Goal: Task Accomplishment & Management: Manage account settings

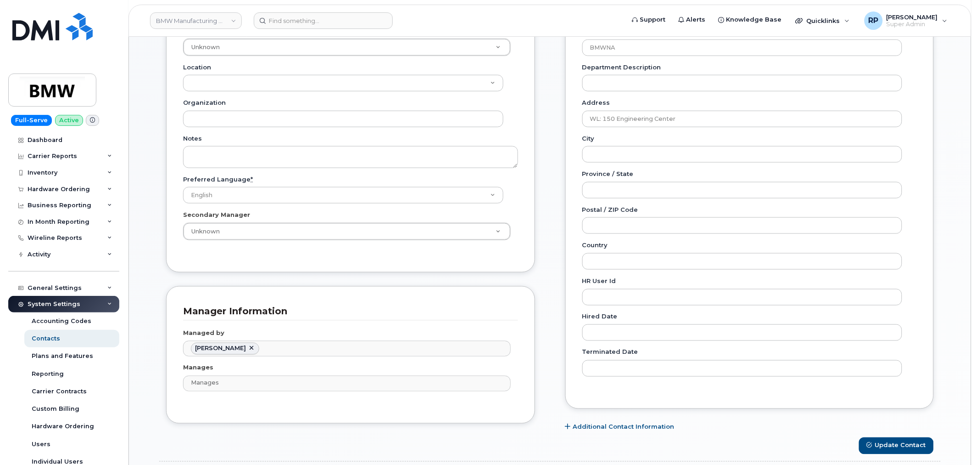
scroll to position [28, 0]
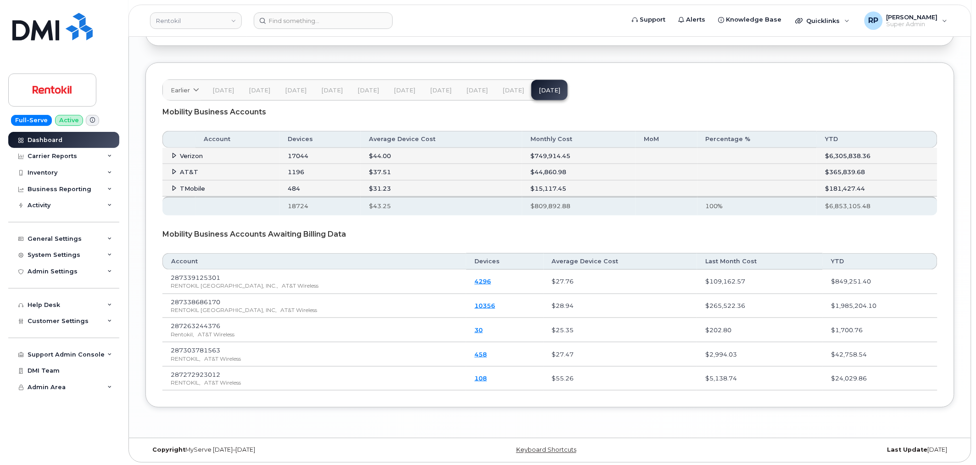
scroll to position [1472, 0]
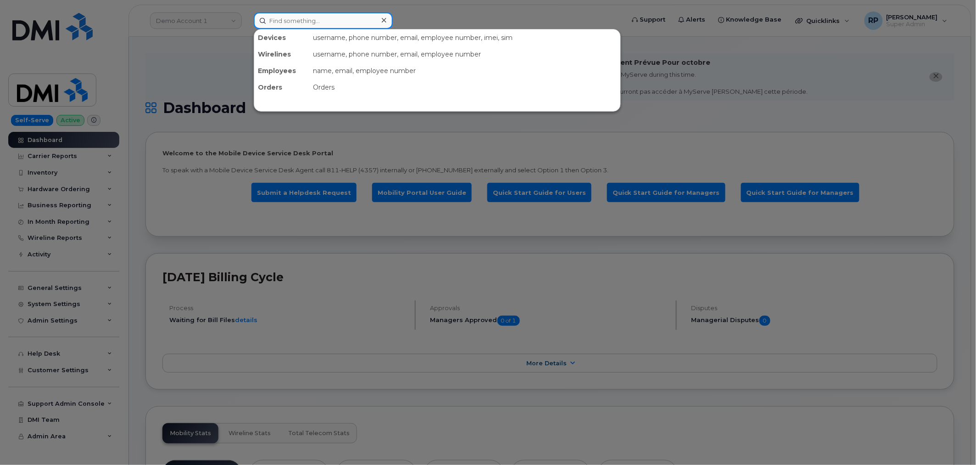
click at [288, 20] on input at bounding box center [323, 20] width 139 height 17
paste input "Pete.Vermeulen@Hilton.com"
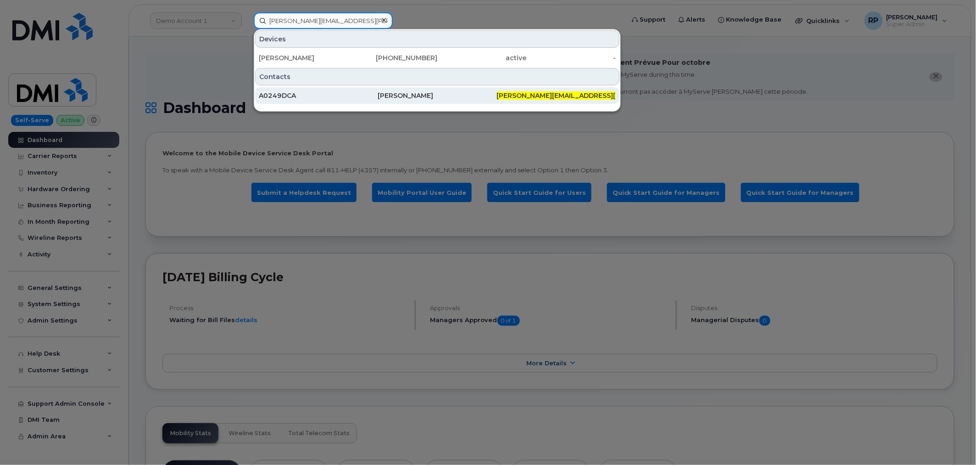
type input "Pete.Vermeulen@Hilton.com"
click at [409, 94] on div "Peter Vermeulen" at bounding box center [437, 95] width 119 height 9
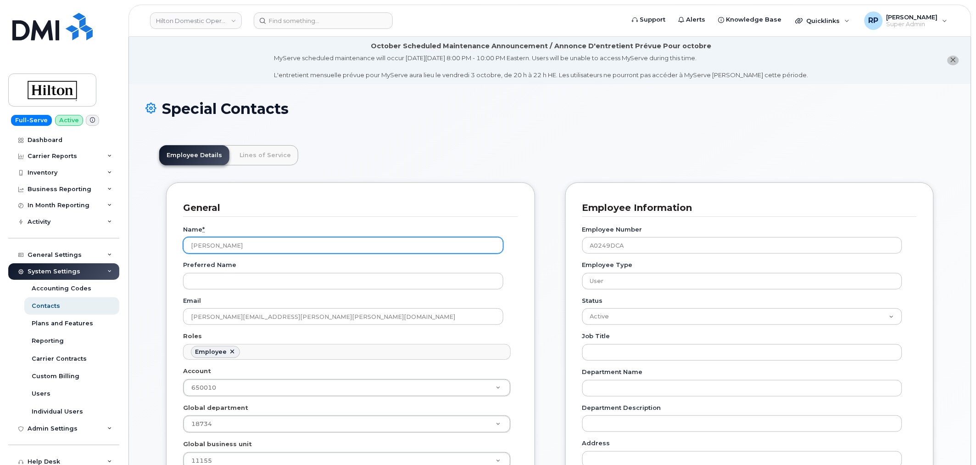
drag, startPoint x: 256, startPoint y: 243, endPoint x: 185, endPoint y: 245, distance: 70.3
click at [185, 245] on input "Peter Vermeulen" at bounding box center [343, 245] width 320 height 17
drag, startPoint x: 197, startPoint y: 246, endPoint x: 148, endPoint y: 286, distance: 64.2
click at [62, 170] on div "Inventory" at bounding box center [63, 172] width 111 height 17
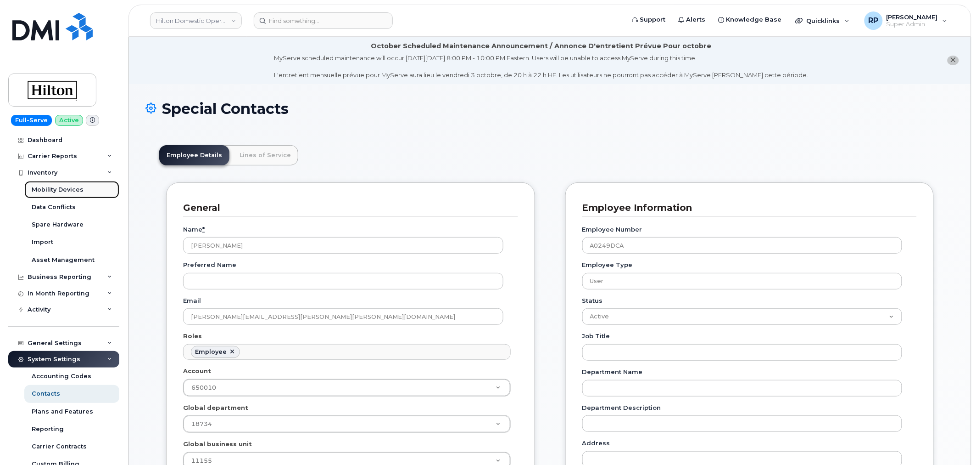
drag, startPoint x: 62, startPoint y: 186, endPoint x: 69, endPoint y: 186, distance: 7.3
click at [62, 186] on div "Mobility Devices" at bounding box center [58, 189] width 52 height 8
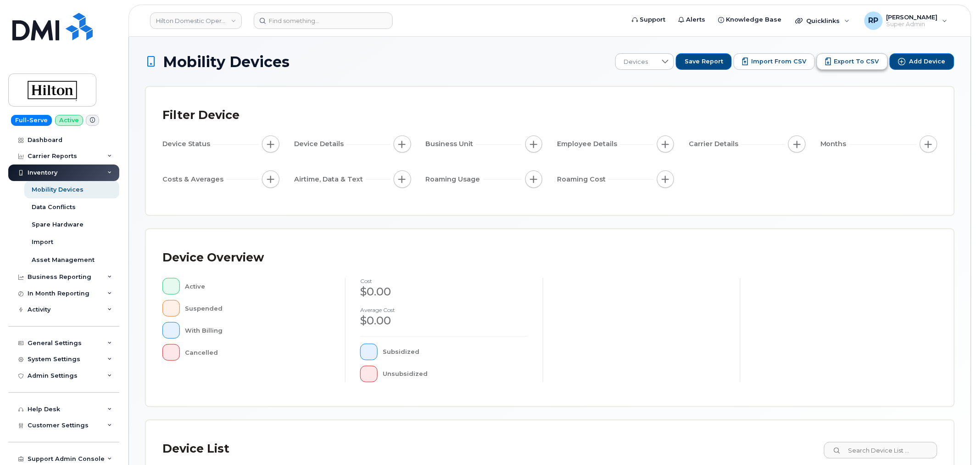
click at [861, 63] on span "Export to CSV" at bounding box center [857, 61] width 45 height 8
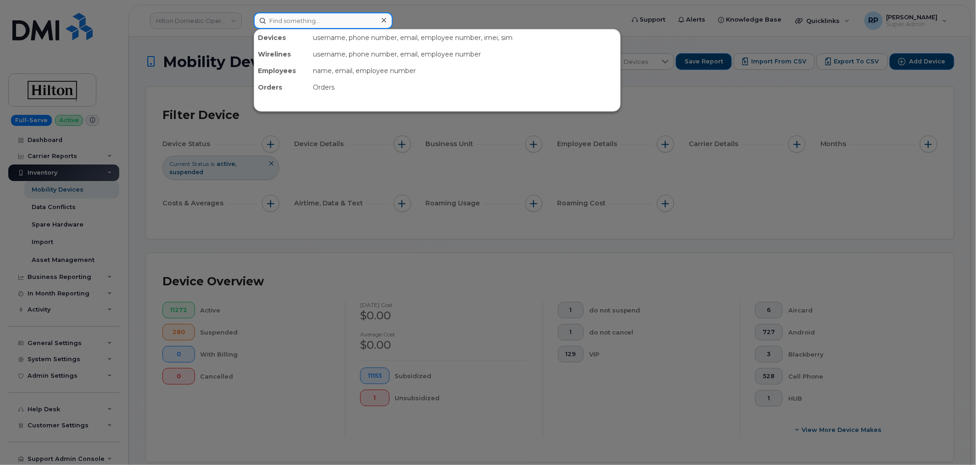
click at [313, 22] on input at bounding box center [323, 20] width 139 height 17
paste input "KELSEY.KECK@WESTERNSUMMIT.COM"
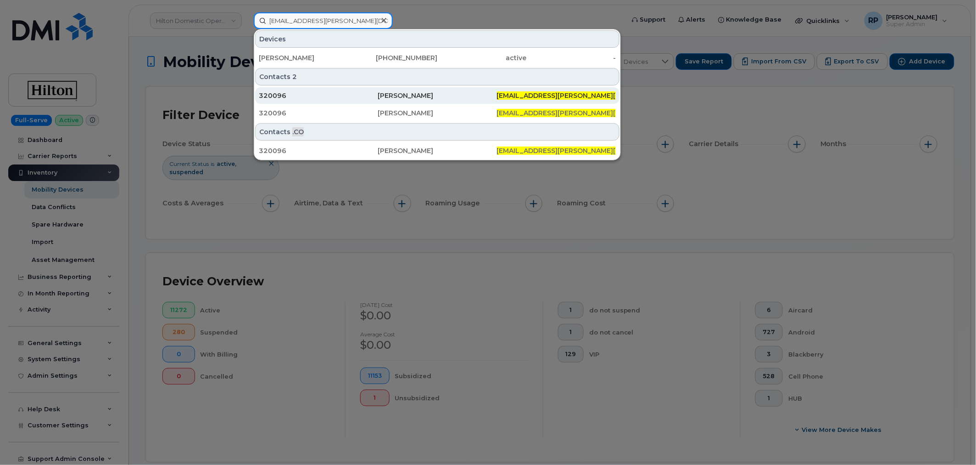
type input "KELSEY.KECK@WESTERNSUMMIT.COM"
click at [304, 99] on div "320096" at bounding box center [318, 95] width 119 height 9
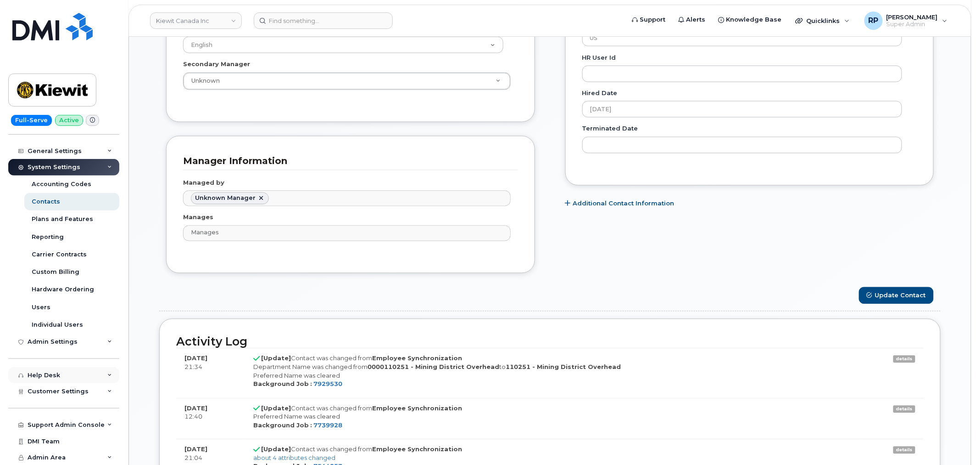
scroll to position [595, 0]
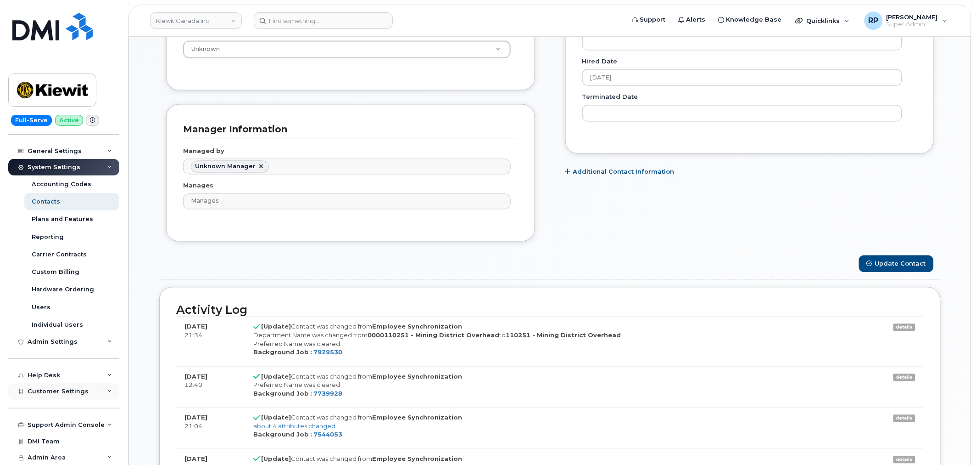
click at [55, 391] on span "Customer Settings" at bounding box center [58, 390] width 61 height 7
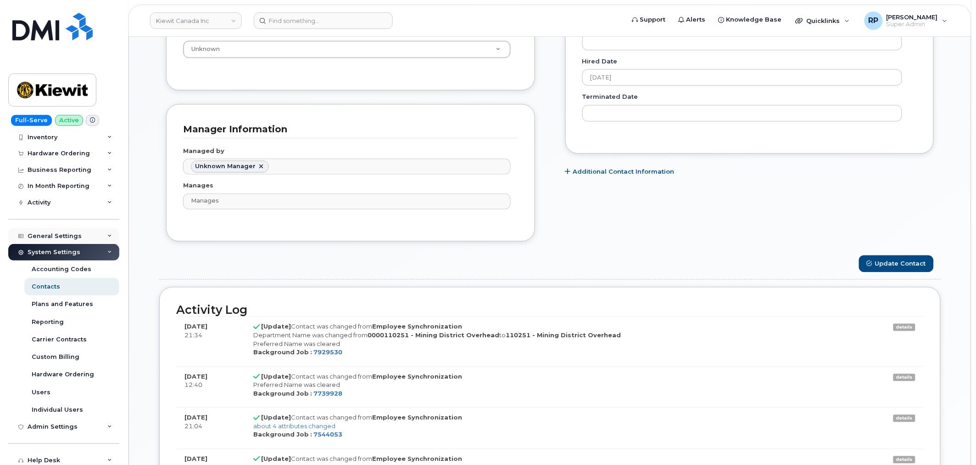
click at [48, 236] on div "General Settings" at bounding box center [55, 235] width 54 height 7
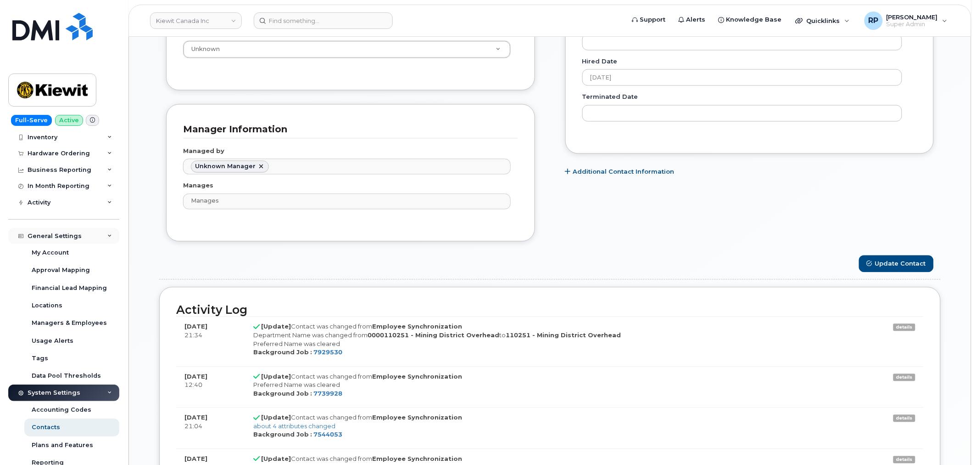
click at [48, 236] on div "General Settings" at bounding box center [55, 235] width 54 height 7
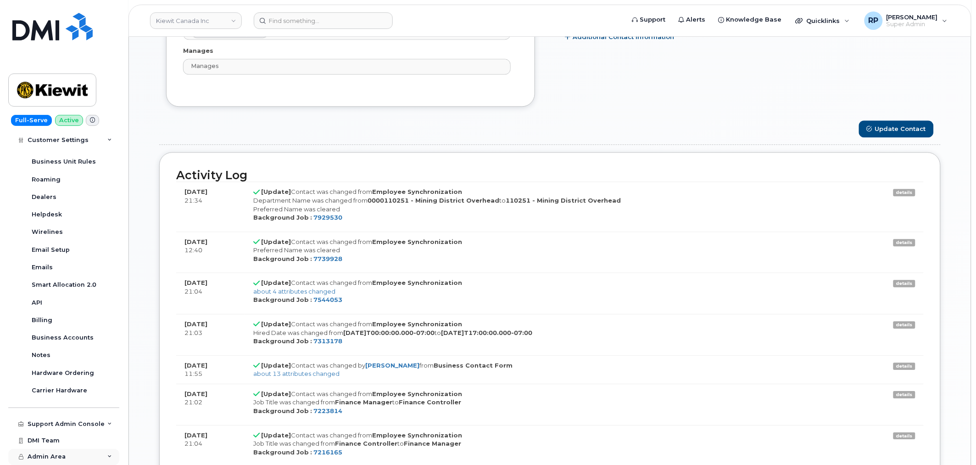
scroll to position [765, 0]
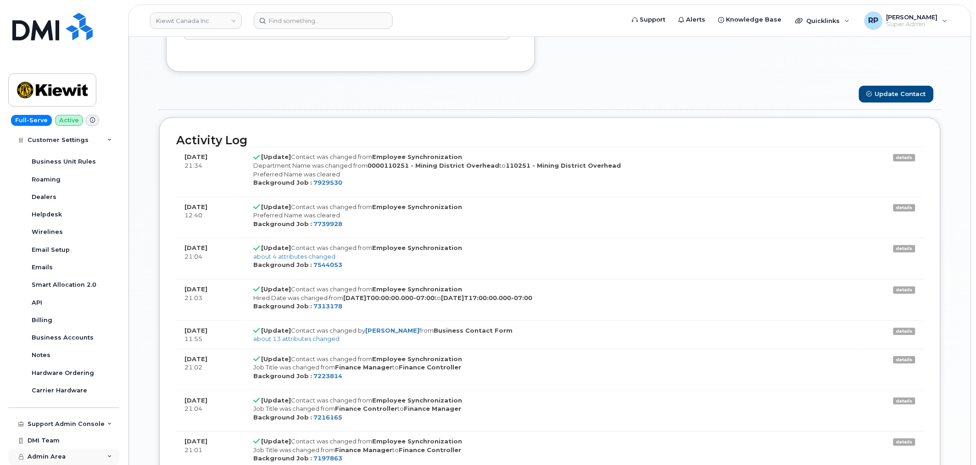
click at [79, 461] on div "Admin Area" at bounding box center [63, 457] width 111 height 17
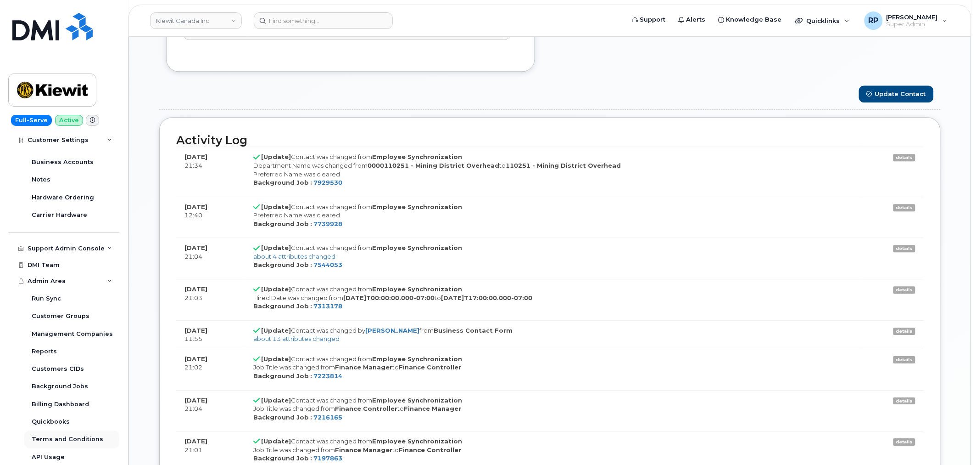
scroll to position [850, 0]
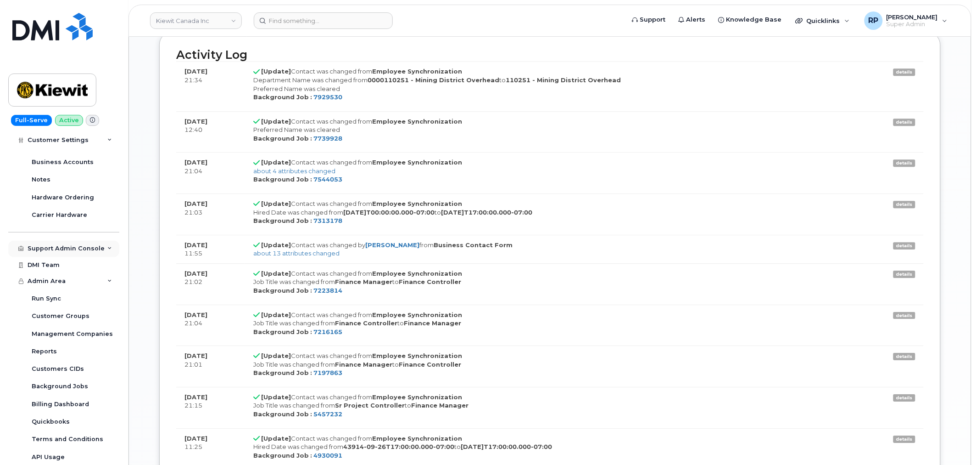
click at [74, 249] on div "Support Admin Console" at bounding box center [66, 248] width 77 height 7
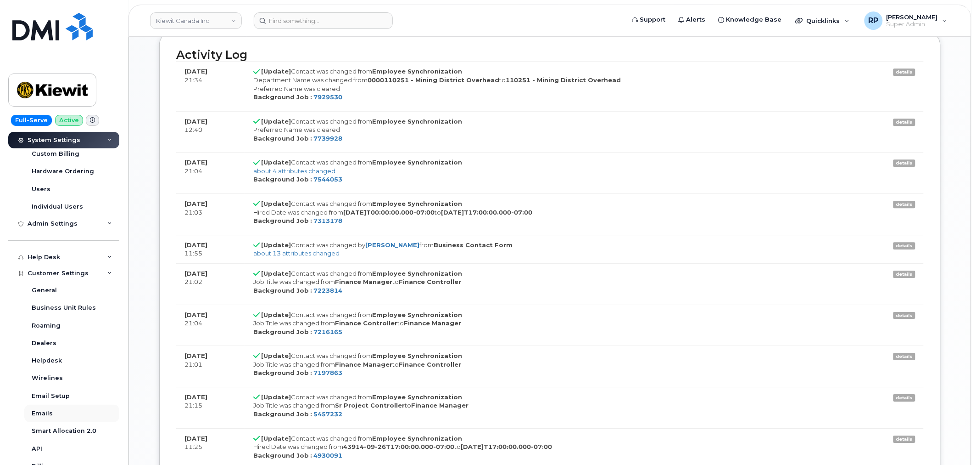
scroll to position [236, 0]
click at [70, 276] on div "Help Desk" at bounding box center [63, 276] width 111 height 17
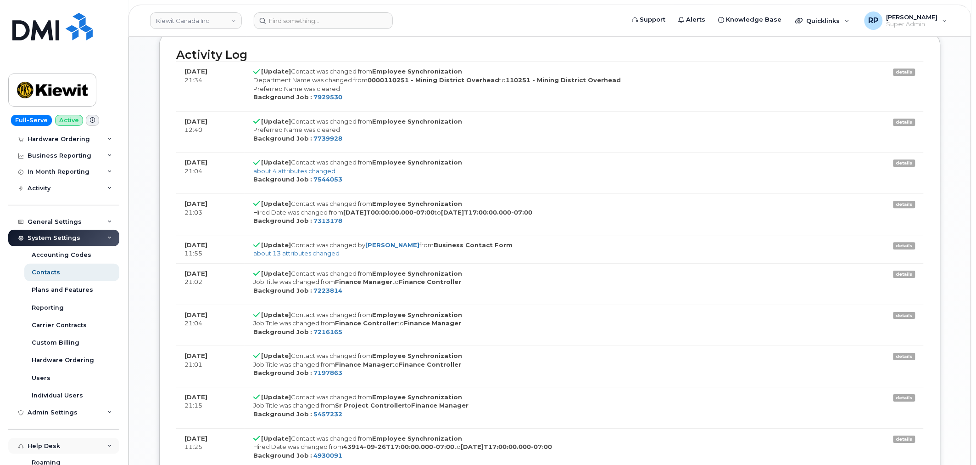
scroll to position [0, 0]
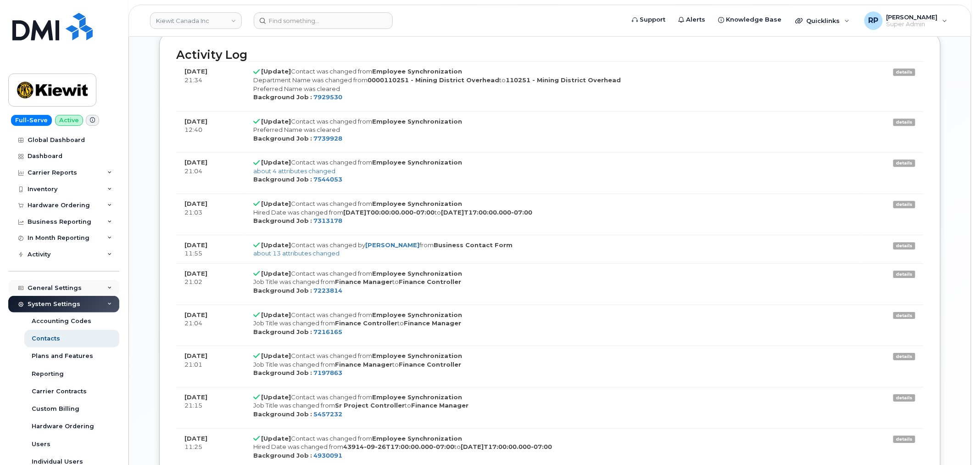
click at [67, 285] on div "General Settings" at bounding box center [55, 287] width 54 height 7
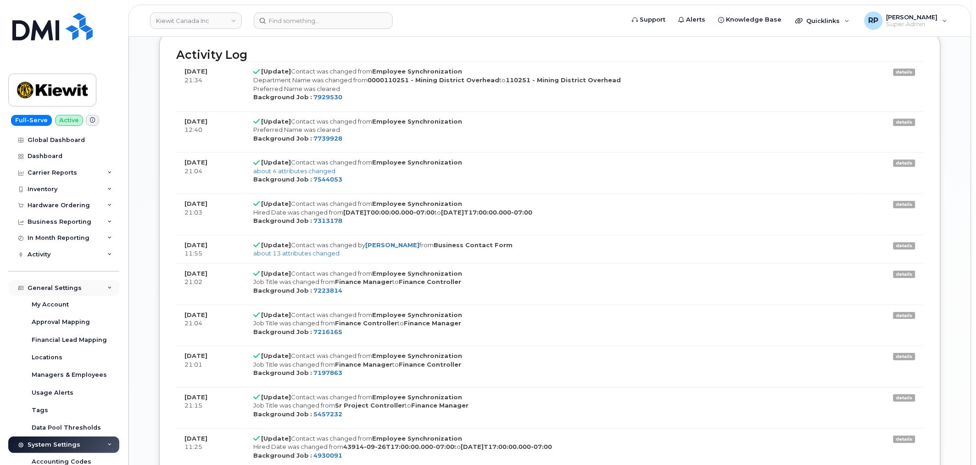
click at [67, 285] on div "General Settings" at bounding box center [55, 287] width 54 height 7
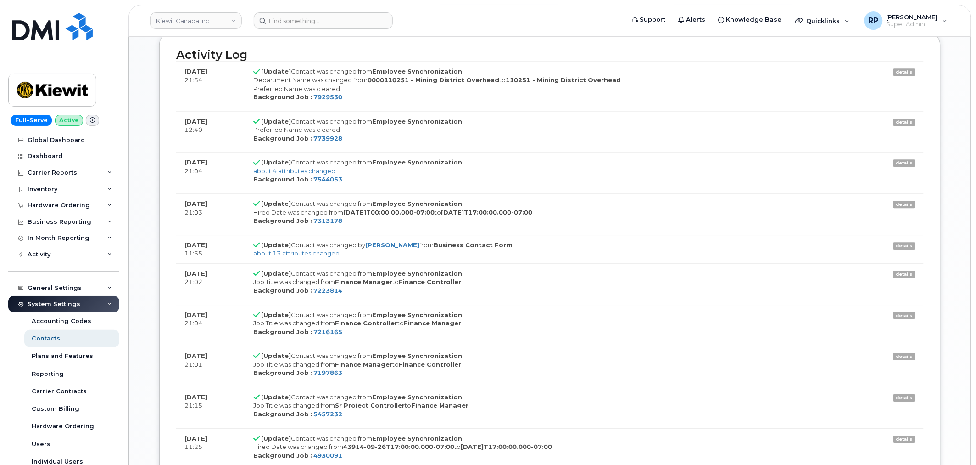
click at [60, 304] on div "System Settings" at bounding box center [54, 303] width 53 height 7
click at [63, 241] on div "In Month Reporting" at bounding box center [63, 238] width 111 height 17
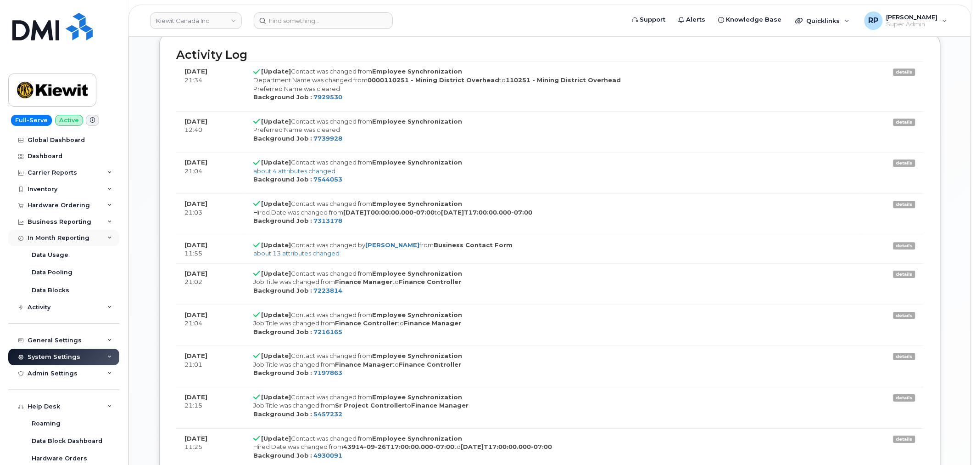
click at [63, 241] on div "In Month Reporting" at bounding box center [63, 238] width 111 height 17
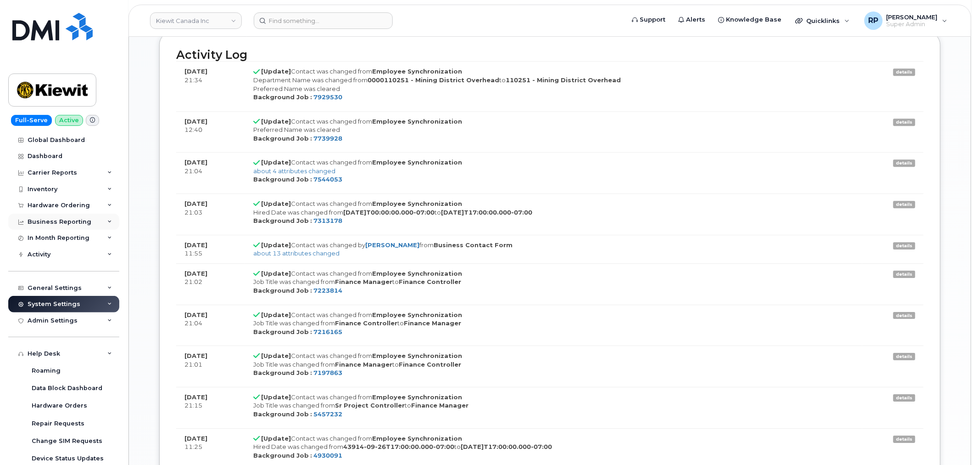
click at [67, 223] on div "Business Reporting" at bounding box center [60, 221] width 64 height 7
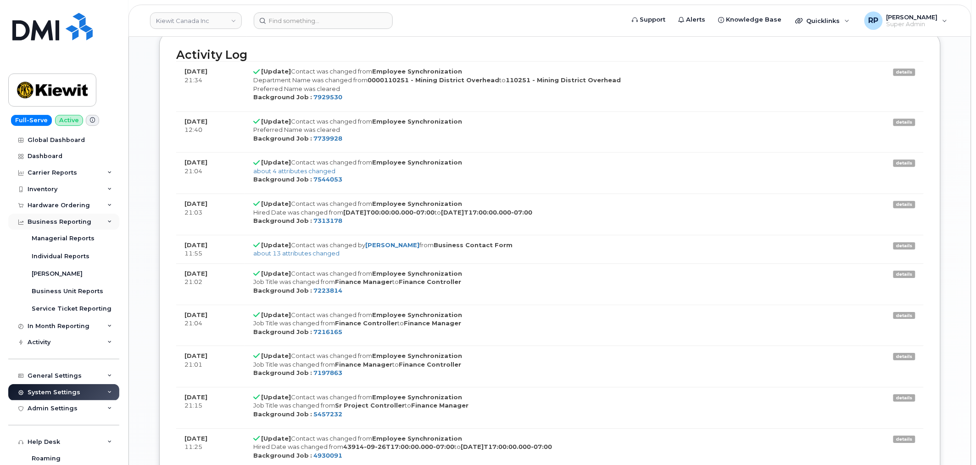
click at [67, 223] on div "Business Reporting" at bounding box center [60, 221] width 64 height 7
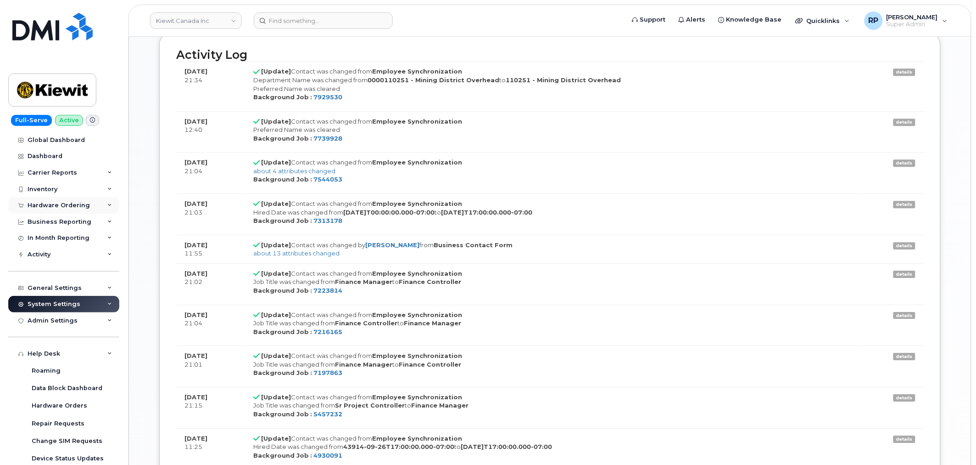
click at [68, 207] on div "Hardware Ordering" at bounding box center [59, 205] width 62 height 7
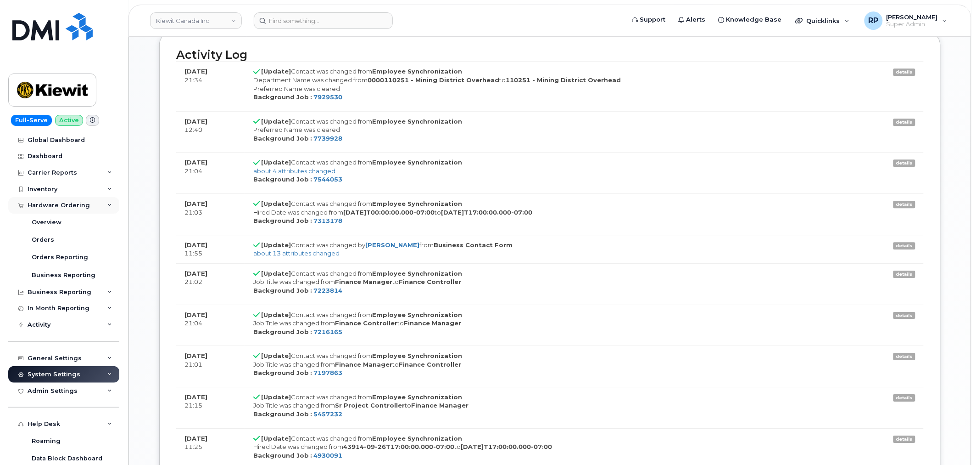
click at [68, 207] on div "Hardware Ordering" at bounding box center [59, 205] width 62 height 7
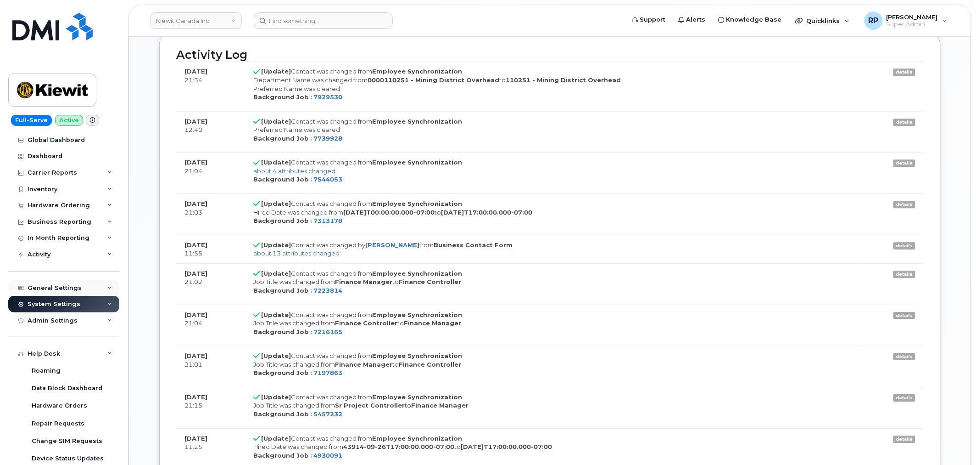
click at [65, 286] on div "General Settings" at bounding box center [55, 287] width 54 height 7
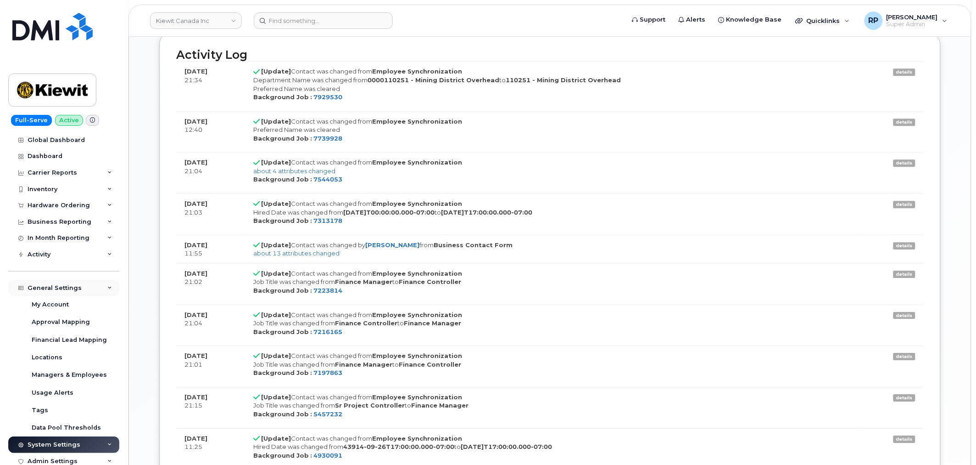
click at [65, 286] on div "General Settings" at bounding box center [55, 287] width 54 height 7
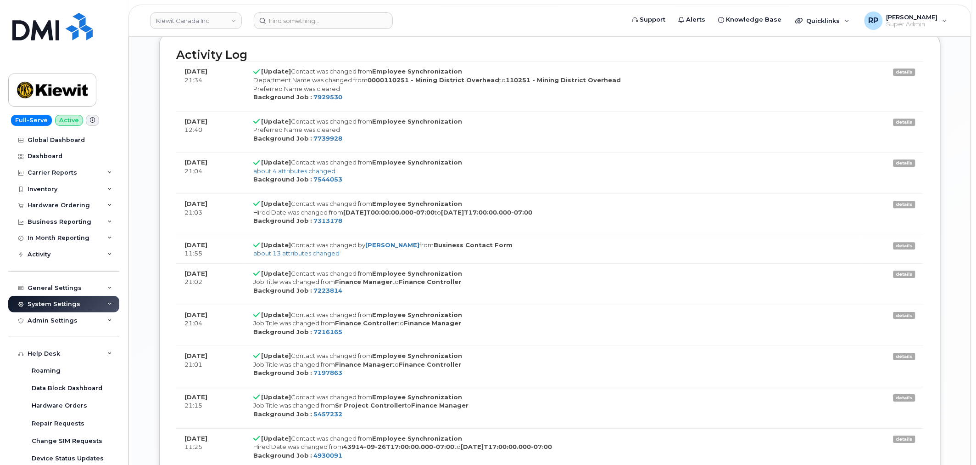
click at [62, 305] on div "System Settings" at bounding box center [54, 303] width 53 height 7
click at [53, 340] on div "Contacts" at bounding box center [46, 338] width 28 height 8
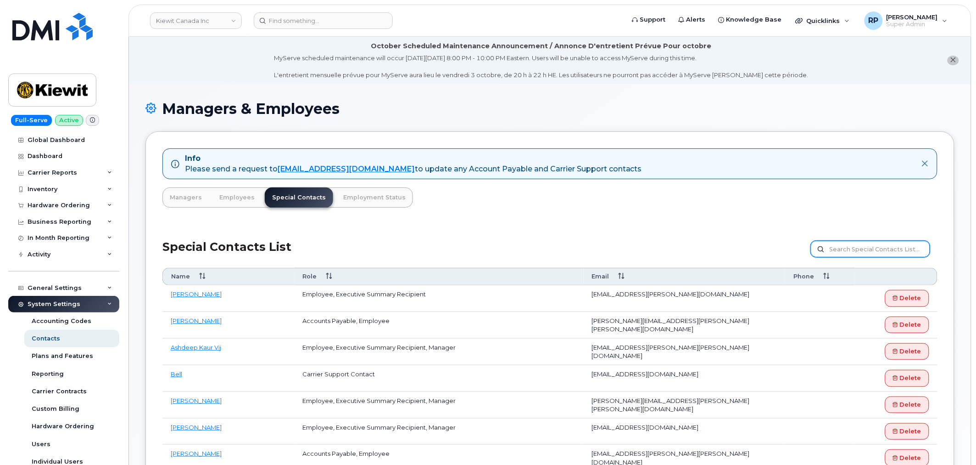
click at [836, 249] on input "text" at bounding box center [870, 249] width 119 height 17
paste input "[EMAIL_ADDRESS][PERSON_NAME][DOMAIN_NAME]"
click at [816, 249] on input "[EMAIL_ADDRESS][PERSON_NAME][DOMAIN_NAME]" at bounding box center [870, 249] width 119 height 17
type input "[EMAIL_ADDRESS][PERSON_NAME][DOMAIN_NAME]"
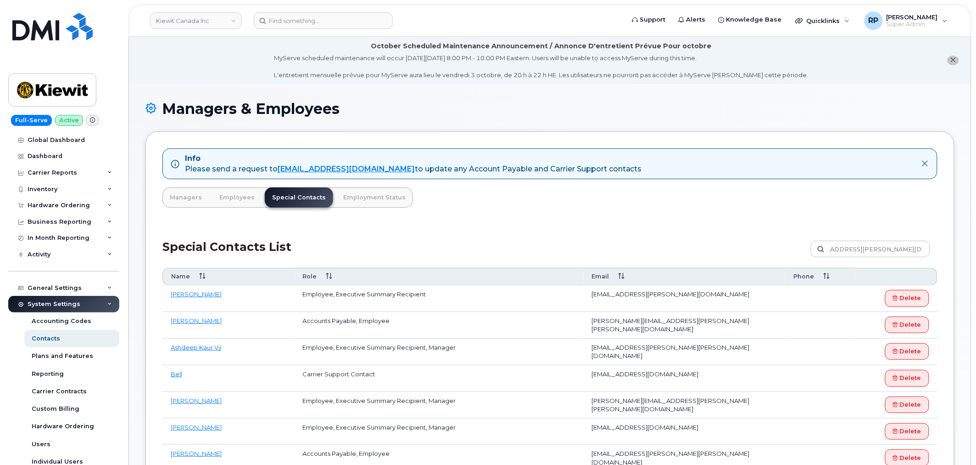
scroll to position [0, 0]
click at [819, 249] on label "KELSEY.KECK@WESTERNSUMMIT.COM" at bounding box center [870, 249] width 119 height 17
click at [819, 249] on input "KELSEY.KECK@WESTERNSUMMIT.COM" at bounding box center [870, 249] width 119 height 17
click at [822, 248] on label "KELSEY.KECK@WESTERNSUMMIT.COM" at bounding box center [870, 249] width 119 height 17
click at [822, 248] on input "KELSEY.KECK@WESTERNSUMMIT.COM" at bounding box center [870, 249] width 119 height 17
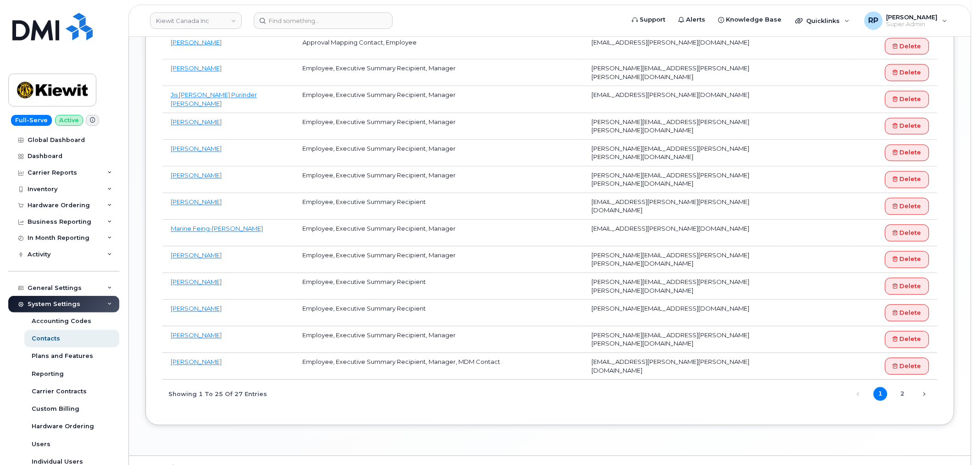
scroll to position [593, 0]
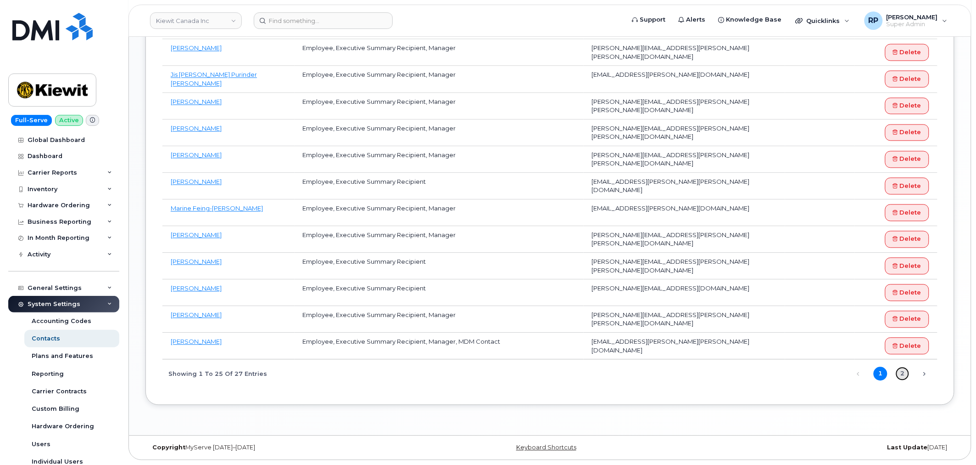
click at [901, 374] on link "2" at bounding box center [903, 374] width 14 height 14
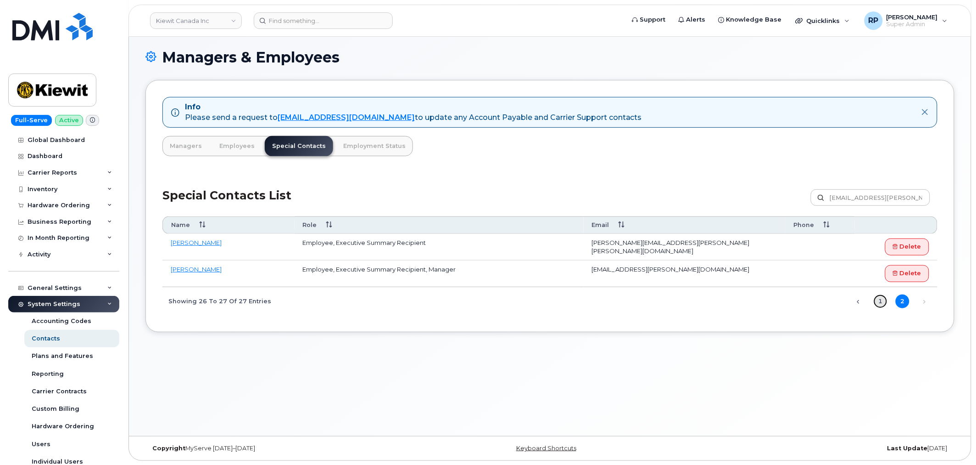
click at [878, 303] on link "1" at bounding box center [881, 301] width 14 height 14
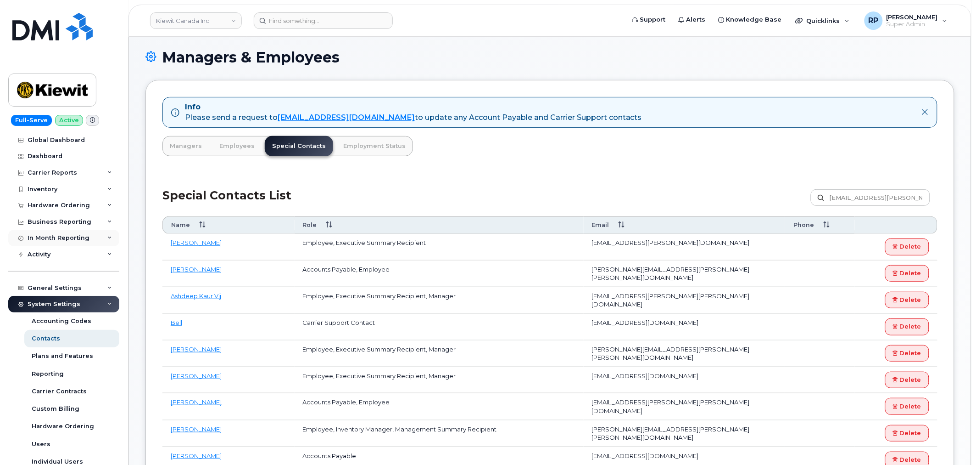
click at [70, 242] on div "In Month Reporting" at bounding box center [63, 238] width 111 height 17
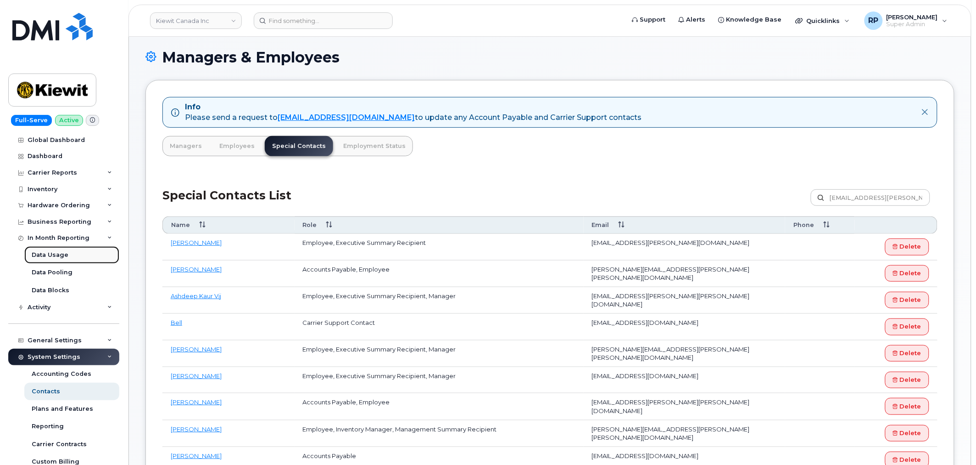
click at [61, 253] on div "Data Usage" at bounding box center [50, 255] width 37 height 8
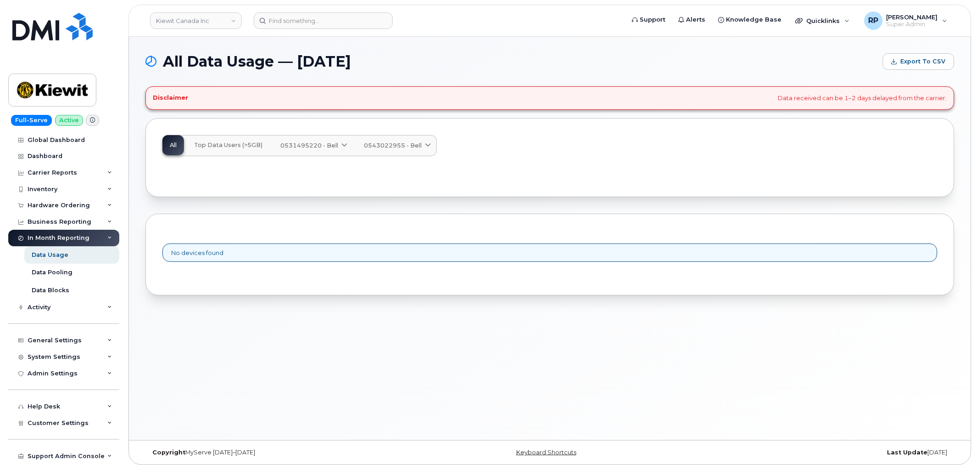
click at [239, 150] on button "Top Data Users (>5GB)" at bounding box center [228, 145] width 83 height 20
drag, startPoint x: 287, startPoint y: 144, endPoint x: 295, endPoint y: 145, distance: 7.8
click at [287, 144] on span "0531495220 - Bell" at bounding box center [310, 145] width 58 height 9
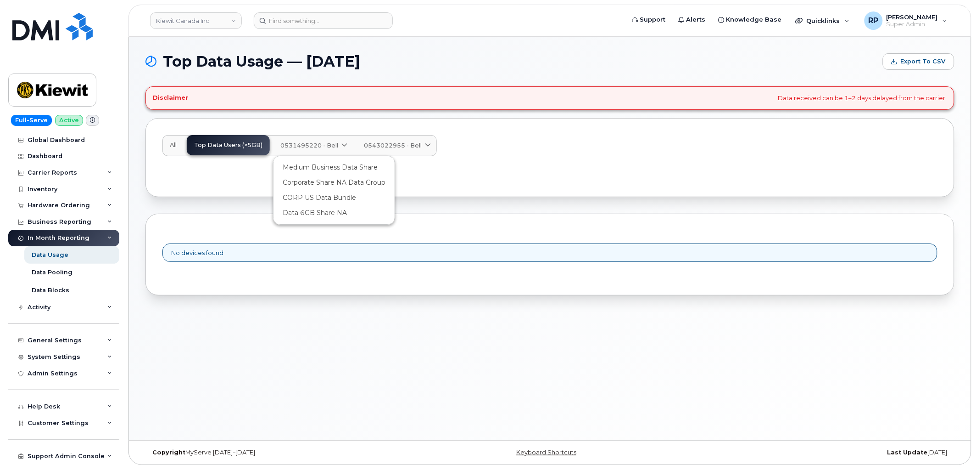
click at [386, 149] on span "0543022955 - Bell" at bounding box center [393, 145] width 58 height 9
click at [63, 207] on div "Hardware Ordering" at bounding box center [59, 205] width 62 height 7
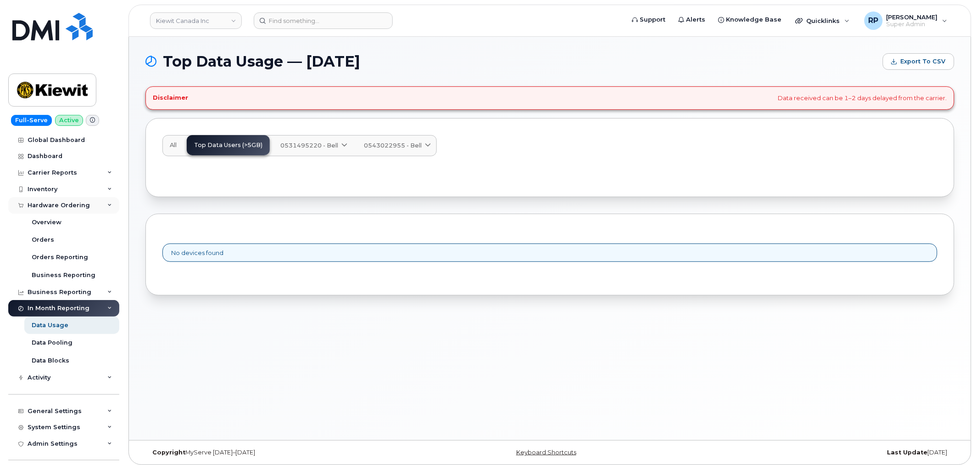
click at [63, 207] on div "Hardware Ordering" at bounding box center [59, 205] width 62 height 7
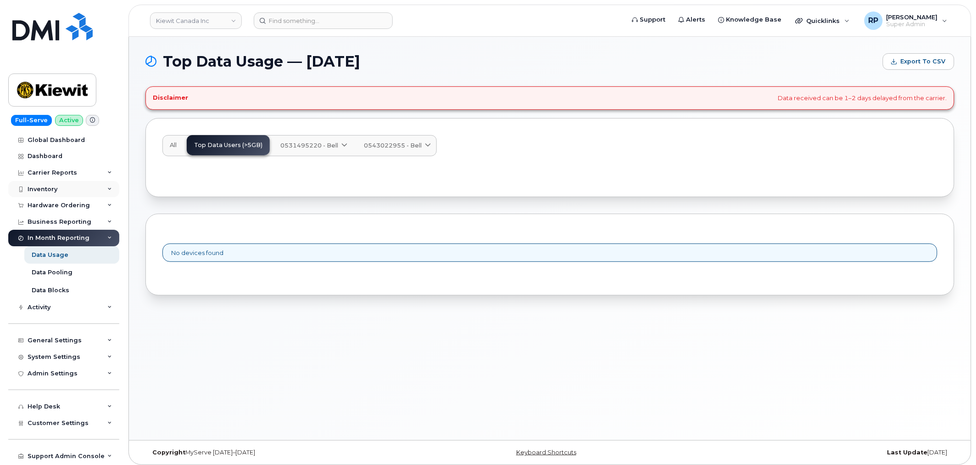
click at [56, 187] on div "Inventory" at bounding box center [43, 188] width 30 height 7
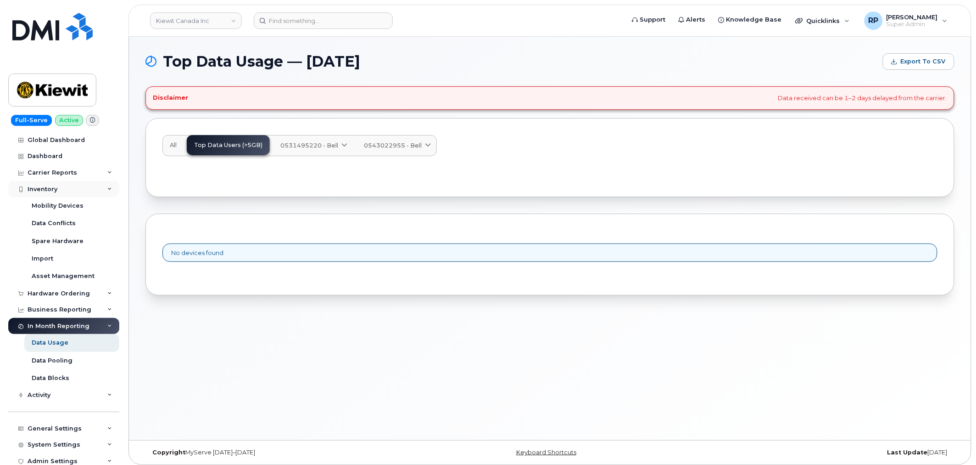
click at [56, 187] on div "Inventory" at bounding box center [43, 188] width 30 height 7
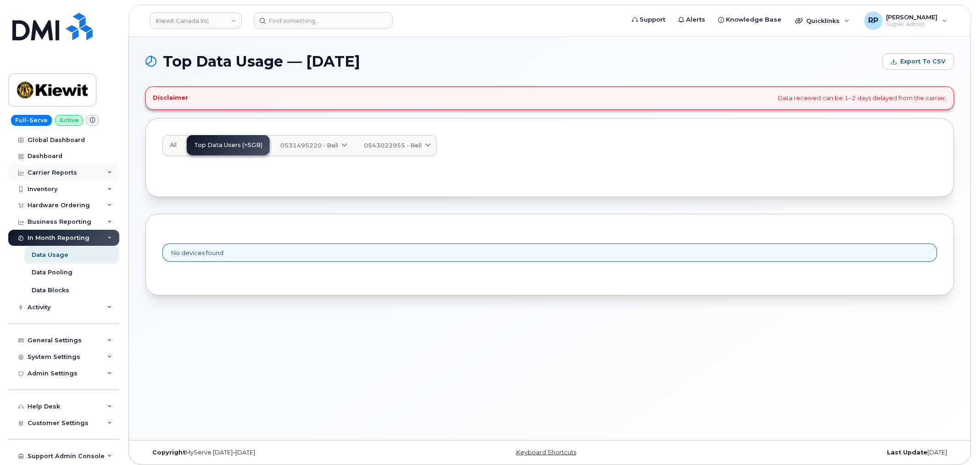
click at [59, 175] on div "Carrier Reports" at bounding box center [53, 172] width 50 height 7
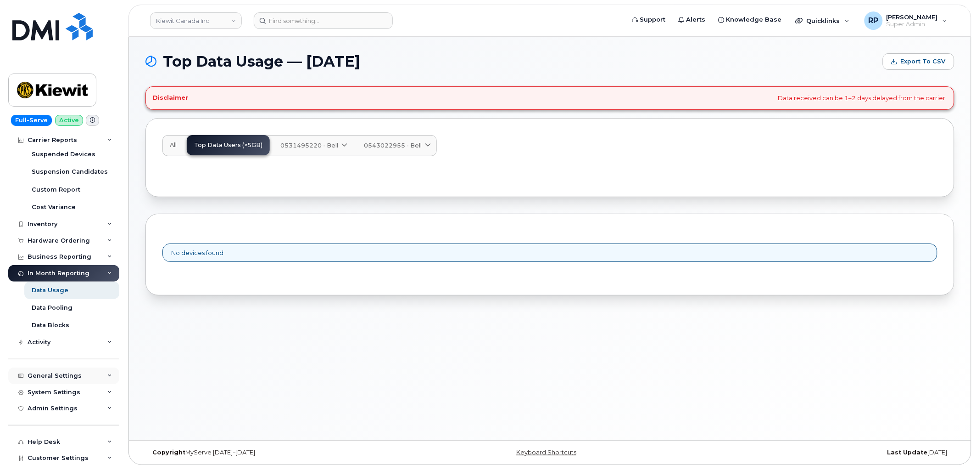
scroll to position [170, 0]
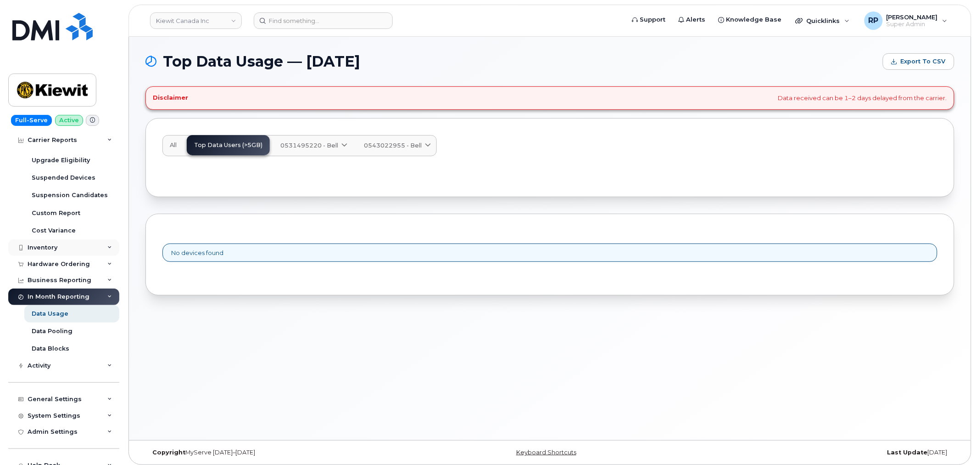
click at [66, 248] on div "Inventory" at bounding box center [63, 247] width 111 height 17
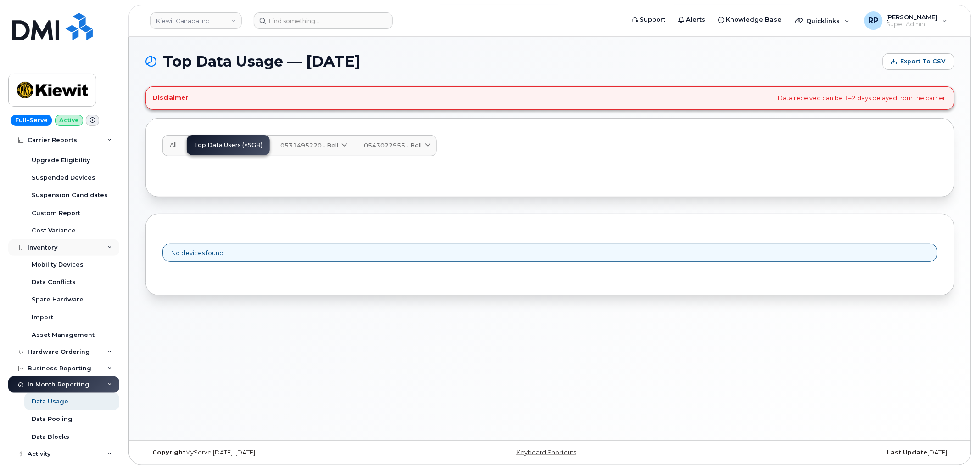
click at [66, 248] on div "Inventory" at bounding box center [63, 247] width 111 height 17
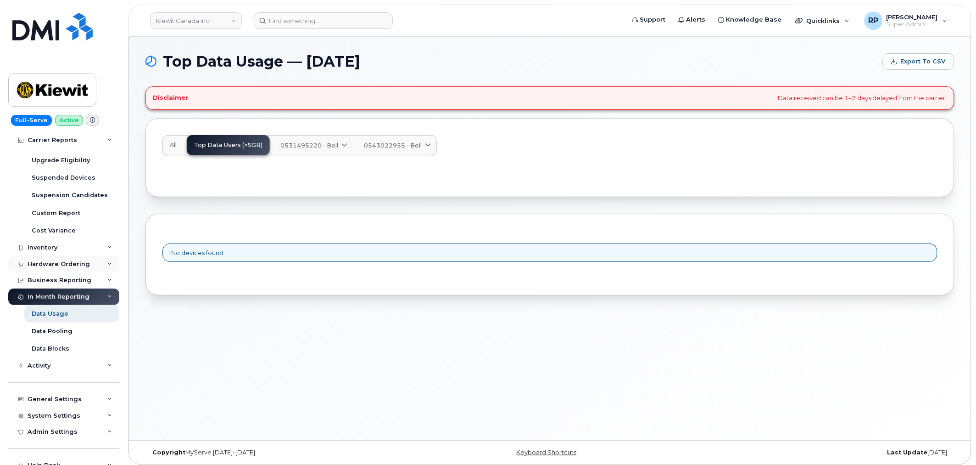
click at [65, 259] on div "Hardware Ordering" at bounding box center [63, 264] width 111 height 17
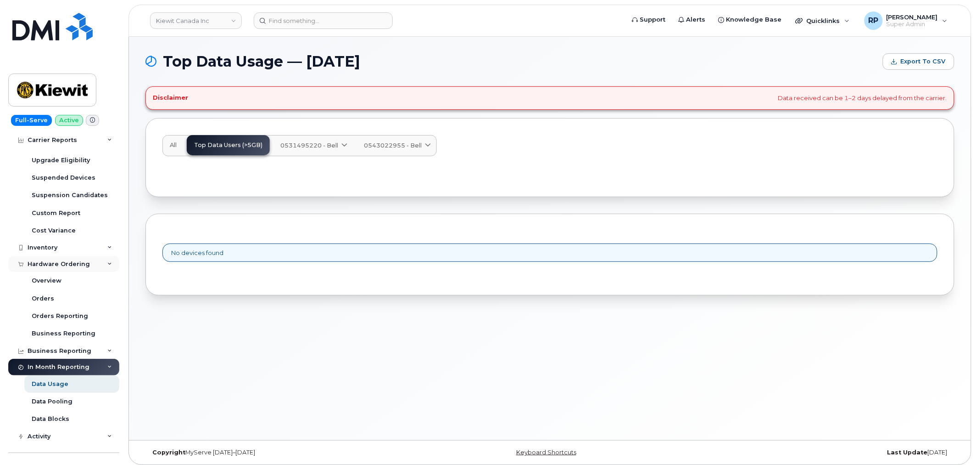
click at [65, 259] on div "Hardware Ordering" at bounding box center [63, 264] width 111 height 17
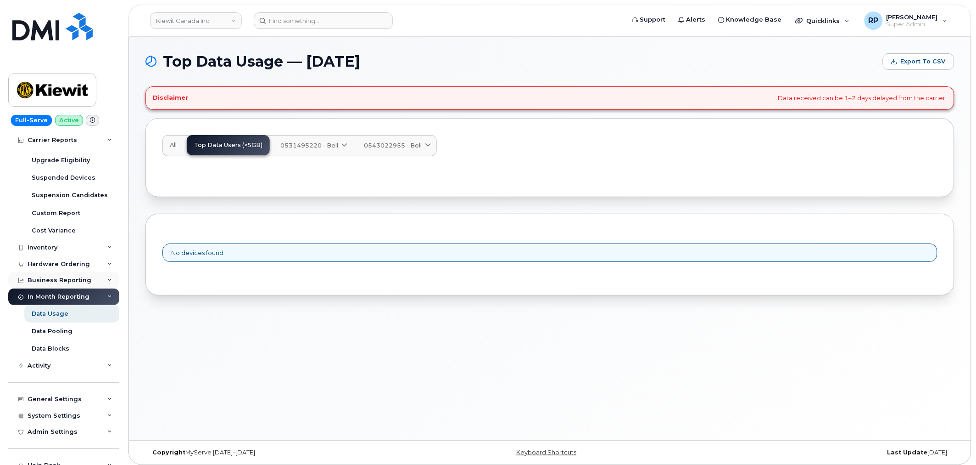
click at [65, 281] on div "Business Reporting" at bounding box center [60, 279] width 64 height 7
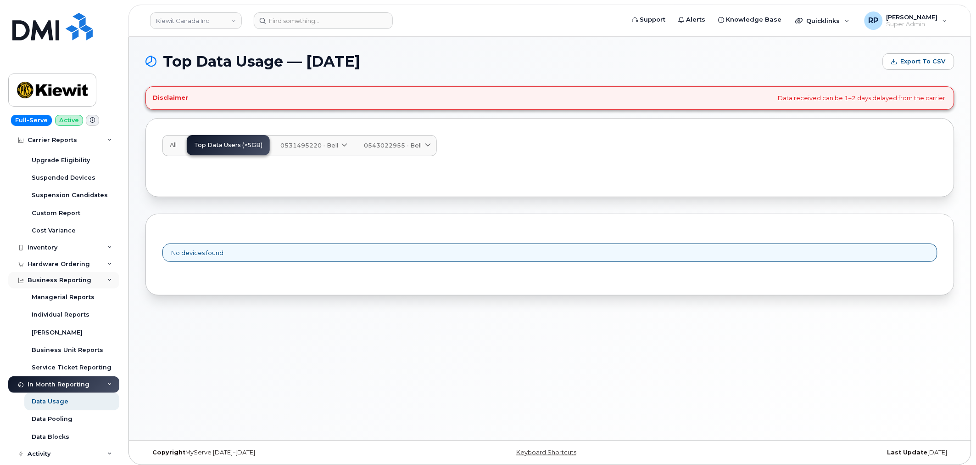
click at [65, 281] on div "Business Reporting" at bounding box center [60, 279] width 64 height 7
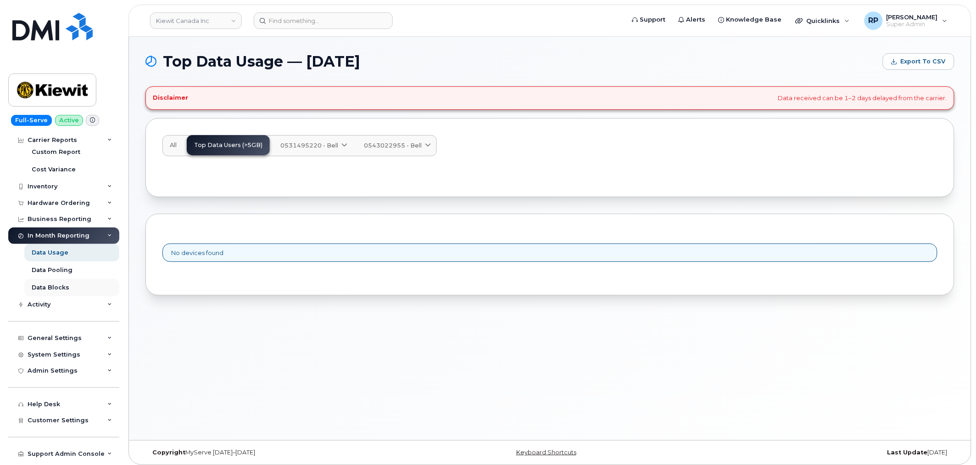
scroll to position [255, 0]
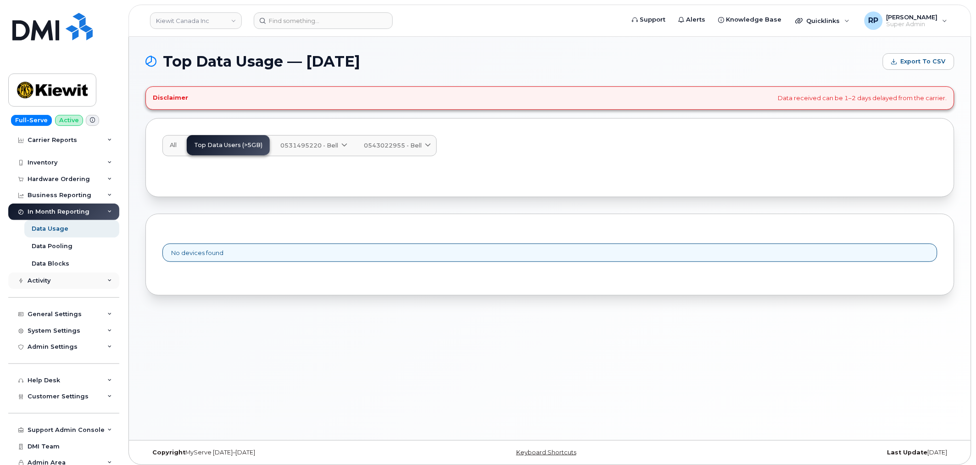
click at [67, 283] on div "Activity" at bounding box center [63, 280] width 111 height 17
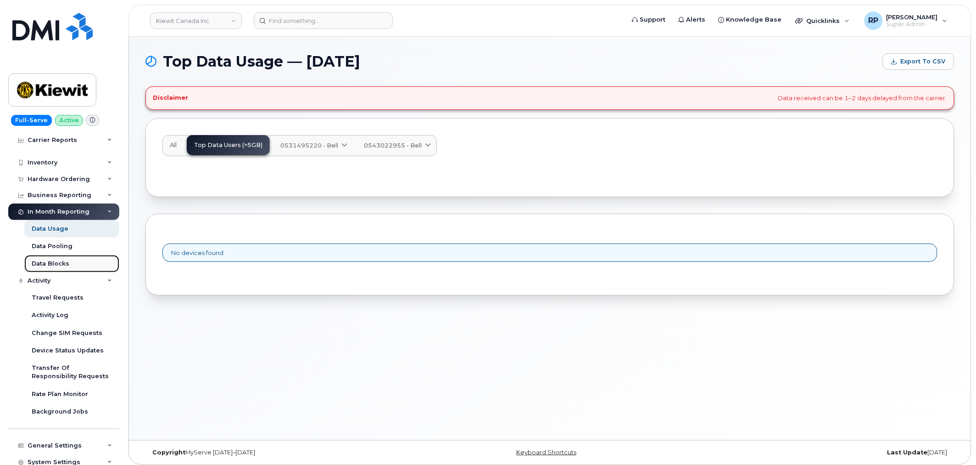
click at [58, 264] on div "Data Blocks" at bounding box center [51, 263] width 38 height 8
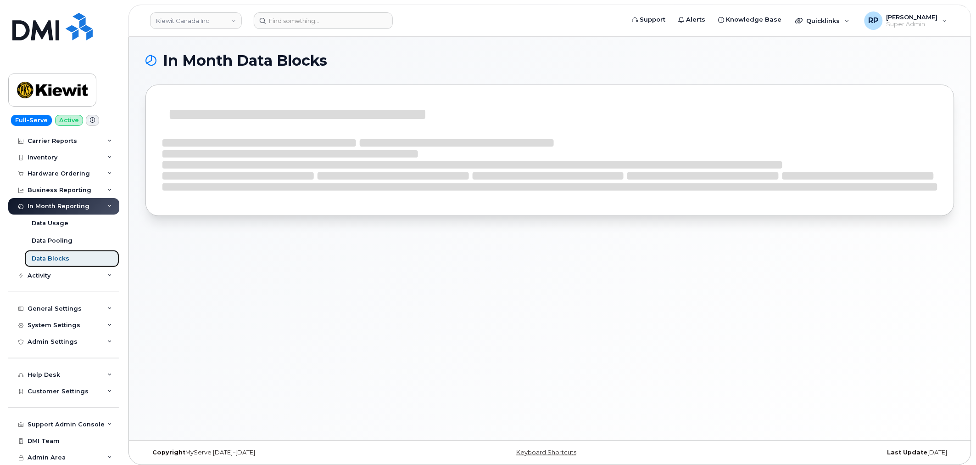
scroll to position [31, 0]
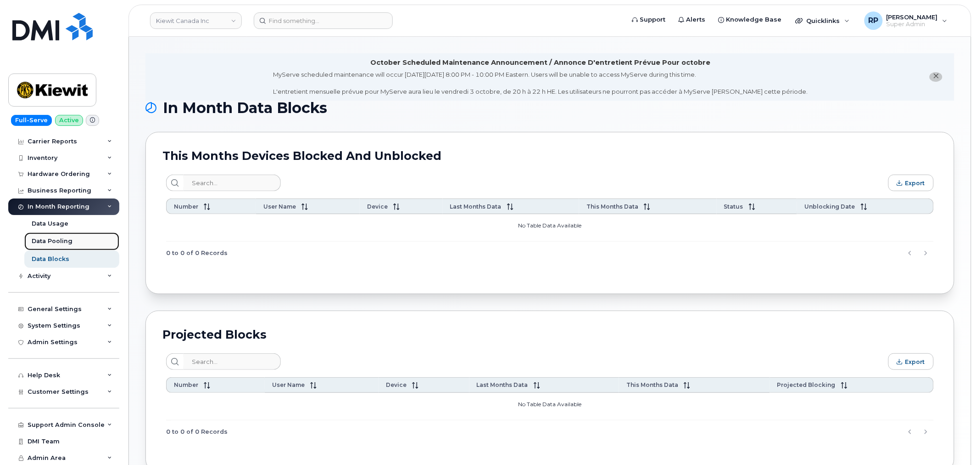
click at [52, 241] on div "Data Pooling" at bounding box center [52, 241] width 41 height 8
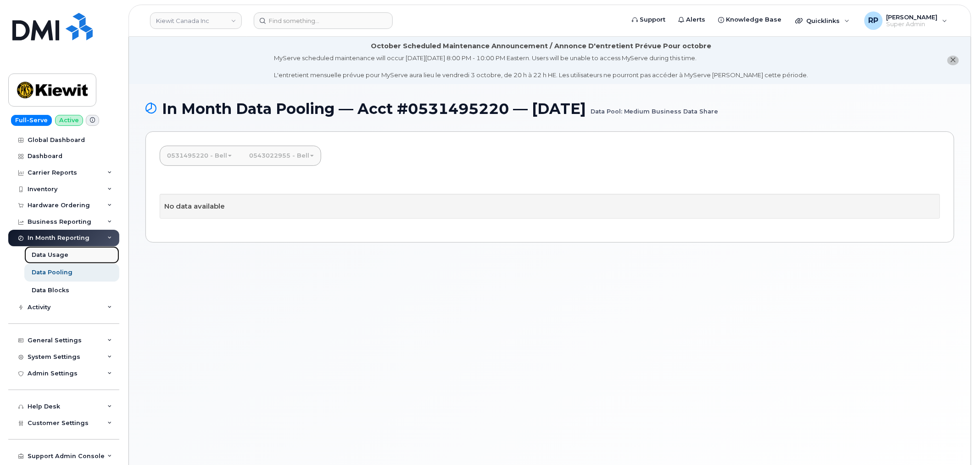
click at [51, 254] on div "Data Usage" at bounding box center [50, 255] width 37 height 8
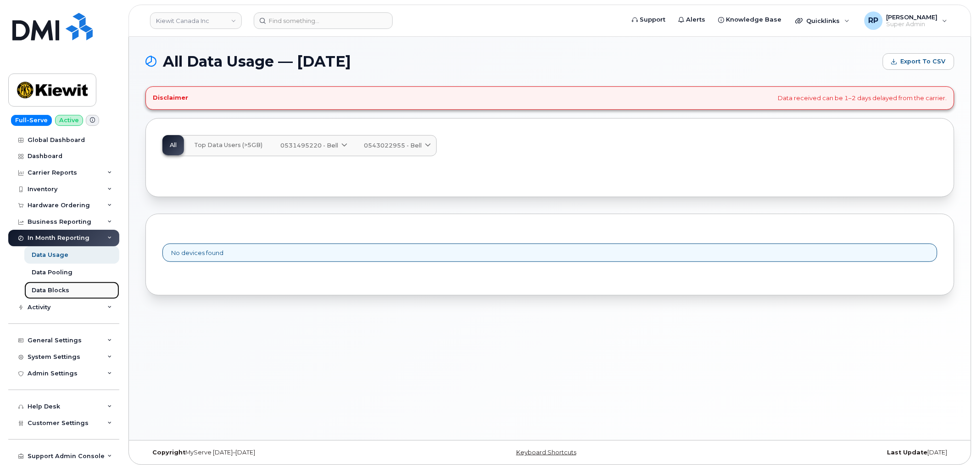
click at [49, 286] on div "Data Blocks" at bounding box center [51, 290] width 38 height 8
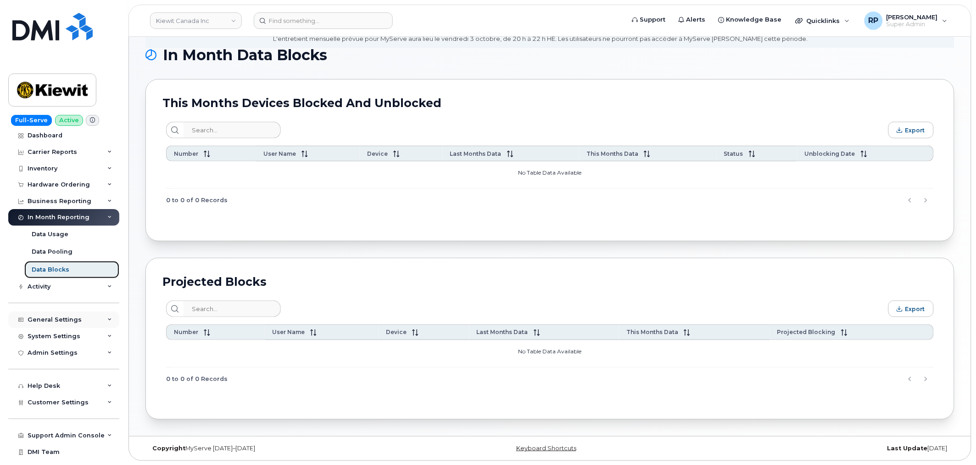
scroll to position [31, 0]
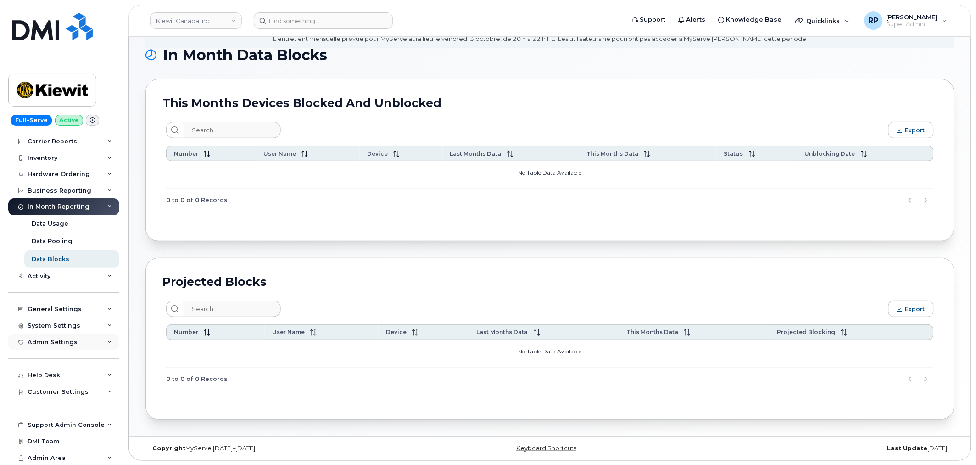
click at [62, 343] on div "Admin Settings" at bounding box center [53, 341] width 50 height 7
click at [61, 368] on div "Help Desk" at bounding box center [63, 375] width 111 height 17
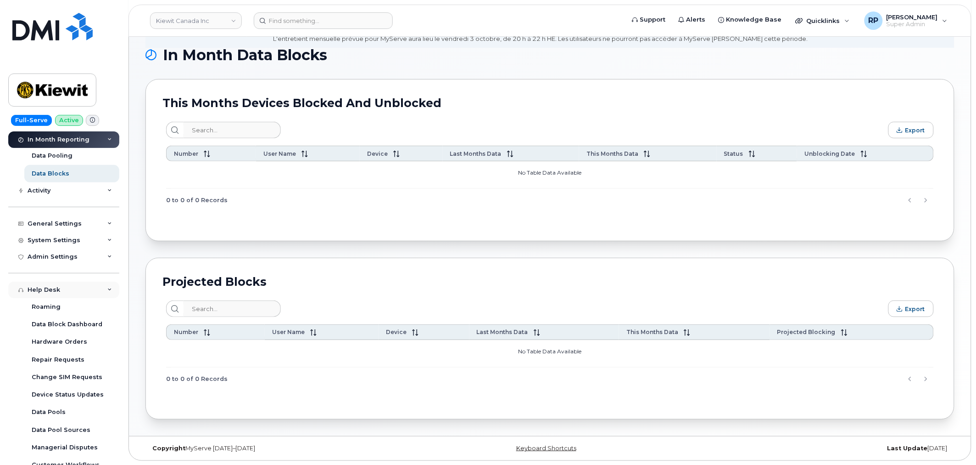
scroll to position [201, 0]
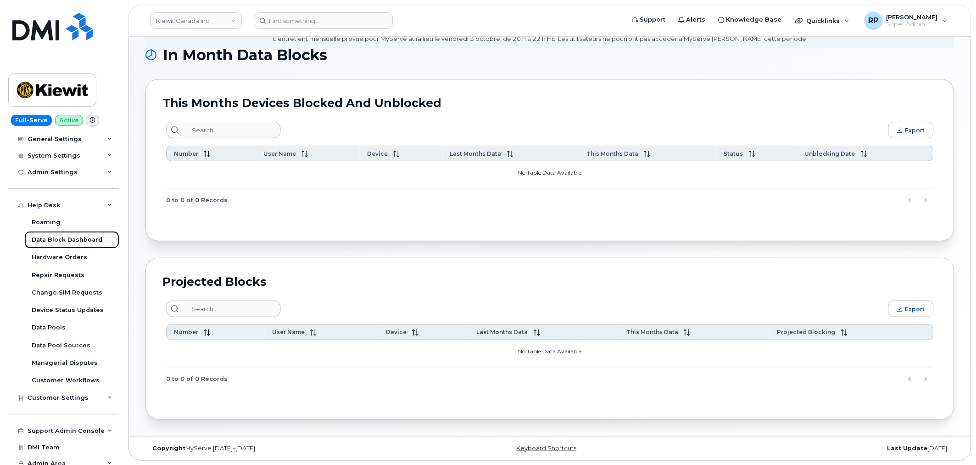
click at [58, 240] on div "Data Block Dashboard" at bounding box center [67, 240] width 71 height 8
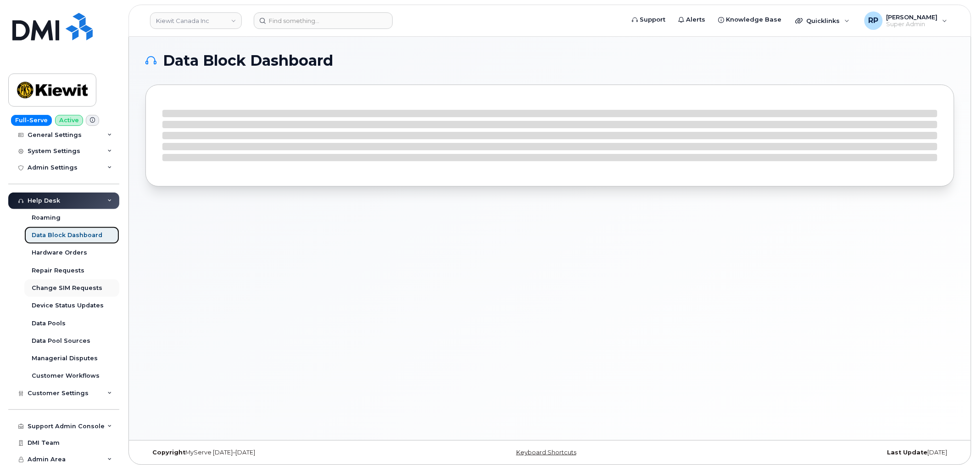
scroll to position [154, 0]
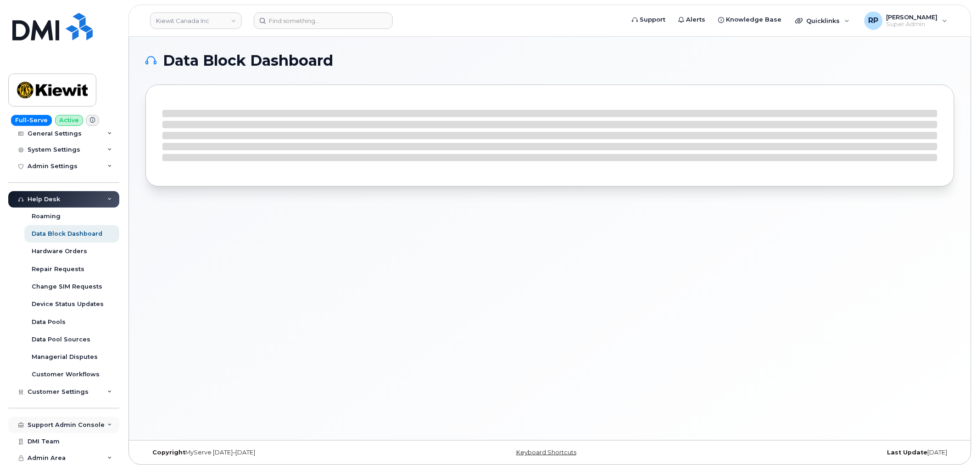
click at [65, 427] on div "Support Admin Console" at bounding box center [66, 424] width 77 height 7
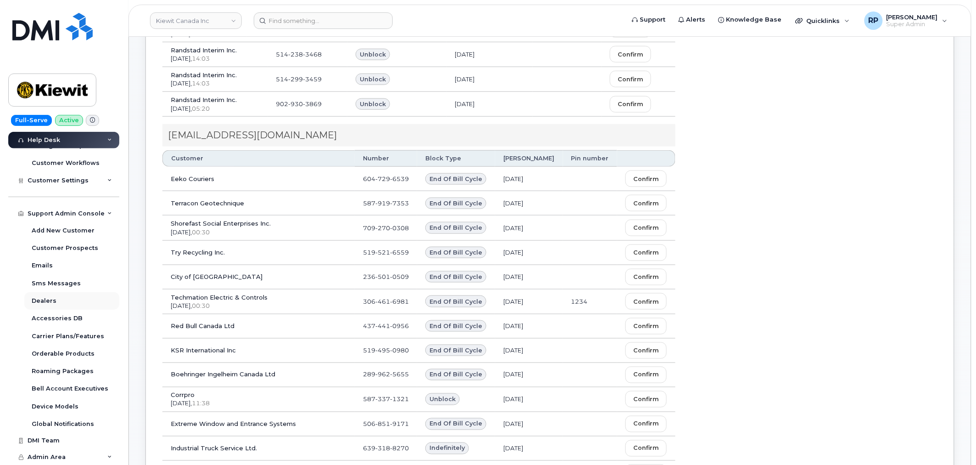
scroll to position [255, 0]
click at [123, 380] on div "Full-Serve Active Global Dashboard Dashboard Carrier Reports Monthly Billing Da…" at bounding box center [62, 232] width 124 height 465
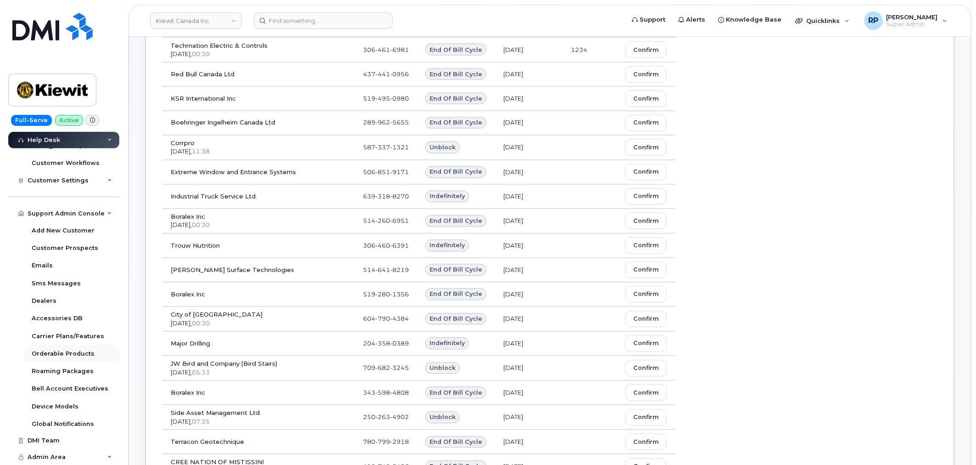
scroll to position [595, 0]
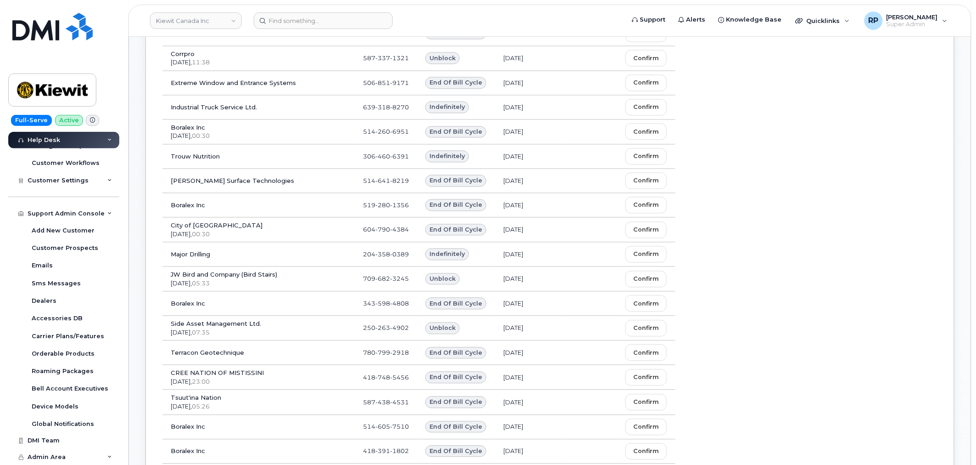
click at [117, 346] on div "Orderable Products" at bounding box center [72, 353] width 97 height 17
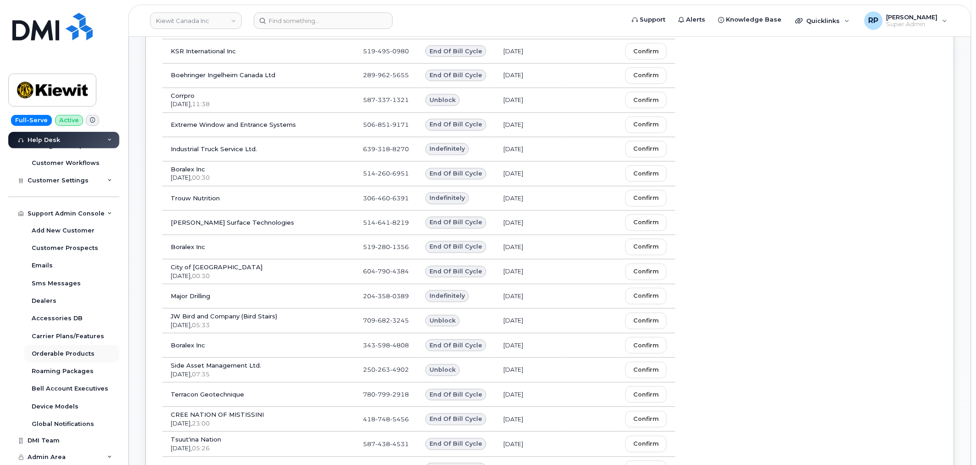
scroll to position [510, 0]
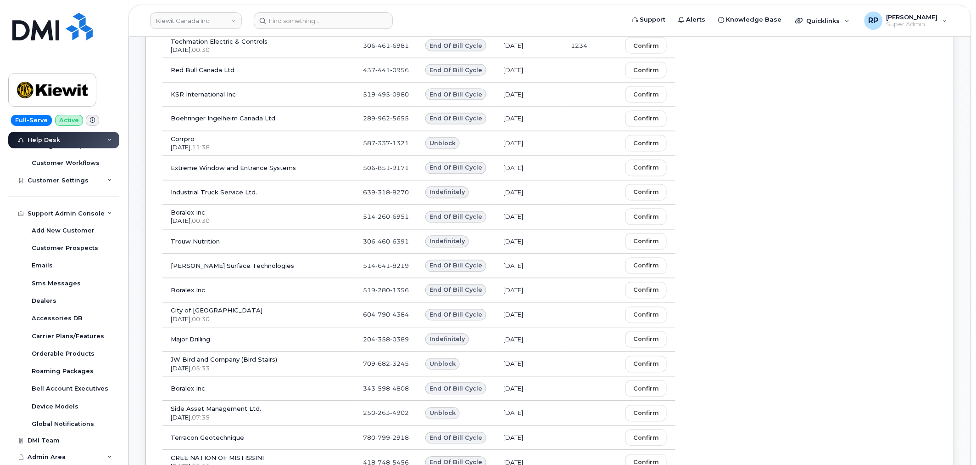
click at [3, 258] on div "Full-Serve Active Global Dashboard Dashboard Carrier Reports Monthly Billing Da…" at bounding box center [62, 232] width 124 height 465
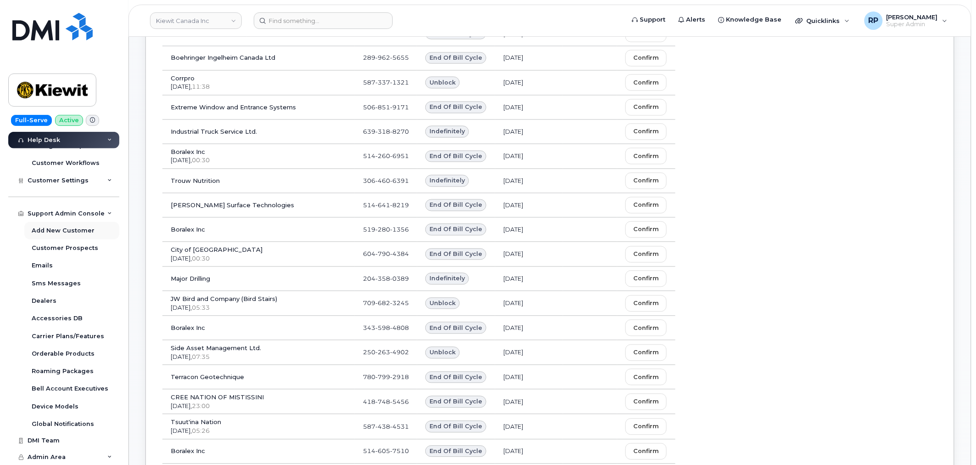
scroll to position [595, 0]
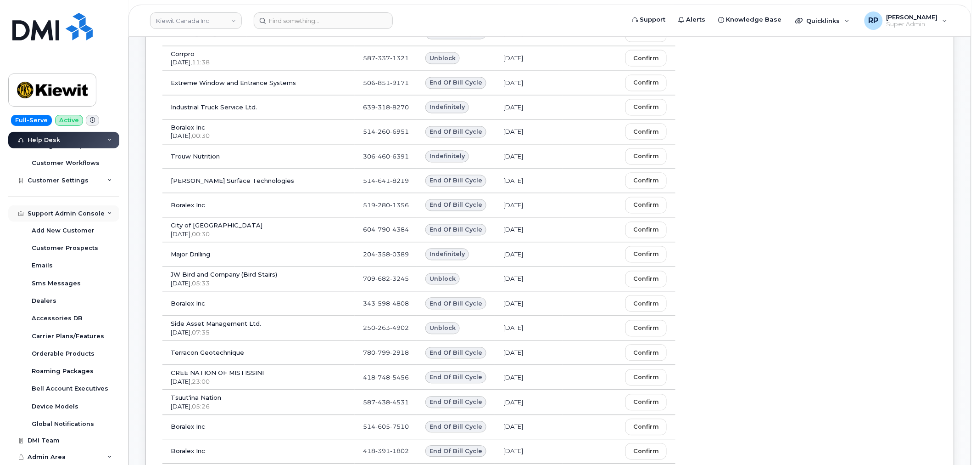
click at [77, 214] on div "Support Admin Console" at bounding box center [66, 213] width 77 height 7
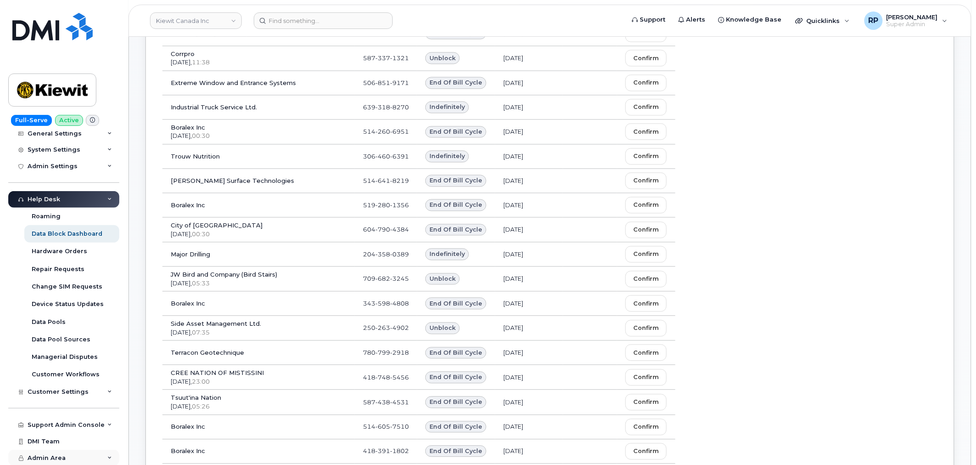
click at [56, 460] on span "Admin Area" at bounding box center [47, 457] width 38 height 7
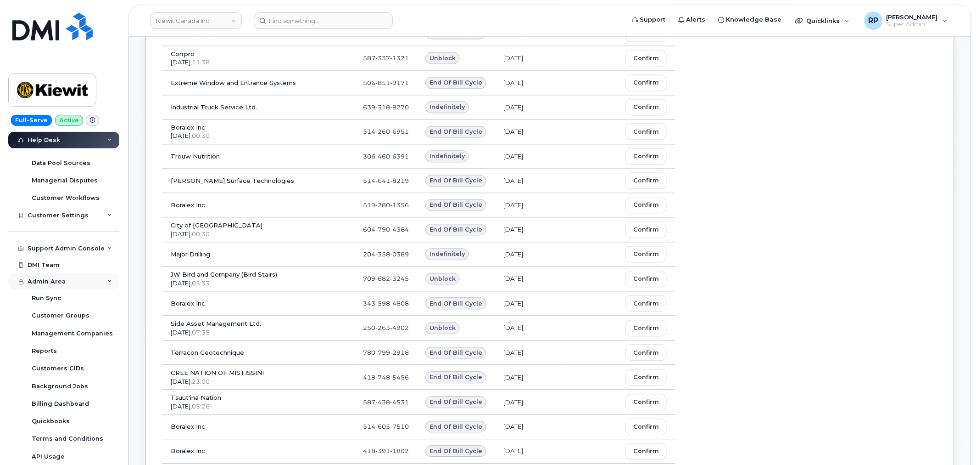
click at [66, 280] on div "Admin Area" at bounding box center [63, 281] width 111 height 17
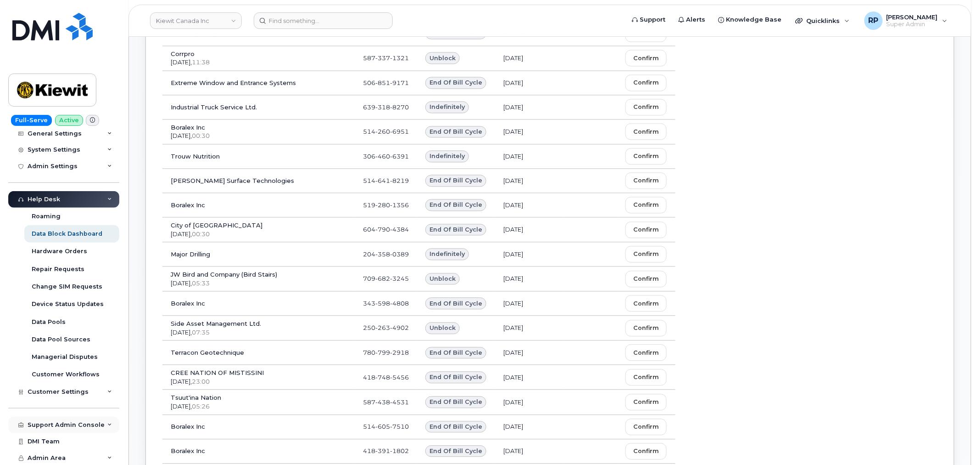
click at [83, 421] on div "Support Admin Console" at bounding box center [66, 424] width 77 height 7
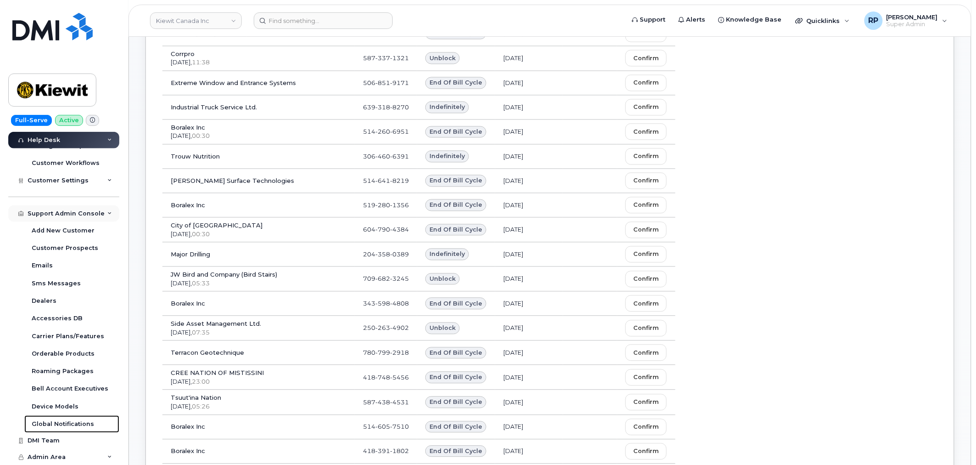
click at [83, 421] on div "Global Notifications" at bounding box center [63, 424] width 62 height 8
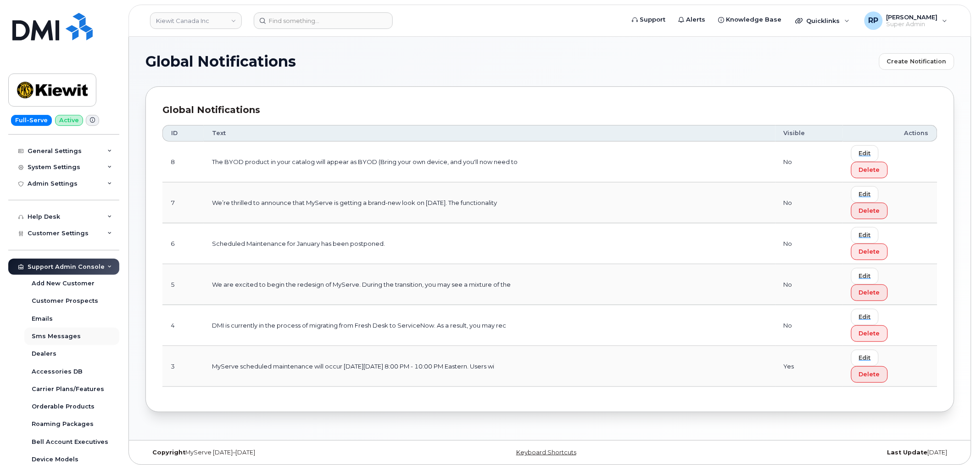
scroll to position [104, 0]
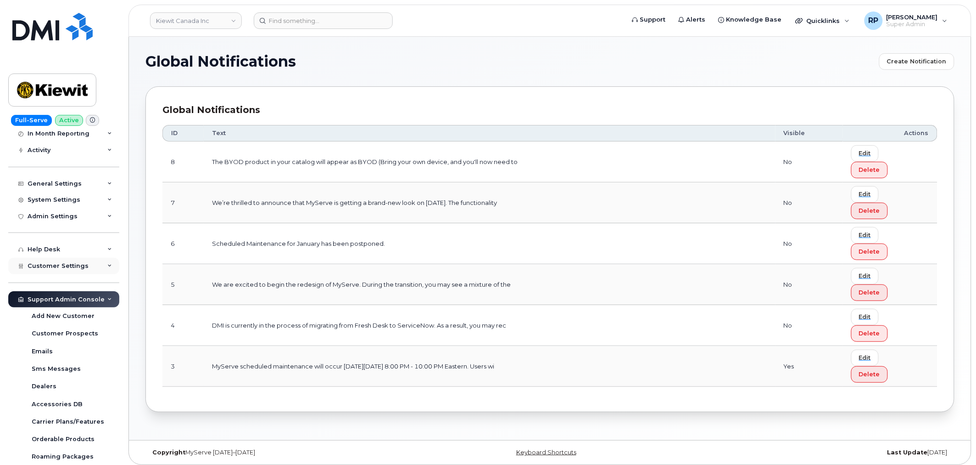
click at [68, 262] on span "Customer Settings" at bounding box center [58, 265] width 61 height 7
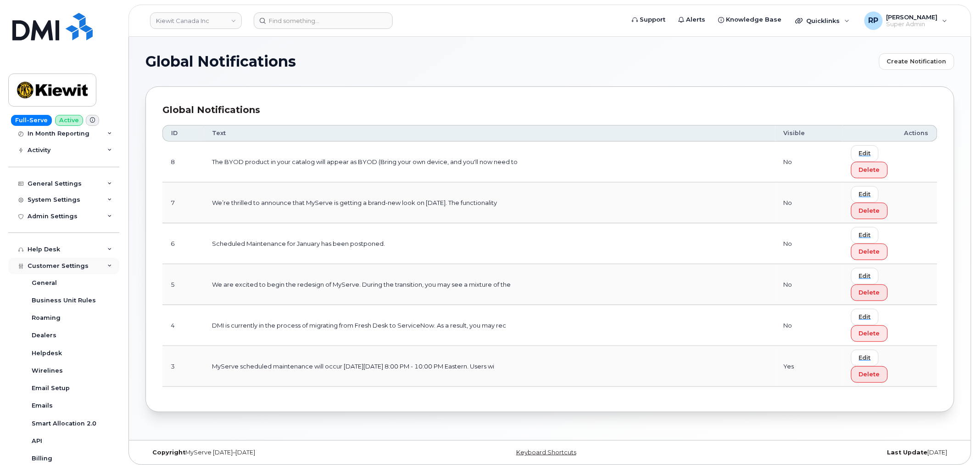
click at [84, 265] on span "Customer Settings" at bounding box center [58, 265] width 61 height 7
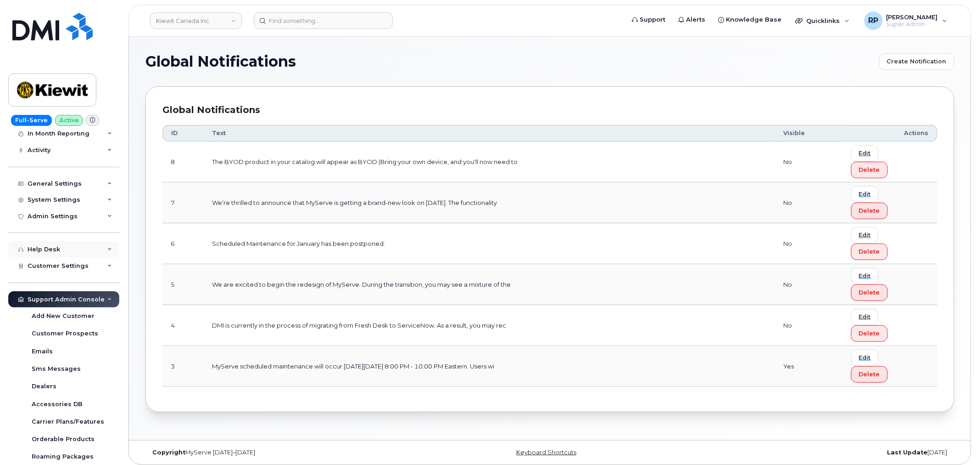
click at [83, 251] on div "Help Desk" at bounding box center [63, 249] width 111 height 17
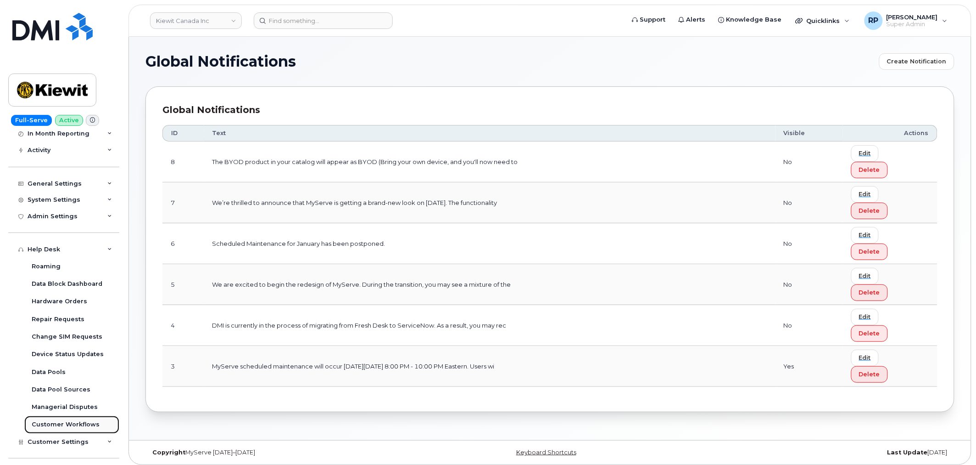
click at [75, 421] on div "Customer Workflows" at bounding box center [66, 424] width 68 height 8
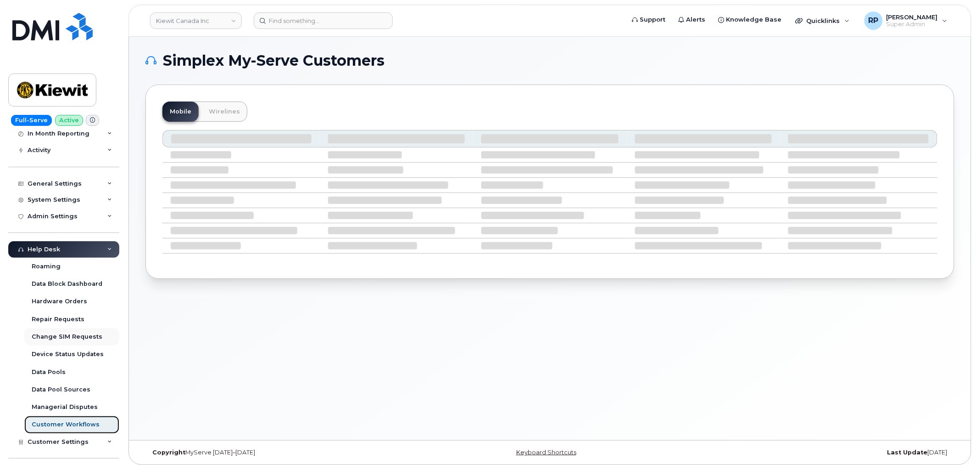
scroll to position [20, 0]
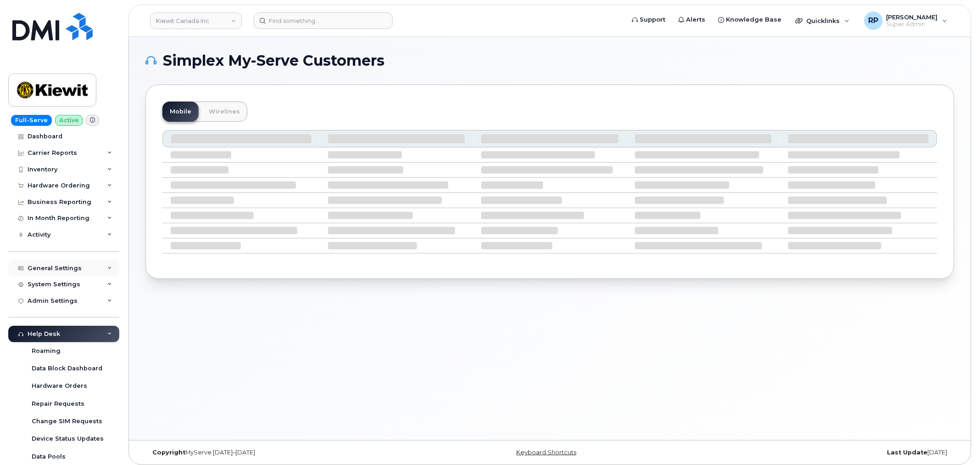
click at [53, 269] on div "General Settings" at bounding box center [55, 267] width 54 height 7
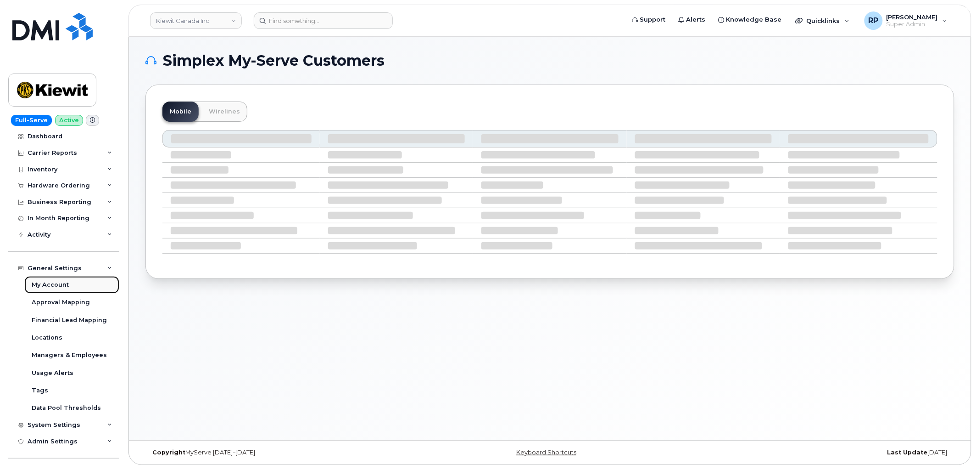
click at [51, 283] on div "My Account" at bounding box center [50, 285] width 37 height 8
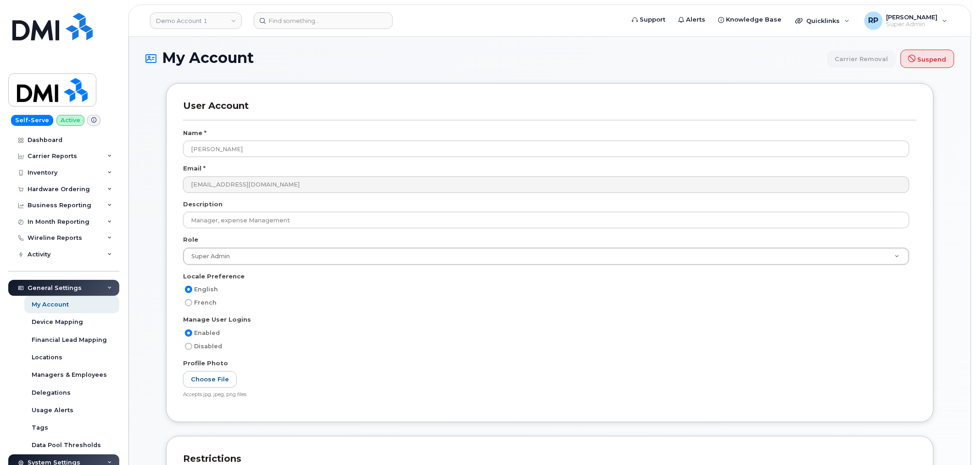
scroll to position [85, 0]
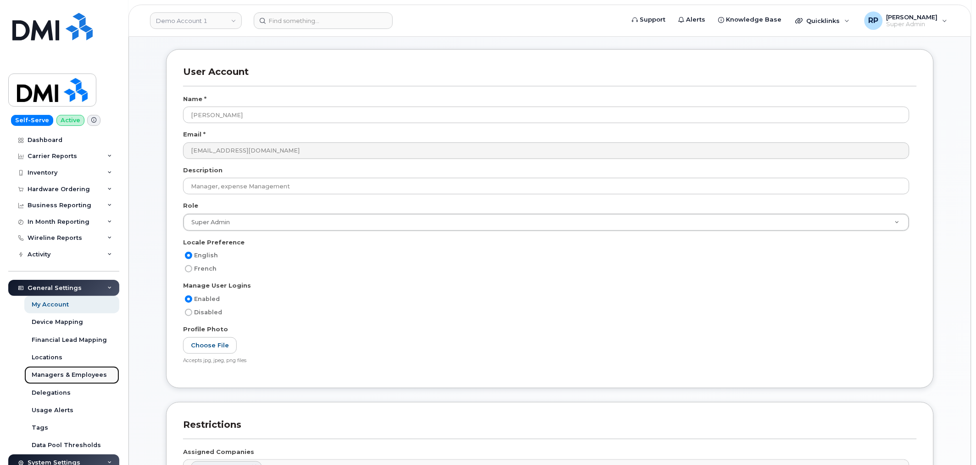
click at [54, 373] on div "Managers & Employees" at bounding box center [69, 374] width 75 height 8
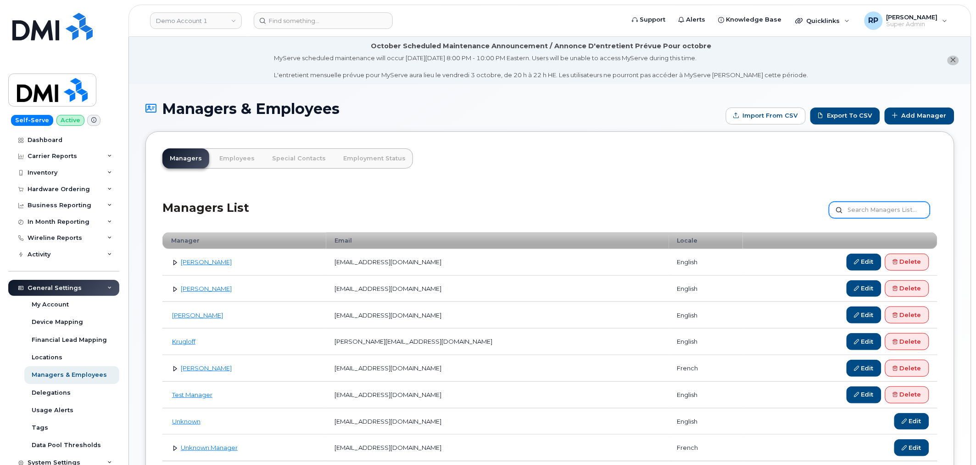
click at [850, 208] on input "text" at bounding box center [880, 210] width 101 height 17
paste input "[EMAIL_ADDRESS][PERSON_NAME][DOMAIN_NAME]"
type input "[EMAIL_ADDRESS][PERSON_NAME][DOMAIN_NAME]"
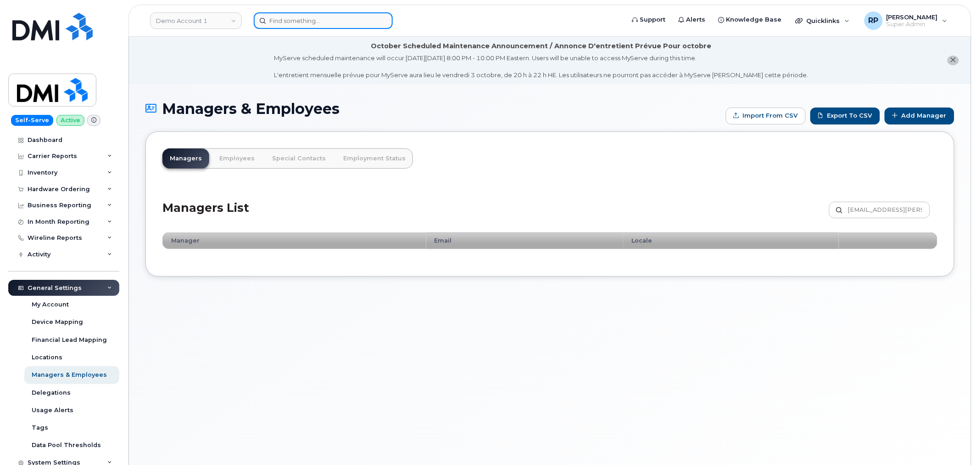
click at [309, 20] on input at bounding box center [323, 20] width 139 height 17
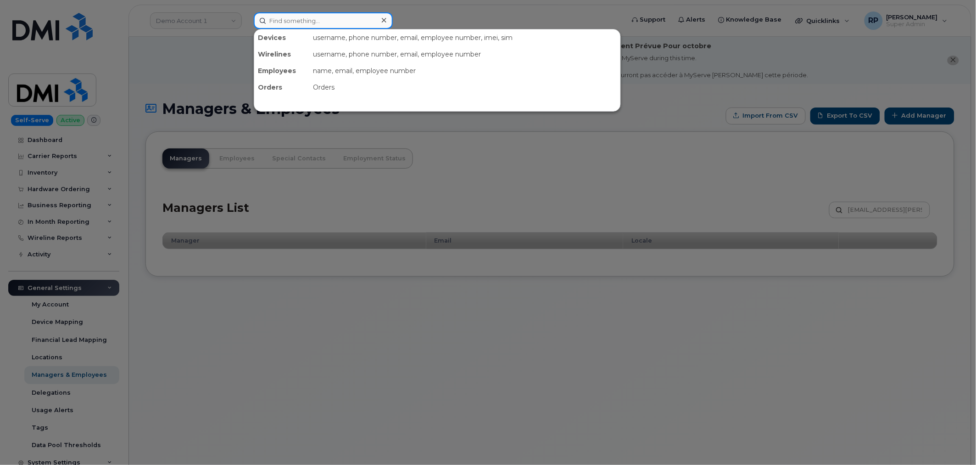
paste input "[EMAIL_ADDRESS][PERSON_NAME][DOMAIN_NAME]"
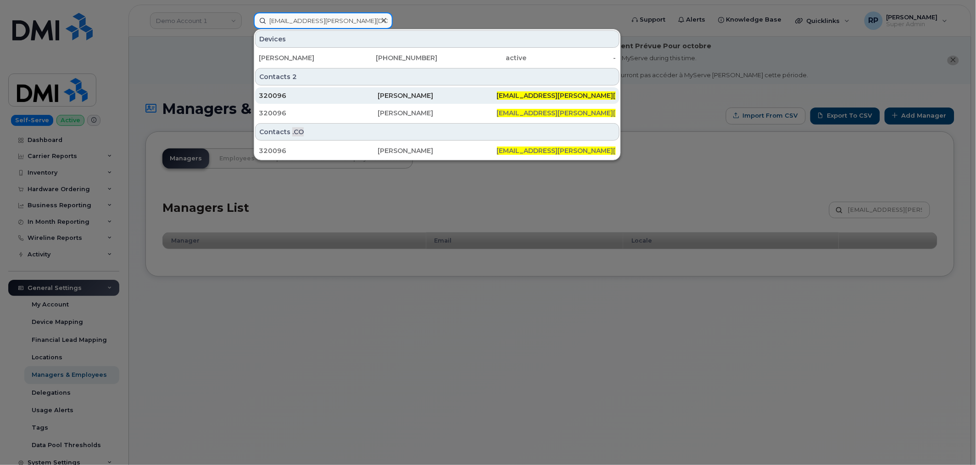
type input "[EMAIL_ADDRESS][PERSON_NAME][DOMAIN_NAME]"
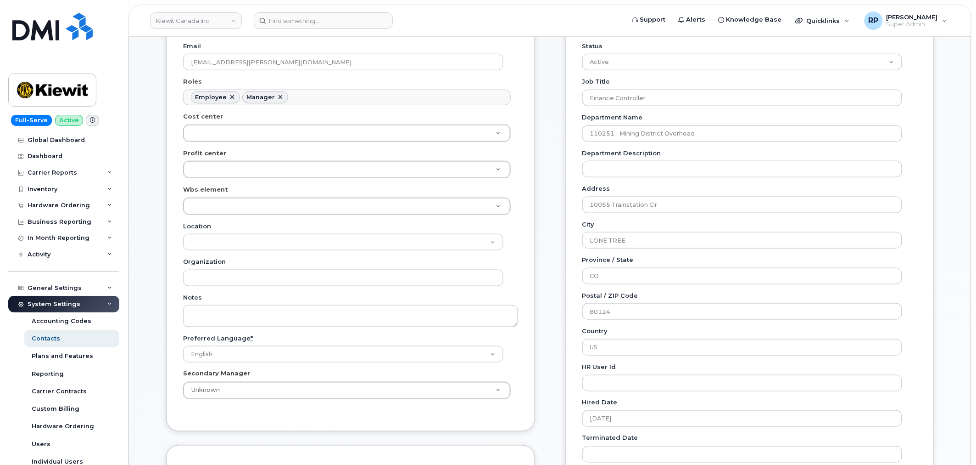
scroll to position [170, 0]
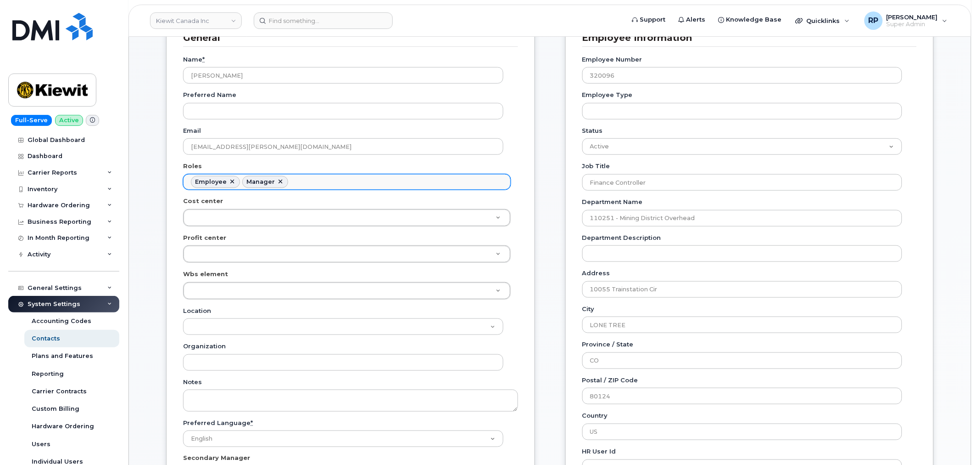
click at [435, 186] on ul "Employee Manager" at bounding box center [347, 181] width 327 height 15
type input "a"
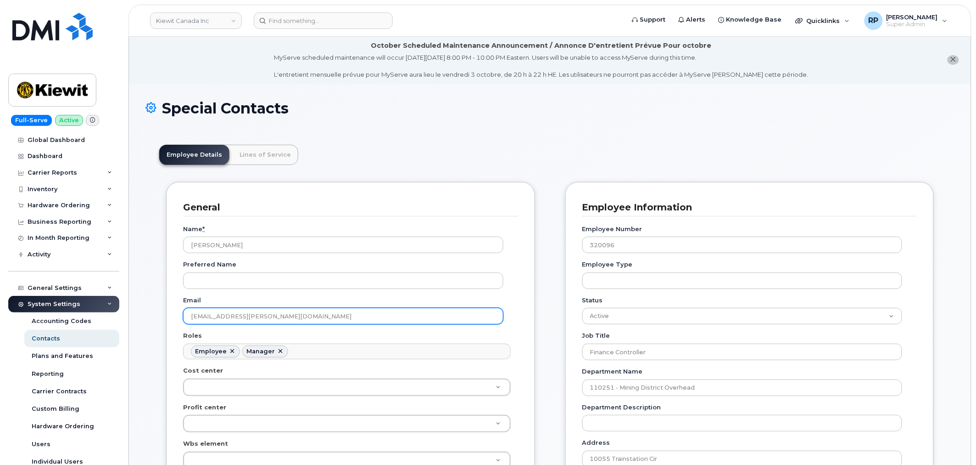
scroll to position [0, 0]
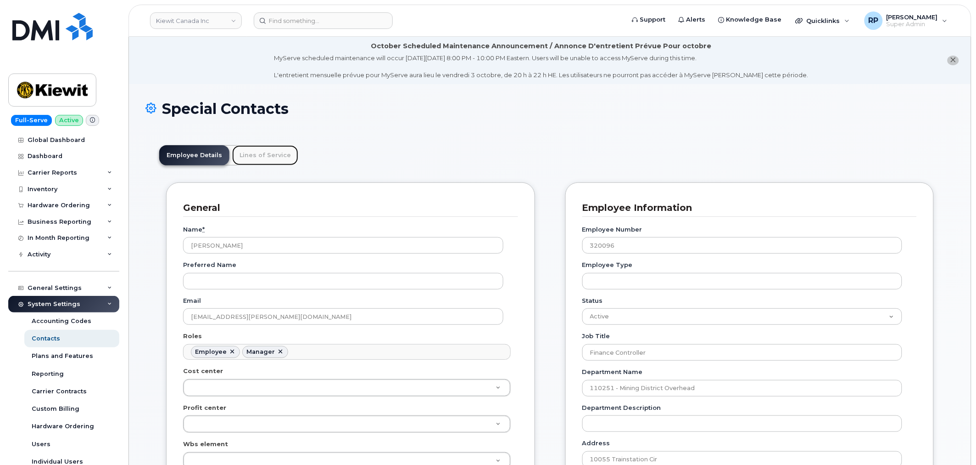
click at [281, 151] on link "Lines of Service" at bounding box center [265, 155] width 66 height 20
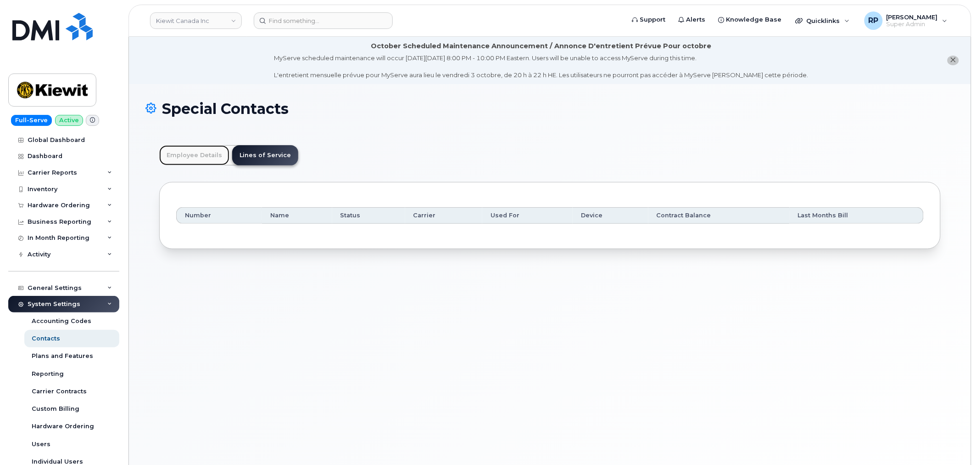
click at [208, 155] on link "Employee Details" at bounding box center [194, 155] width 70 height 20
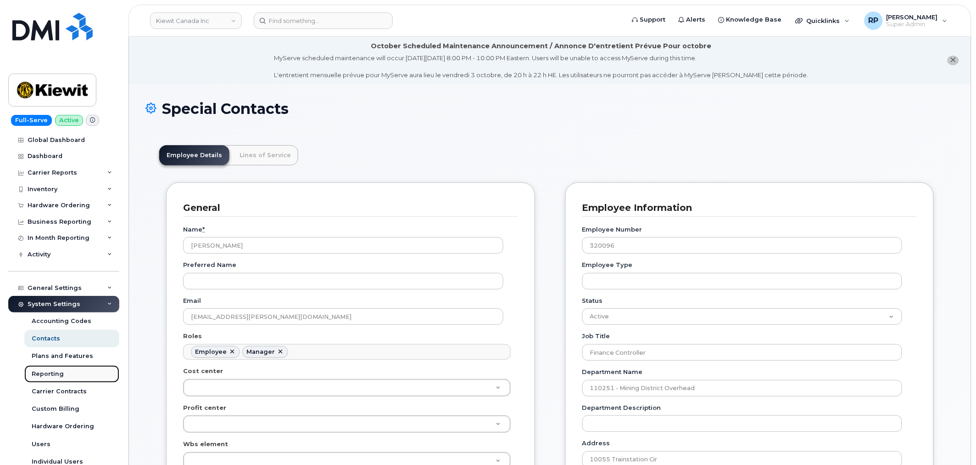
click at [47, 376] on div "Reporting" at bounding box center [48, 374] width 32 height 8
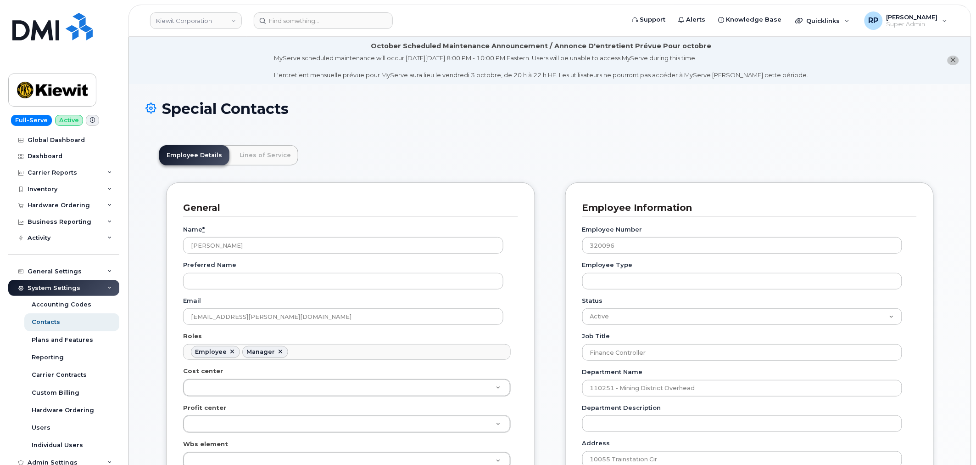
scroll to position [28, 0]
click at [278, 159] on link "Lines of Service" at bounding box center [265, 155] width 66 height 20
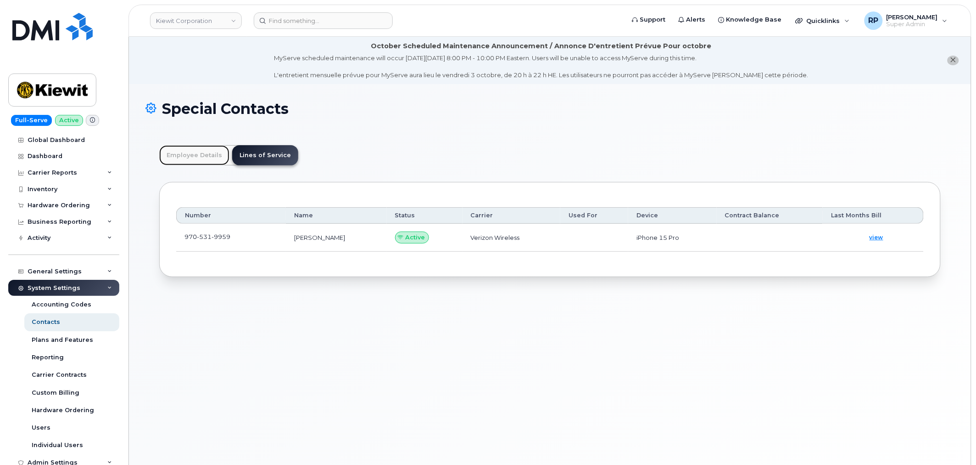
click at [200, 154] on link "Employee Details" at bounding box center [194, 155] width 70 height 20
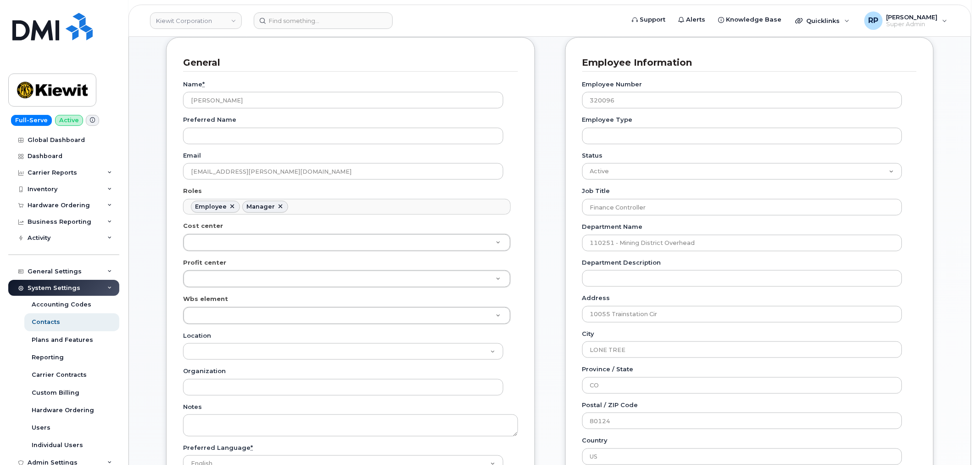
scroll to position [170, 0]
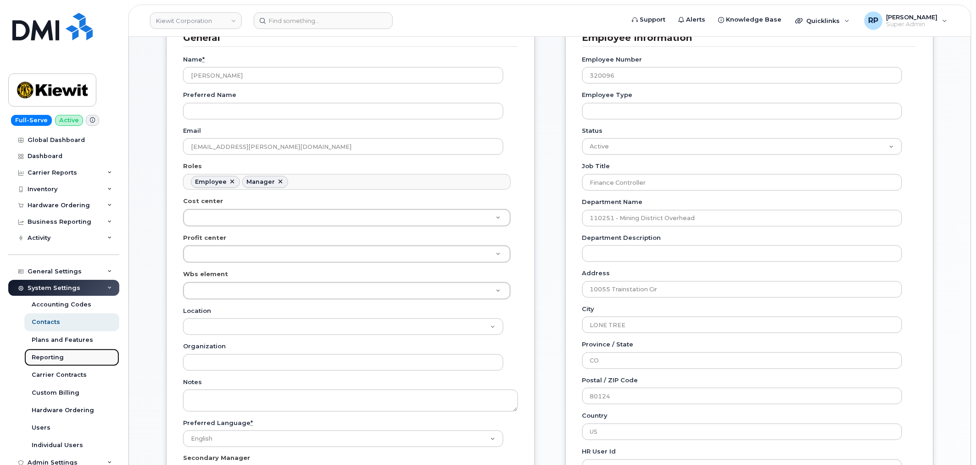
click at [62, 357] on div "Reporting" at bounding box center [48, 357] width 32 height 8
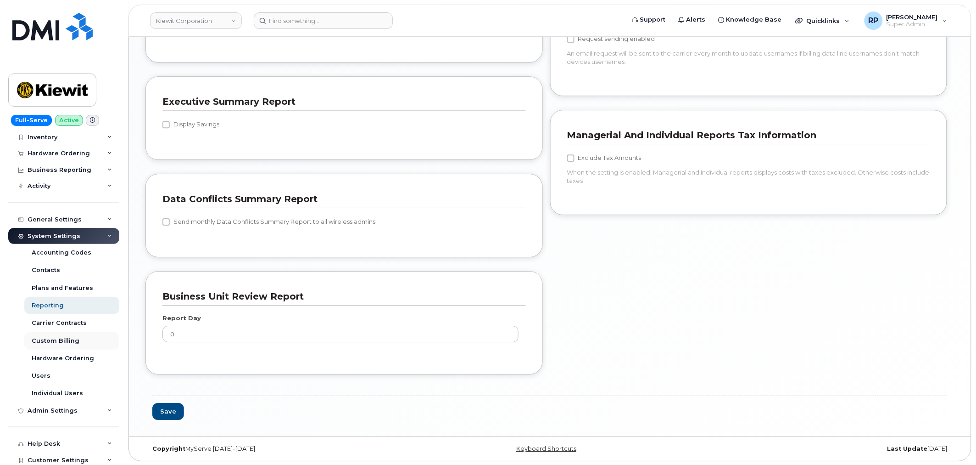
scroll to position [85, 0]
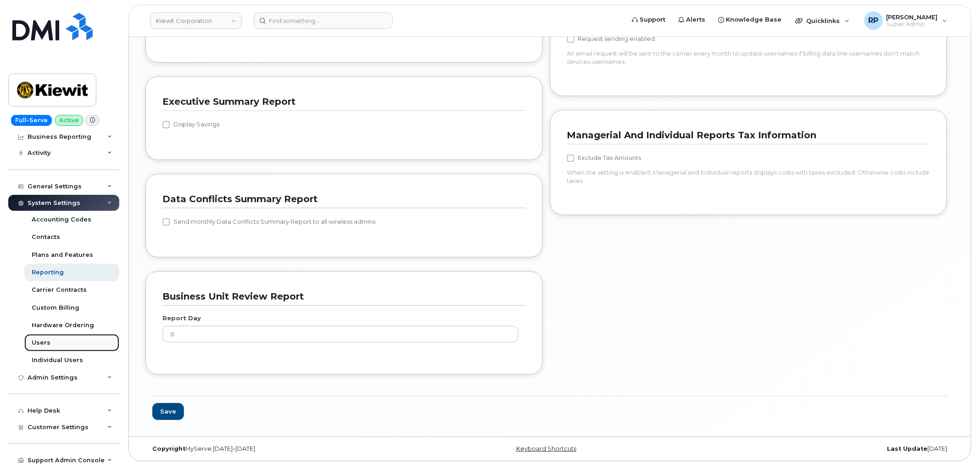
click at [41, 346] on div "Users" at bounding box center [41, 342] width 19 height 8
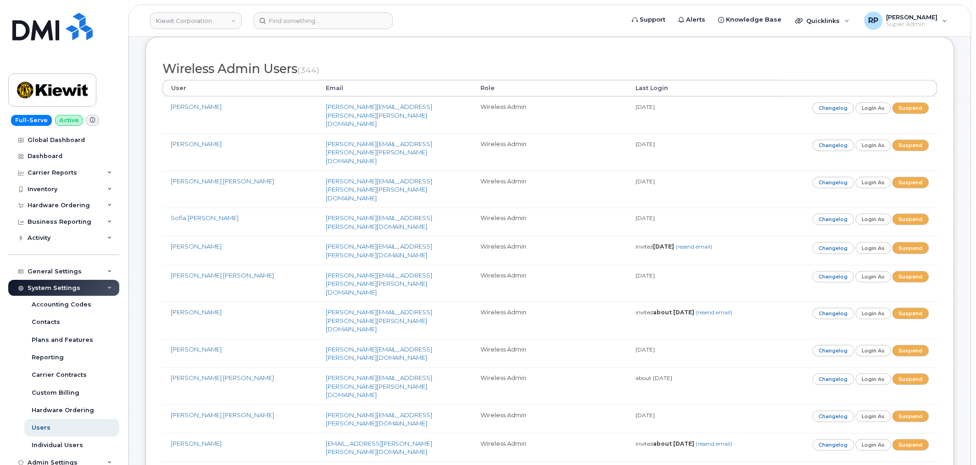
scroll to position [5423, 0]
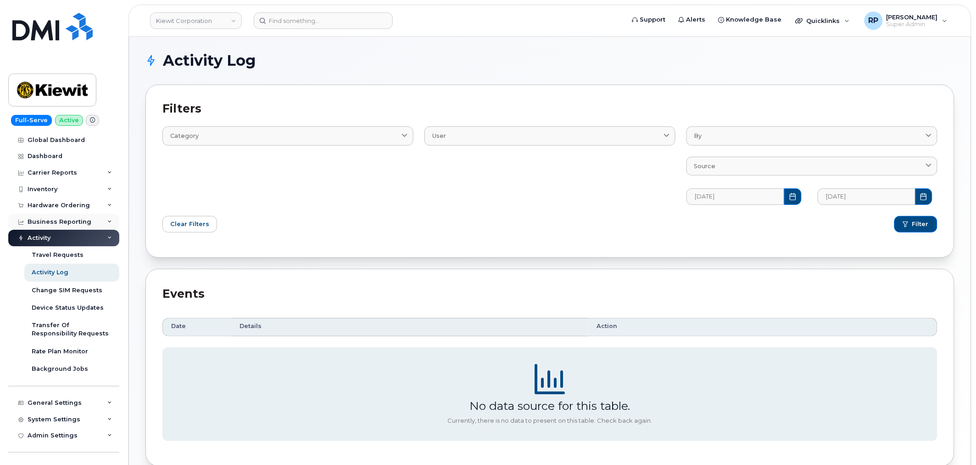
click at [79, 222] on div "Business Reporting" at bounding box center [60, 221] width 64 height 7
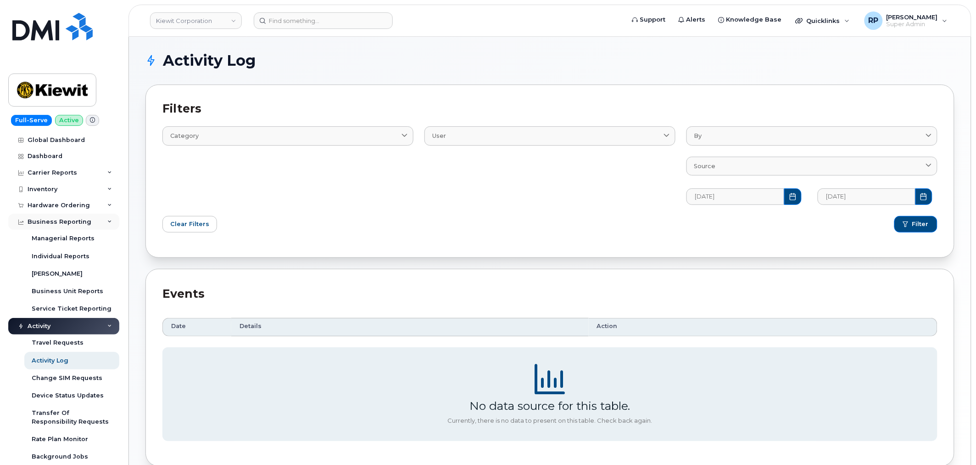
click at [79, 222] on div "Business Reporting" at bounding box center [60, 221] width 64 height 7
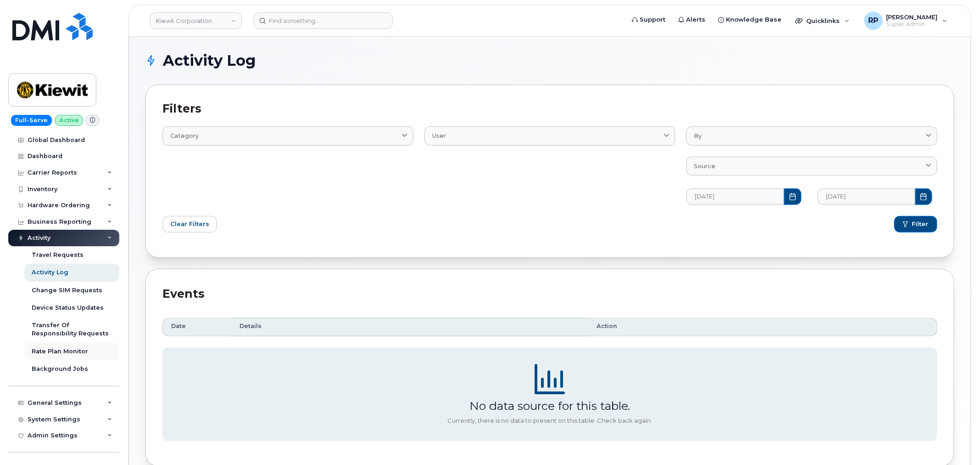
scroll to position [94, 0]
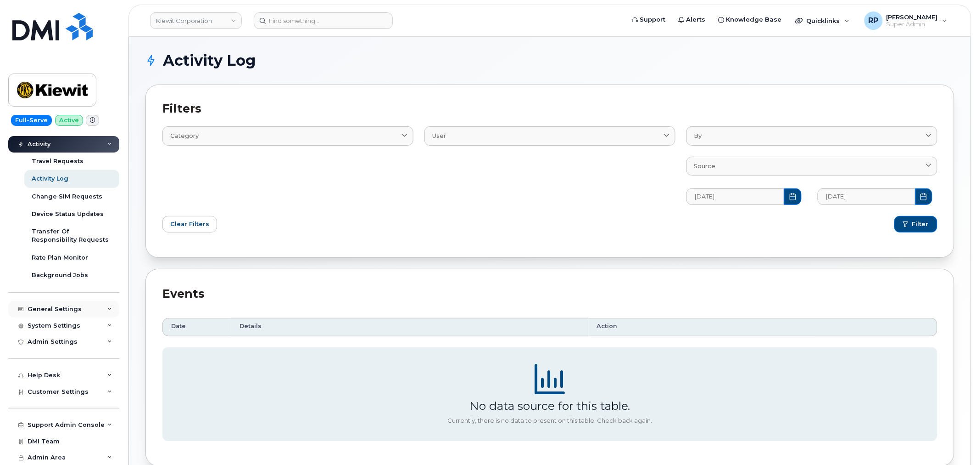
click at [90, 309] on div "General Settings" at bounding box center [63, 309] width 111 height 17
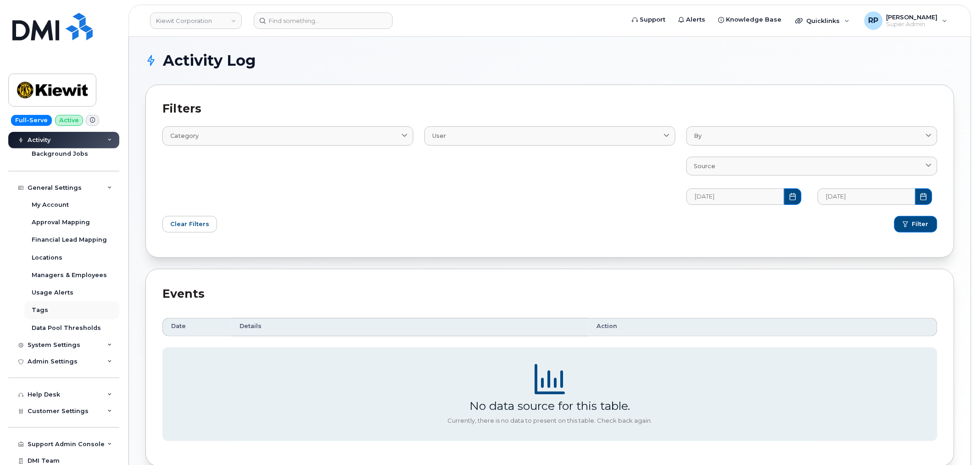
scroll to position [235, 0]
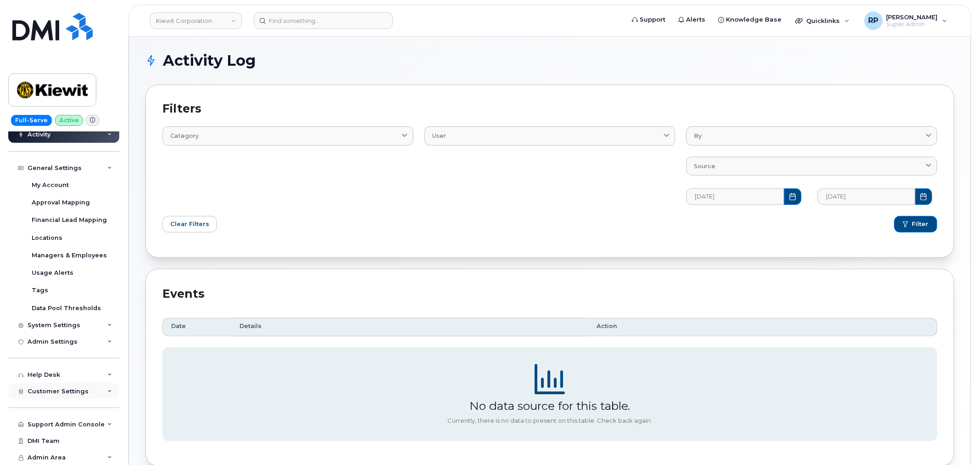
click at [86, 393] on div "Customer Settings" at bounding box center [63, 391] width 111 height 17
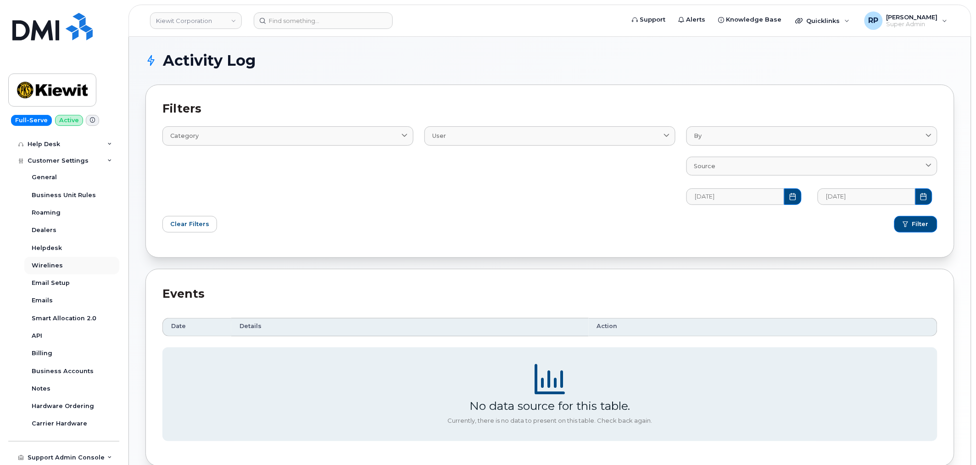
scroll to position [489, 0]
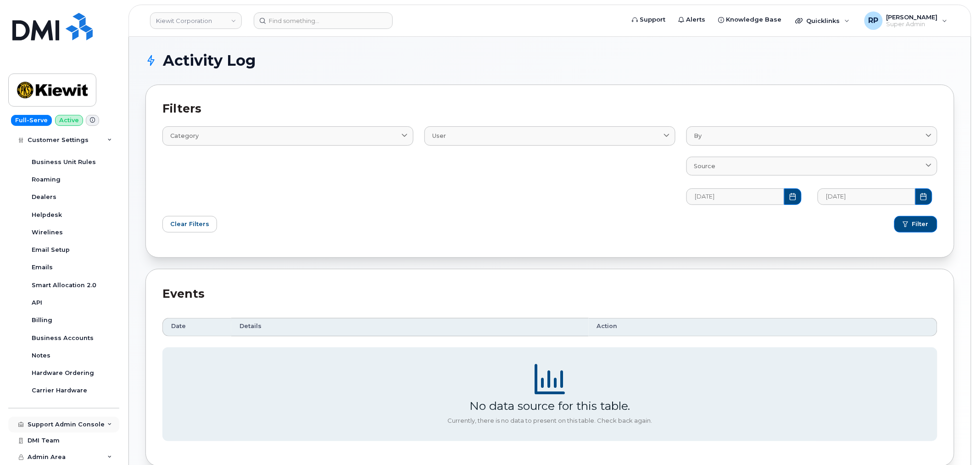
click at [90, 418] on div "Support Admin Console" at bounding box center [63, 424] width 111 height 17
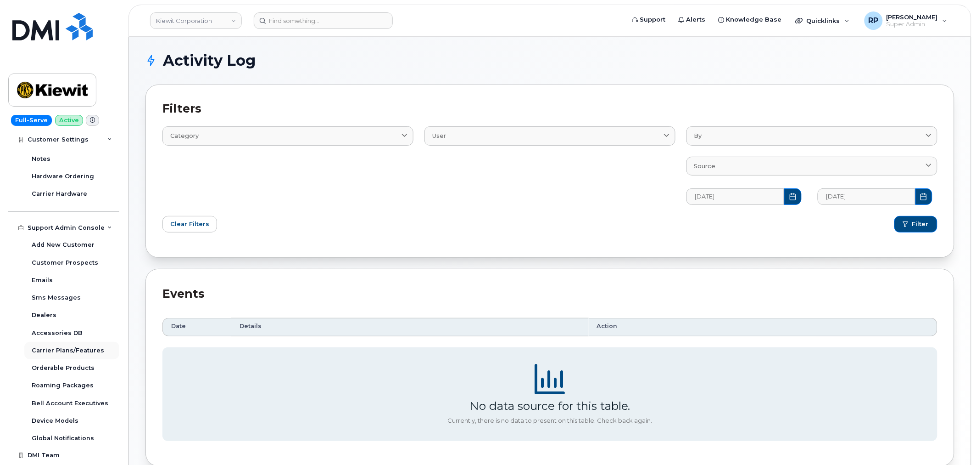
scroll to position [709, 0]
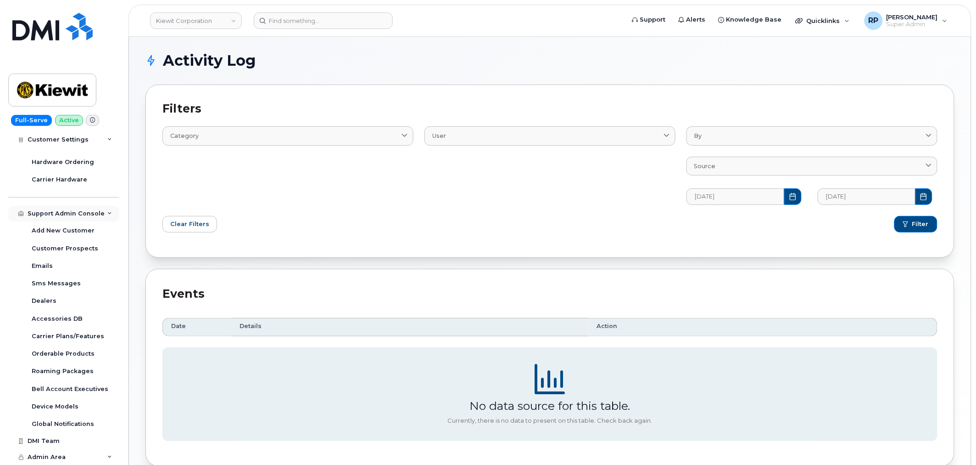
click at [100, 211] on div "Support Admin Console" at bounding box center [63, 214] width 111 height 17
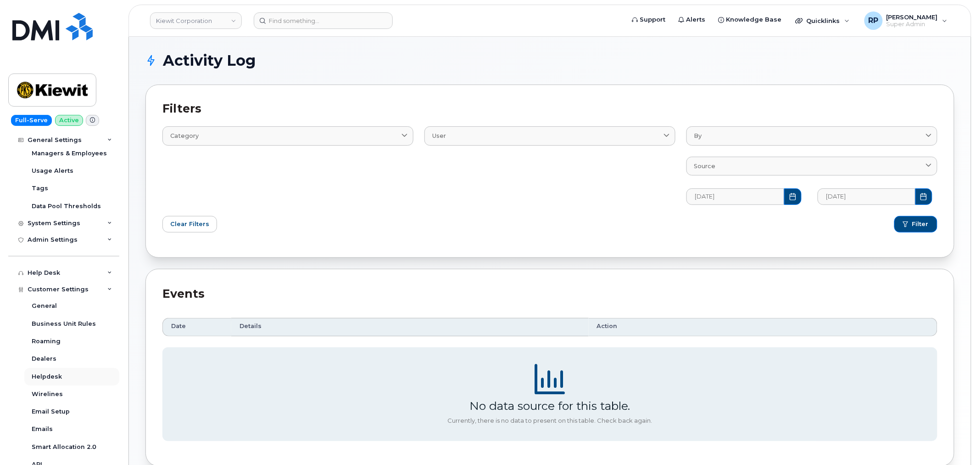
scroll to position [328, 0]
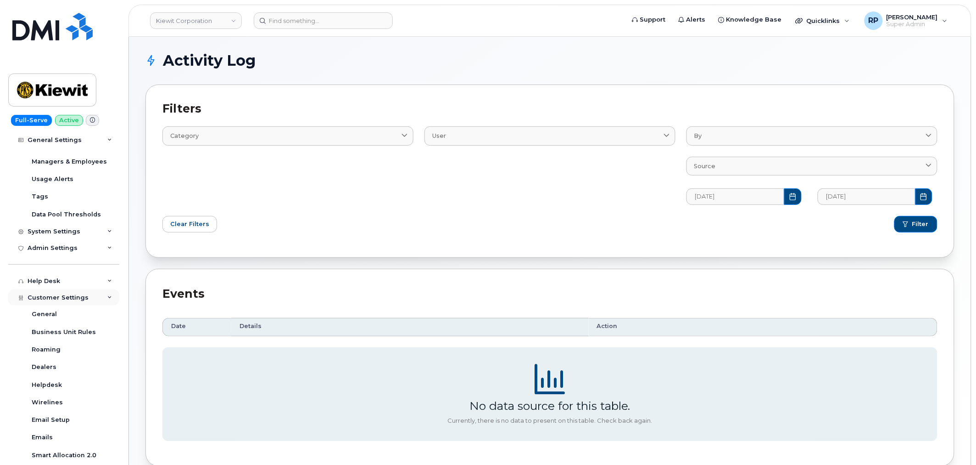
click at [90, 300] on div "Customer Settings" at bounding box center [63, 297] width 111 height 17
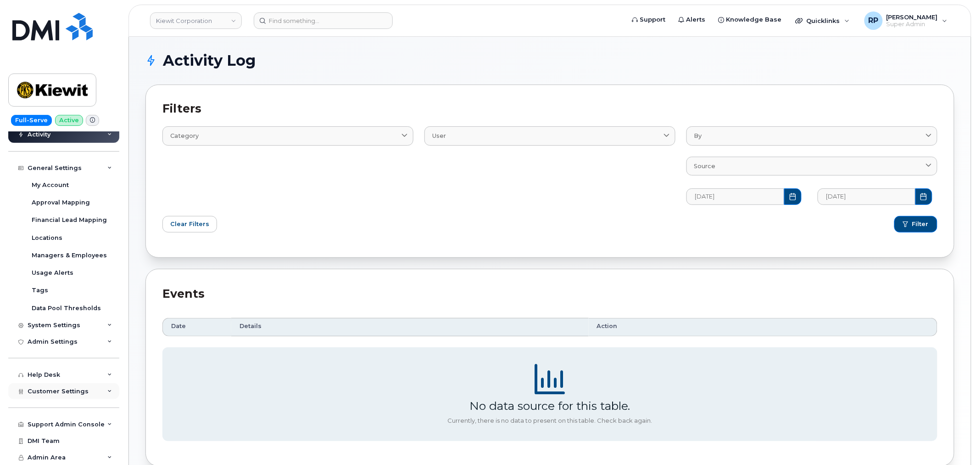
scroll to position [235, 0]
click at [100, 166] on div "General Settings" at bounding box center [63, 168] width 111 height 17
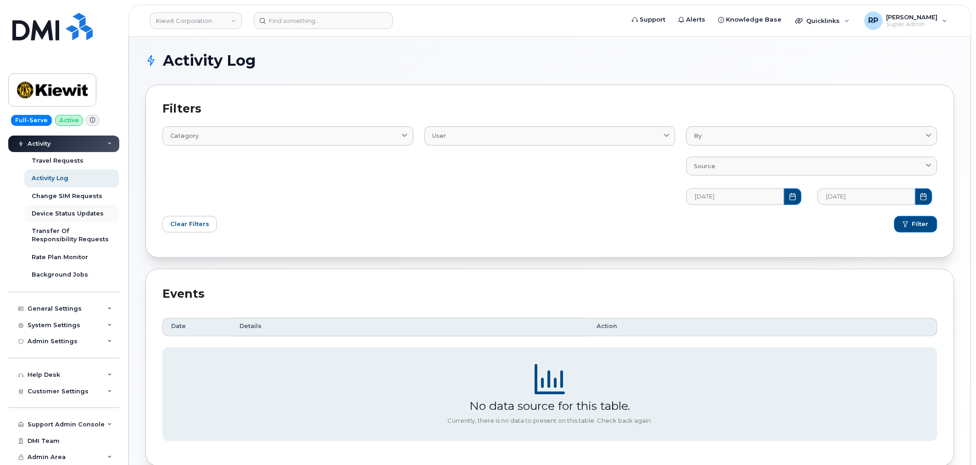
scroll to position [94, 0]
click at [79, 329] on div "System Settings" at bounding box center [63, 325] width 111 height 17
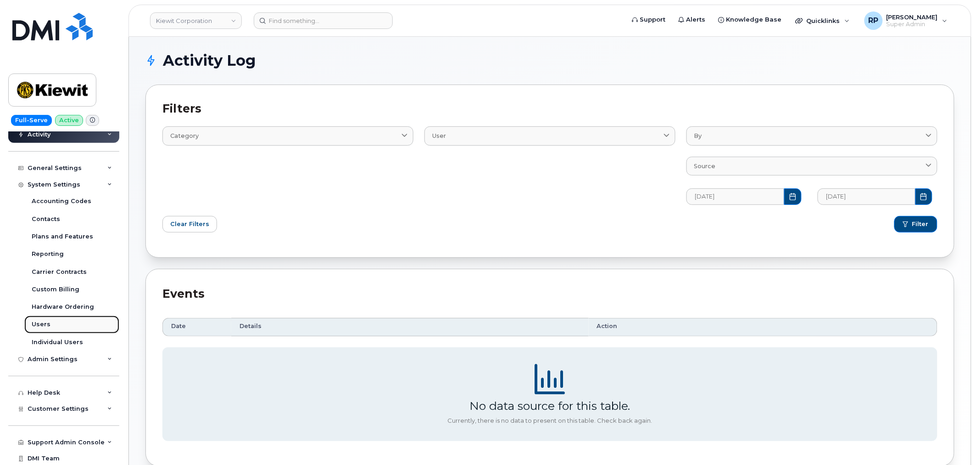
click at [65, 327] on link "Users" at bounding box center [71, 323] width 95 height 17
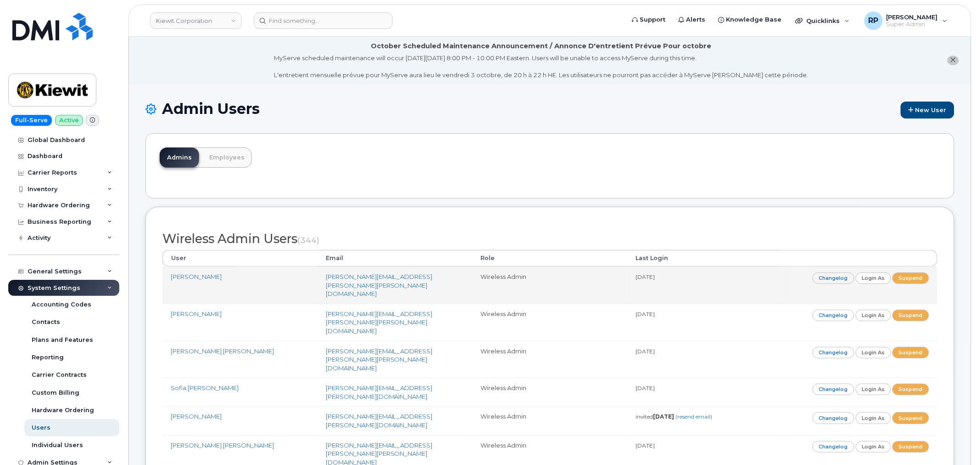
scroll to position [5423, 0]
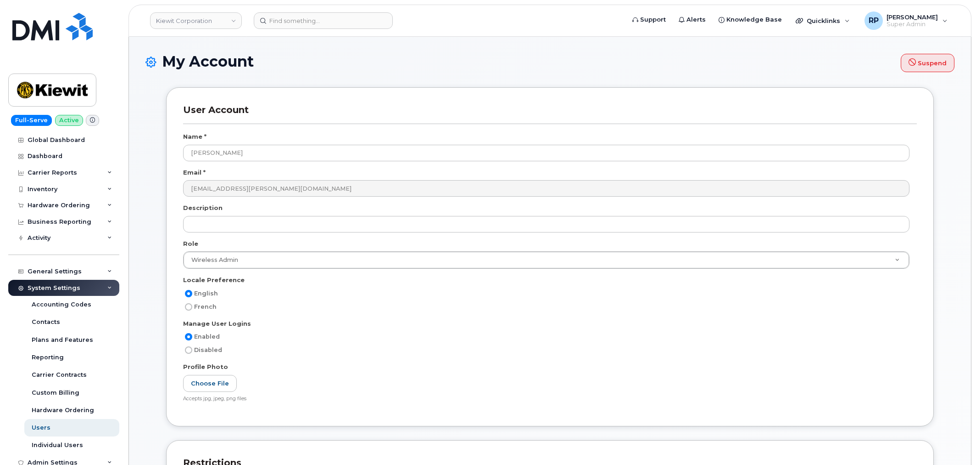
select select
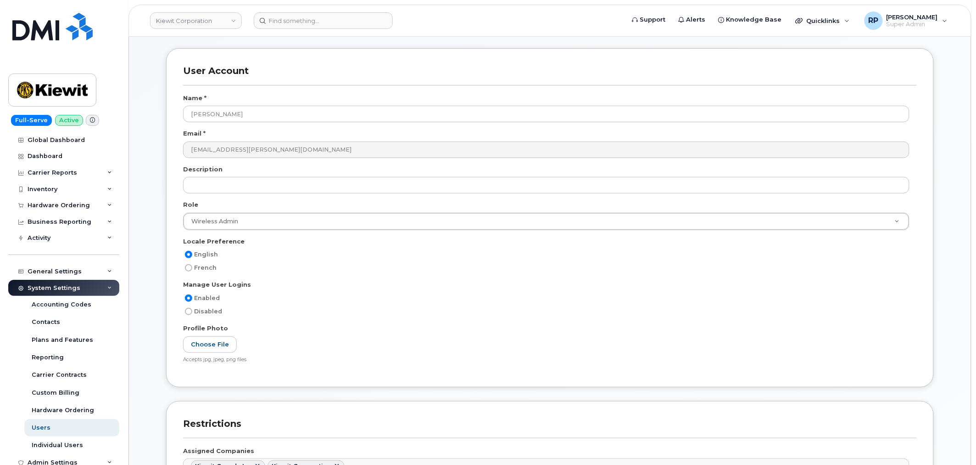
scroll to position [85, 0]
click at [320, 345] on div "Choose File Accepts jpg, jpeg, png files File size should be less than 4MB Inva…" at bounding box center [550, 351] width 734 height 28
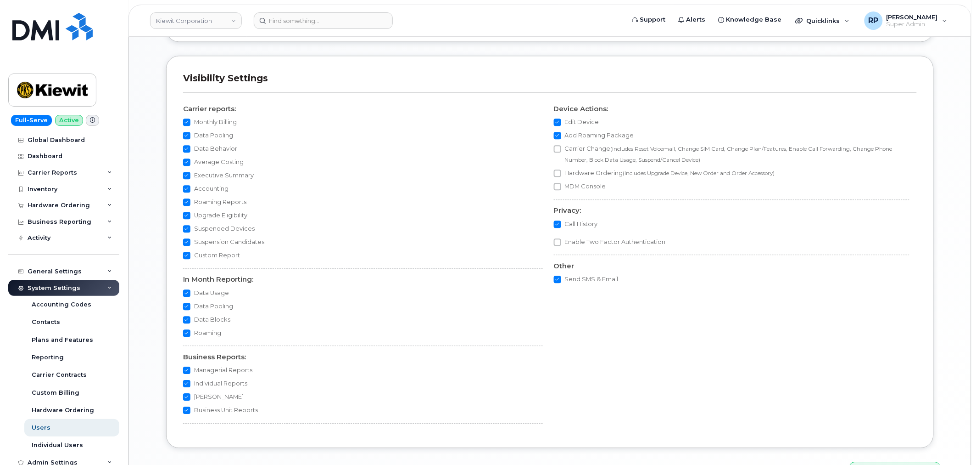
scroll to position [765, 0]
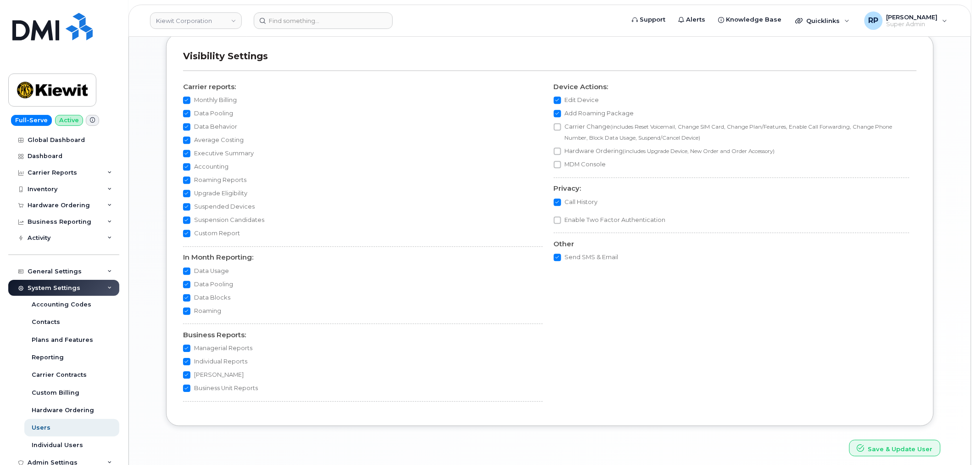
click at [186, 112] on input "Data Pooling" at bounding box center [186, 113] width 7 height 7
checkbox input "false"
click at [185, 126] on input "Data Behavior" at bounding box center [186, 126] width 7 height 7
checkbox input "true"
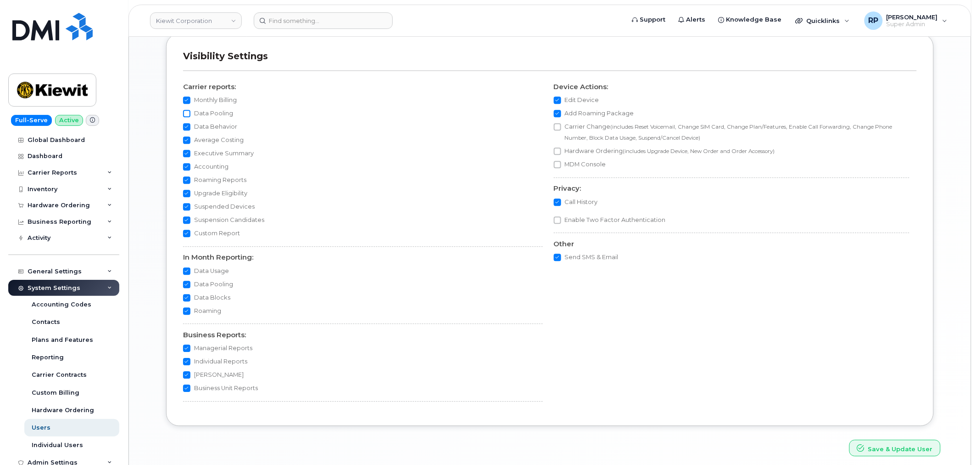
click at [185, 112] on input "Data Pooling" at bounding box center [186, 113] width 7 height 7
checkbox input "true"
click at [185, 127] on input "Data Behavior" at bounding box center [186, 126] width 7 height 7
checkbox input "false"
click at [184, 272] on input "Data Usage" at bounding box center [186, 270] width 7 height 7
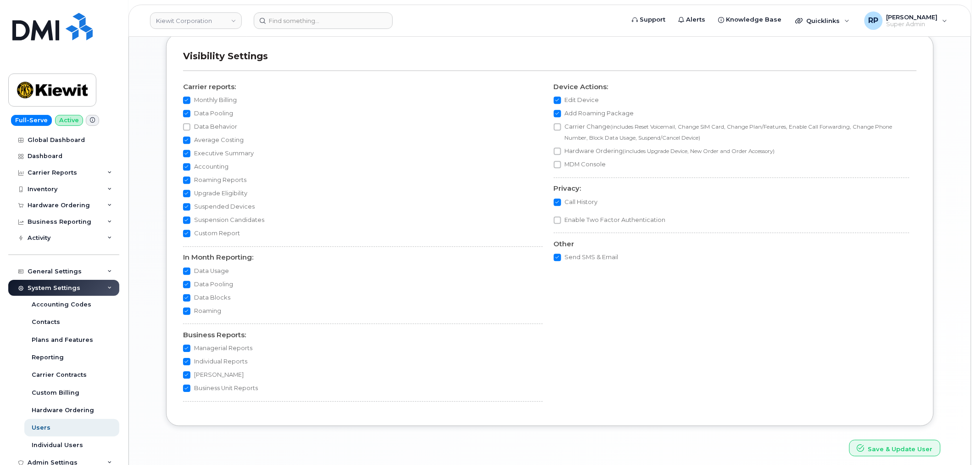
checkbox input "false"
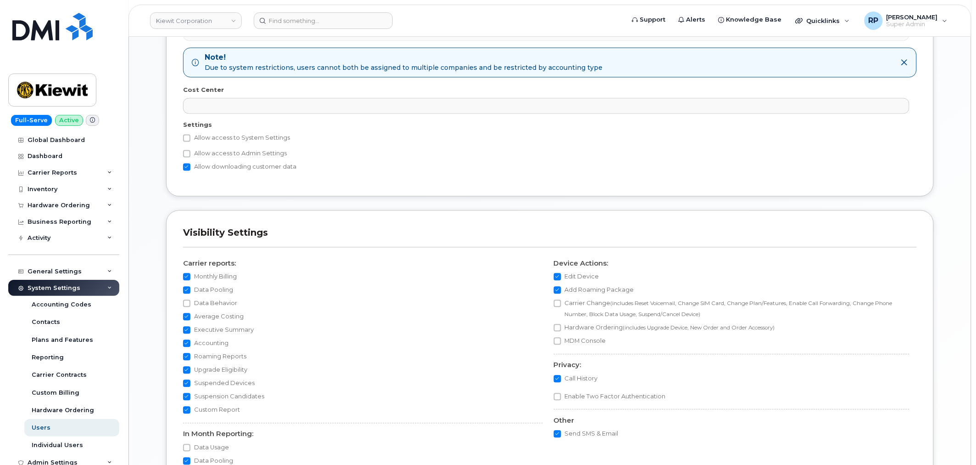
scroll to position [680, 0]
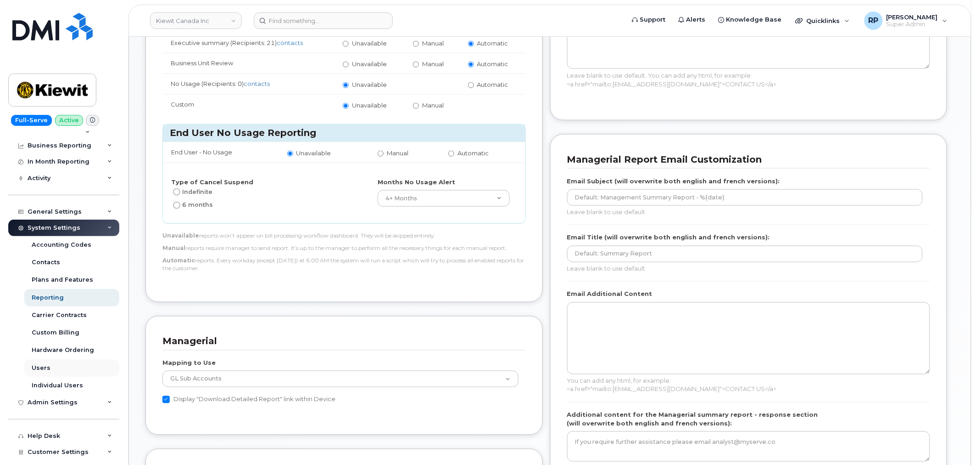
scroll to position [52, 0]
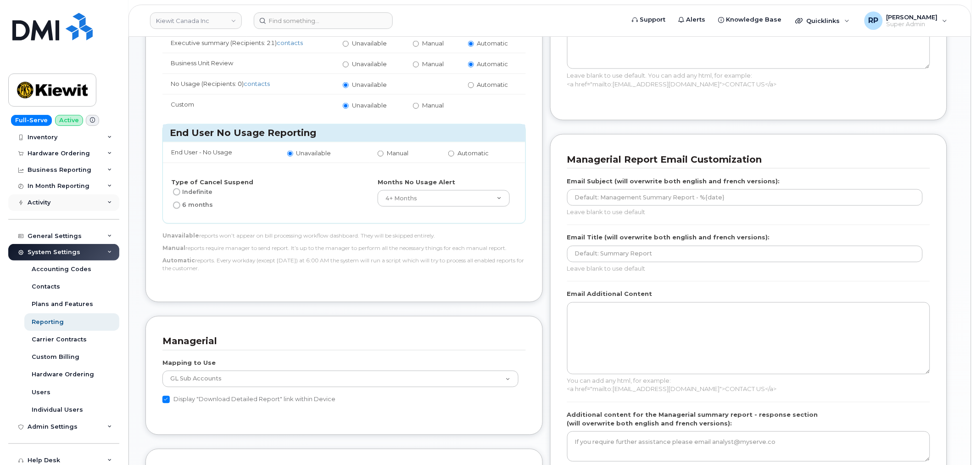
click at [70, 203] on div "Activity" at bounding box center [63, 202] width 111 height 17
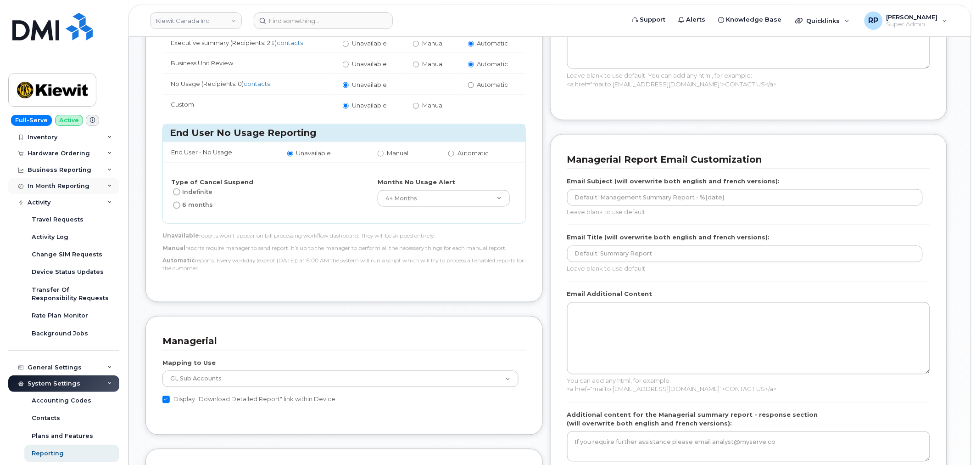
click at [72, 189] on div "In Month Reporting" at bounding box center [59, 185] width 62 height 7
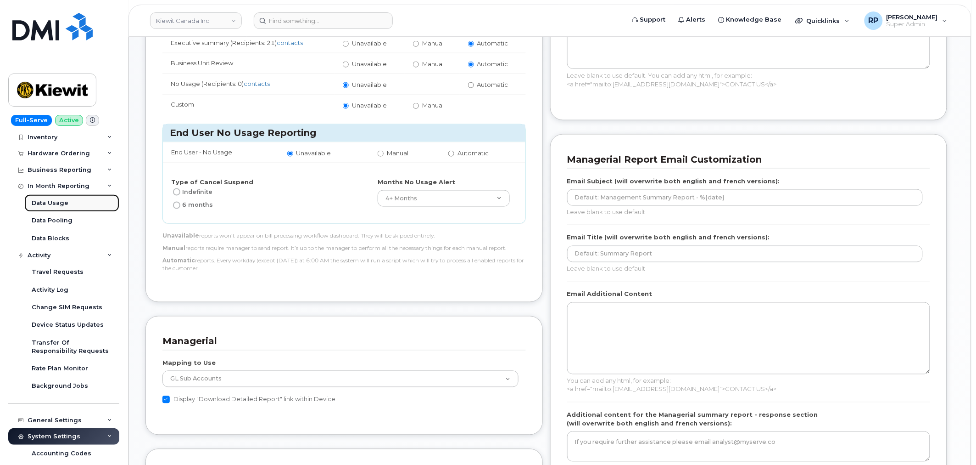
click at [61, 201] on div "Data Usage" at bounding box center [50, 203] width 37 height 8
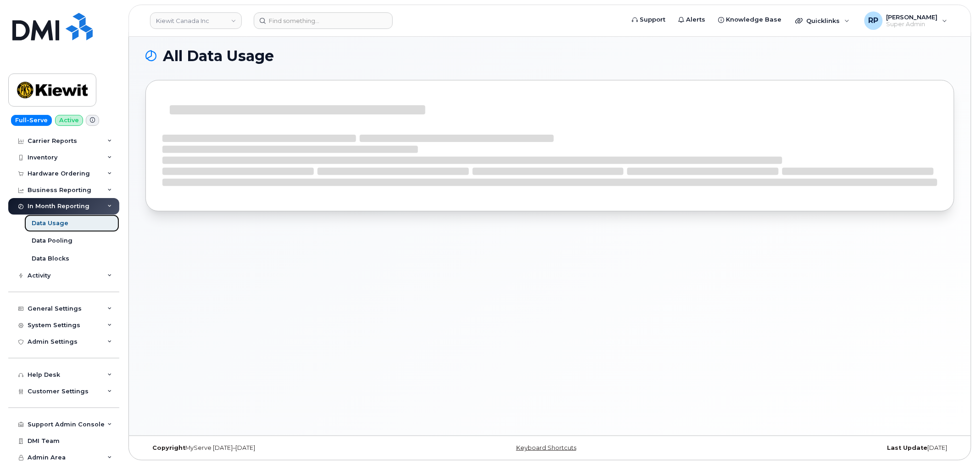
scroll to position [31, 0]
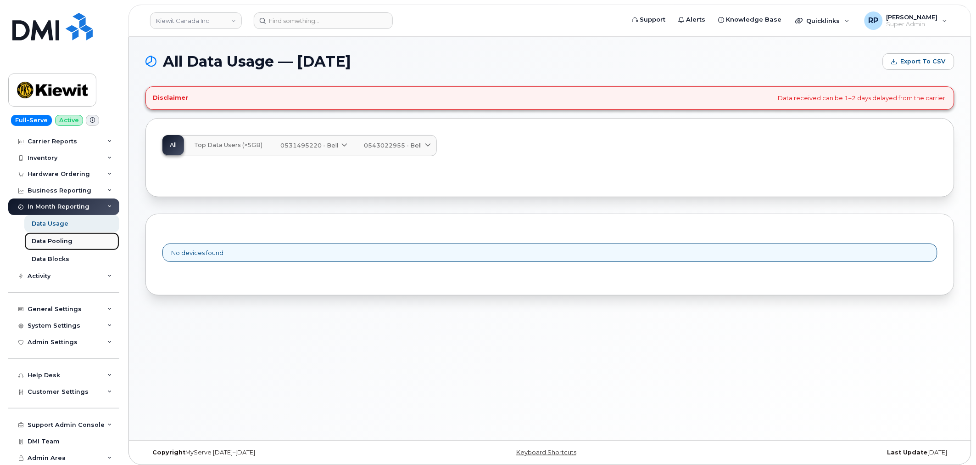
click at [52, 240] on div "Data Pooling" at bounding box center [52, 241] width 41 height 8
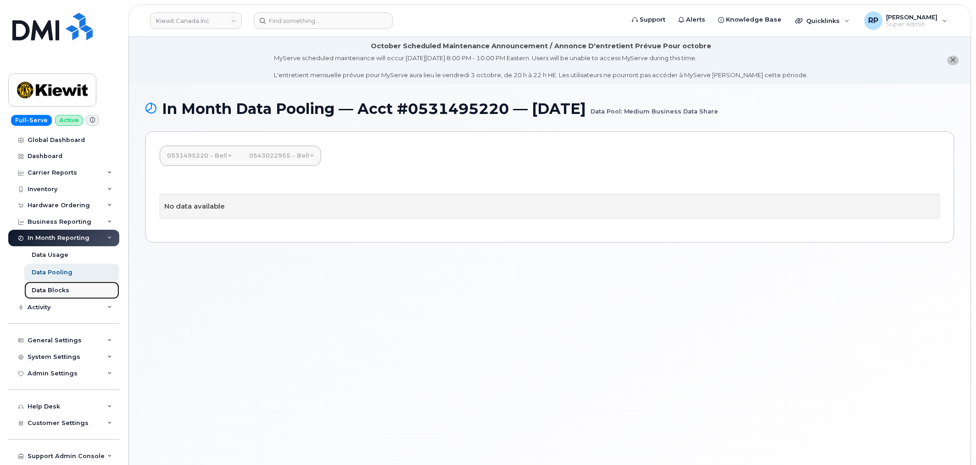
click at [51, 292] on div "Data Blocks" at bounding box center [51, 290] width 38 height 8
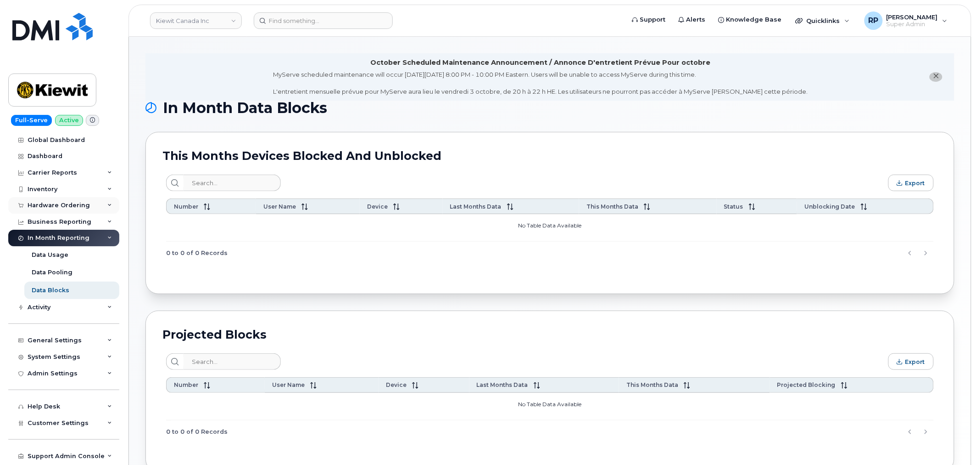
click at [69, 208] on div "Hardware Ordering" at bounding box center [59, 205] width 62 height 7
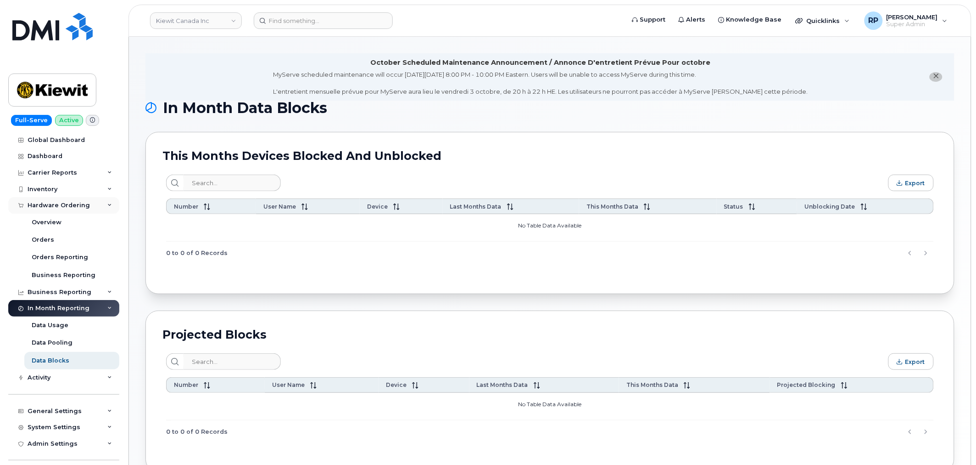
click at [69, 208] on div "Hardware Ordering" at bounding box center [59, 205] width 62 height 7
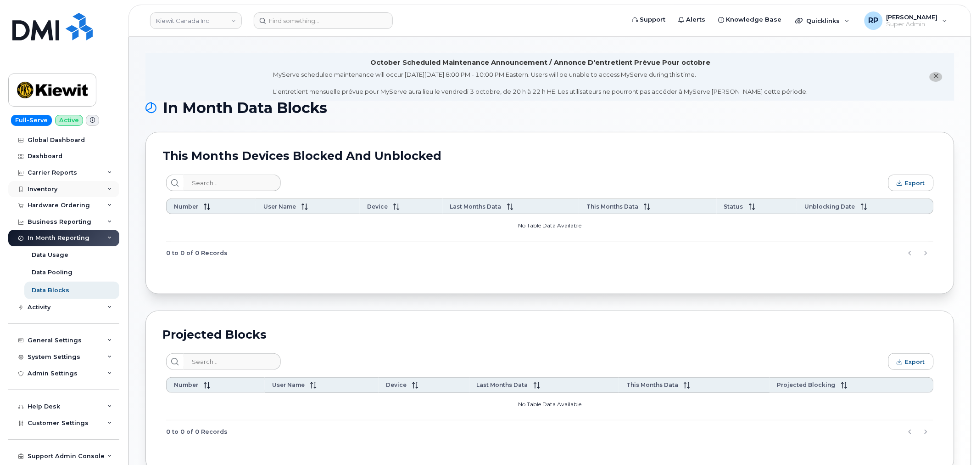
click at [60, 190] on div "Inventory" at bounding box center [63, 189] width 111 height 17
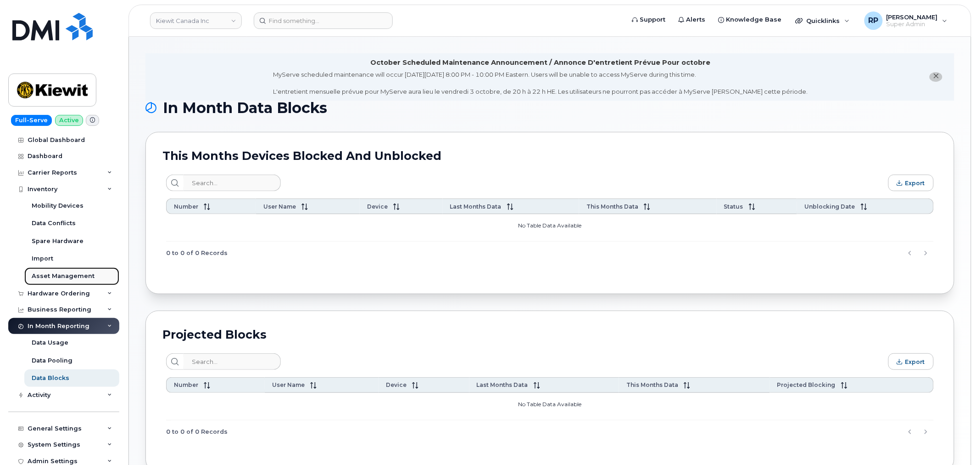
click at [60, 274] on div "Asset Management" at bounding box center [63, 276] width 63 height 8
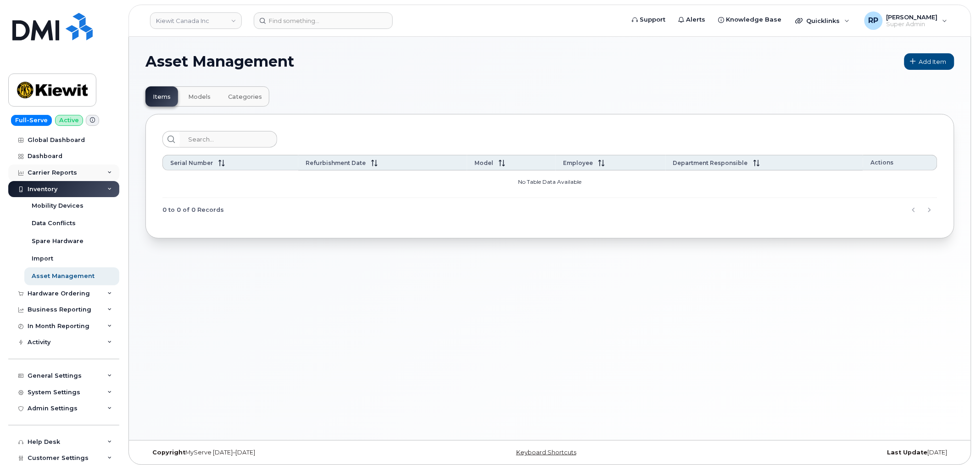
click at [56, 171] on div "Carrier Reports" at bounding box center [53, 172] width 50 height 7
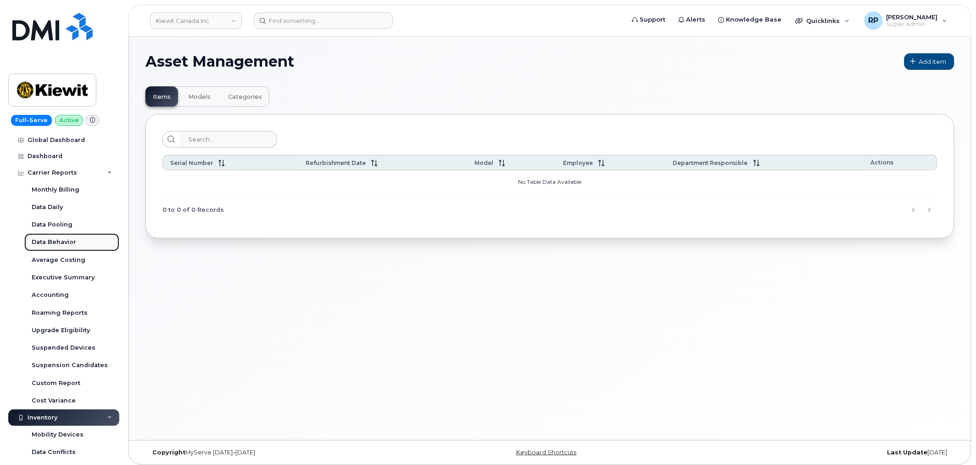
click at [52, 239] on div "Data Behavior" at bounding box center [54, 242] width 45 height 8
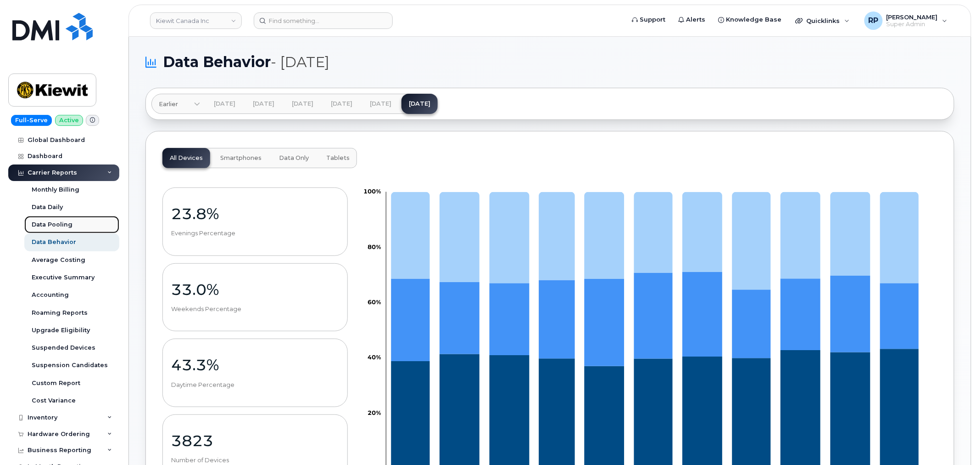
click at [52, 224] on div "Data Pooling" at bounding box center [52, 224] width 41 height 8
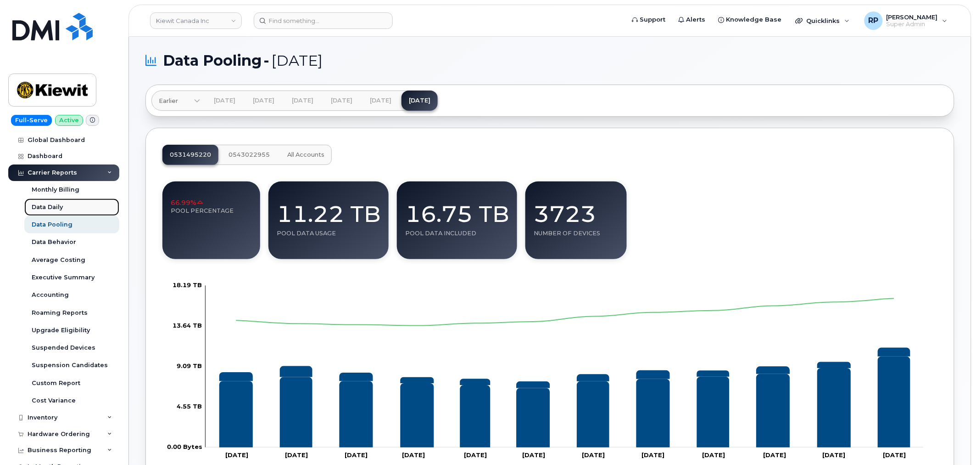
click at [51, 207] on div "Data Daily" at bounding box center [47, 207] width 31 height 8
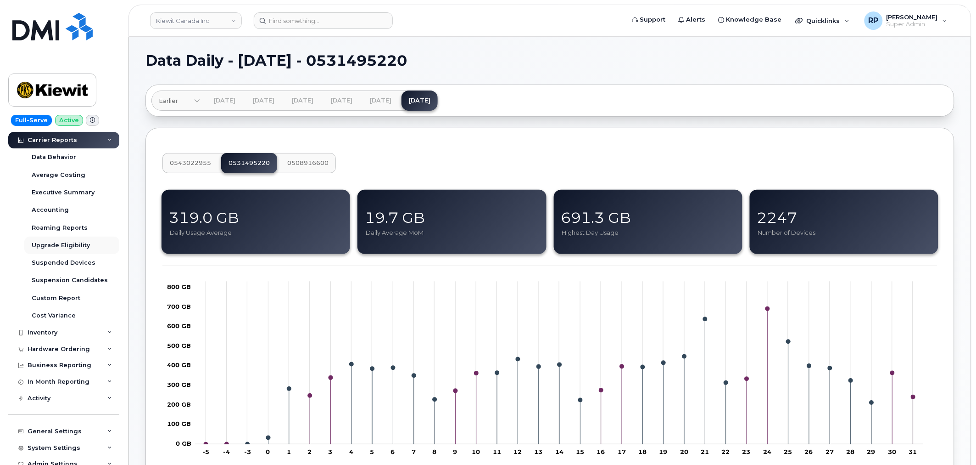
scroll to position [170, 0]
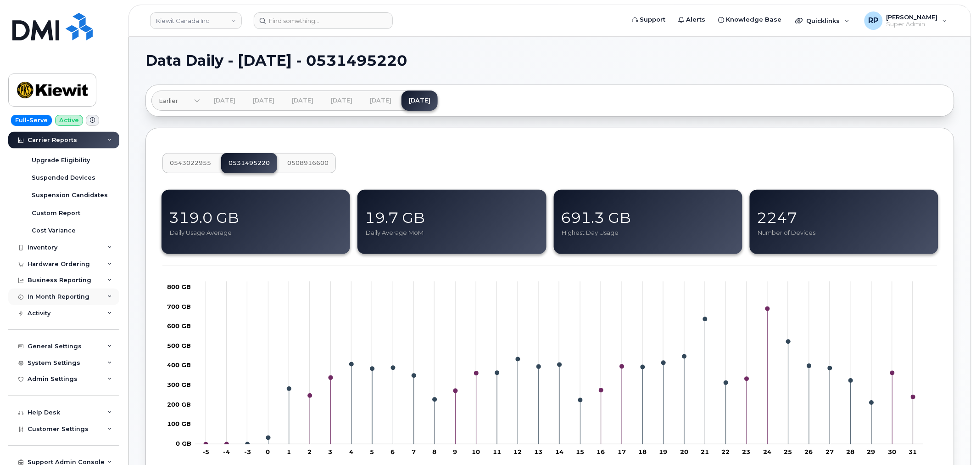
click at [51, 301] on div "In Month Reporting" at bounding box center [63, 296] width 111 height 17
click at [51, 314] on div "Activity" at bounding box center [63, 313] width 111 height 17
click at [49, 347] on div "General Settings" at bounding box center [55, 345] width 54 height 7
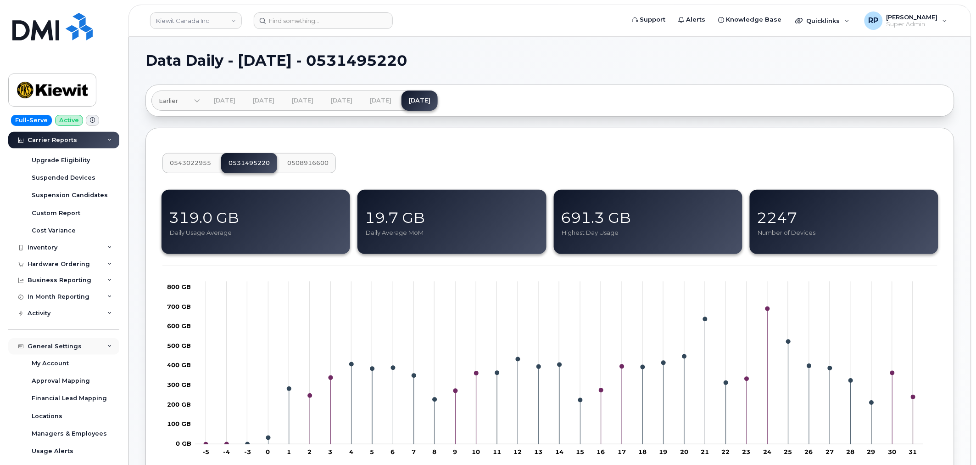
scroll to position [255, 0]
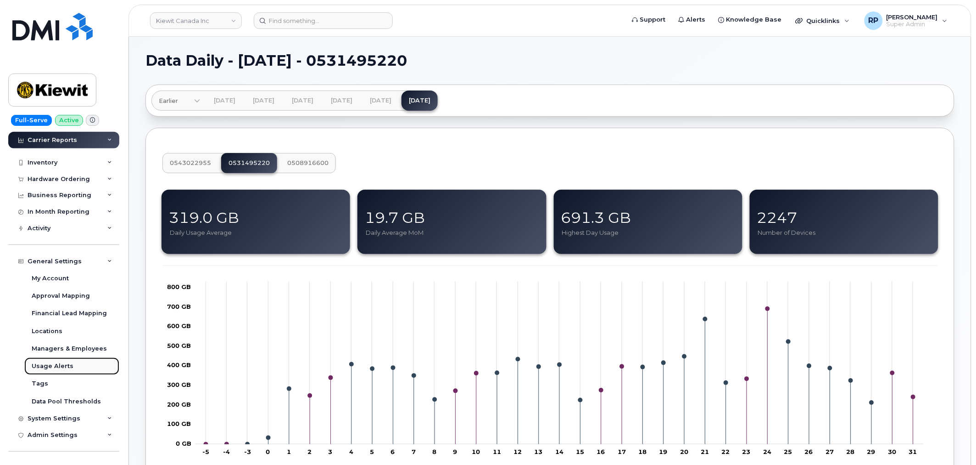
click at [52, 364] on div "Usage Alerts" at bounding box center [53, 366] width 42 height 8
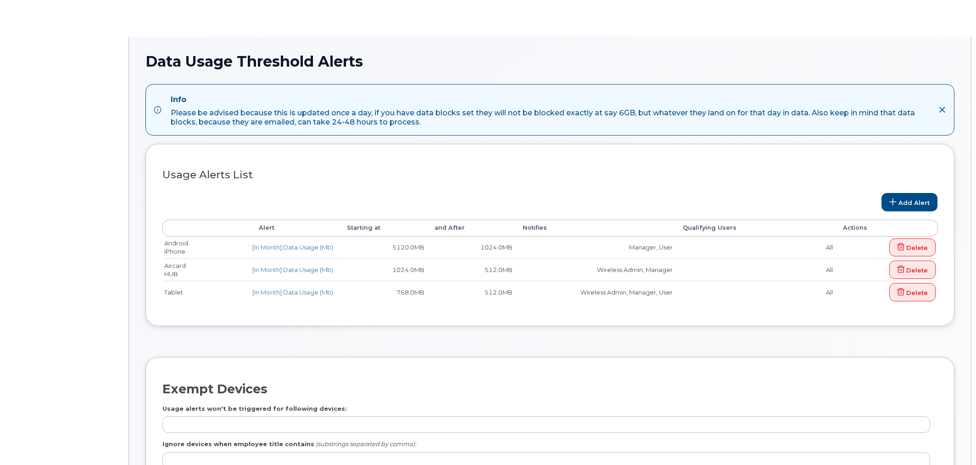
select select
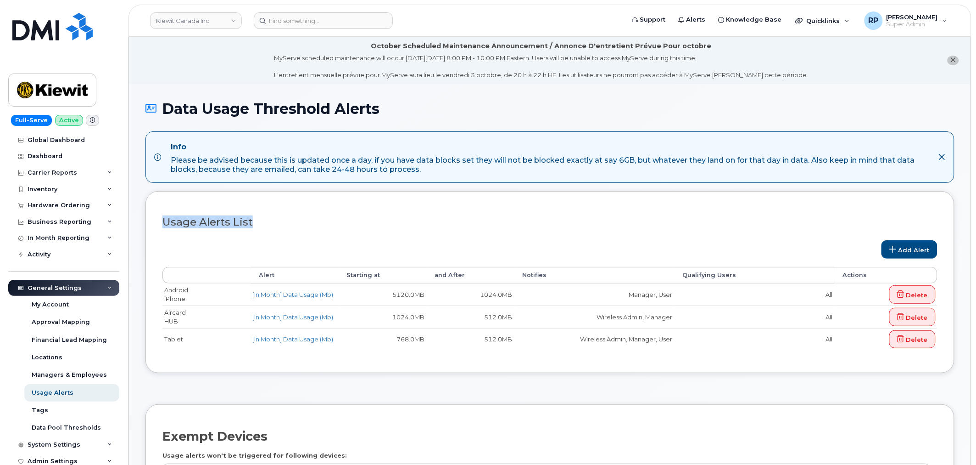
drag, startPoint x: 155, startPoint y: 222, endPoint x: 262, endPoint y: 221, distance: 107.0
click at [262, 221] on div "Customize Filter Refresh Export Usage Alerts List Add Alert Alert Starting at a…" at bounding box center [550, 282] width 809 height 182
click at [241, 221] on h3 "Usage Alerts List" at bounding box center [550, 221] width 775 height 11
drag, startPoint x: 255, startPoint y: 221, endPoint x: 133, endPoint y: 232, distance: 122.2
click at [147, 223] on div "Customize Filter Refresh Export Usage Alerts List Add Alert Alert Starting at a…" at bounding box center [550, 282] width 809 height 182
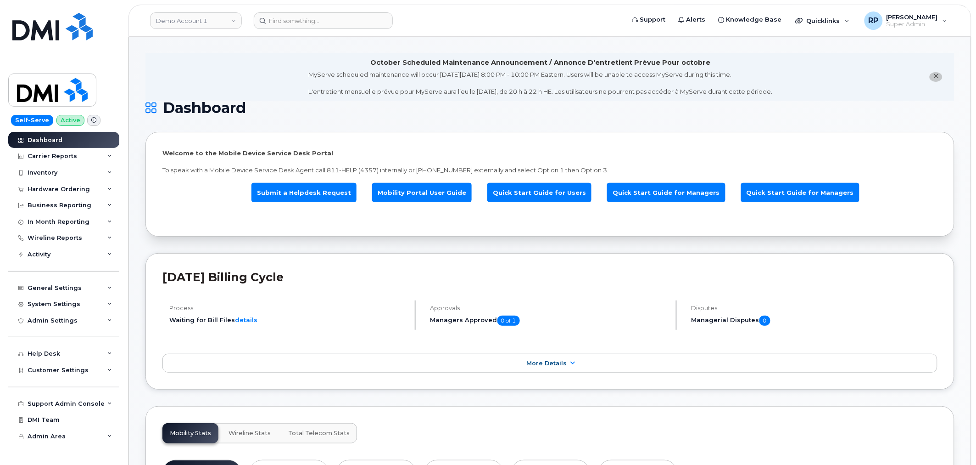
click at [73, 222] on div "In Month Reporting" at bounding box center [59, 221] width 62 height 7
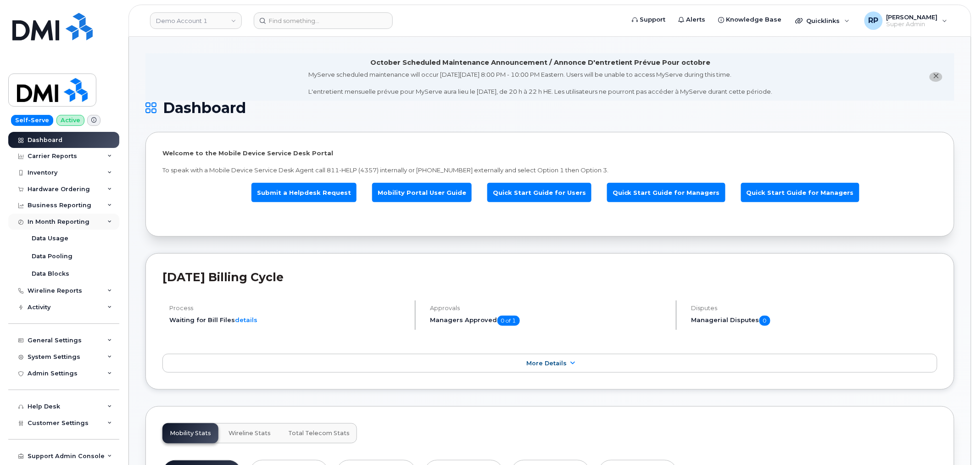
click at [73, 222] on div "In Month Reporting" at bounding box center [59, 221] width 62 height 7
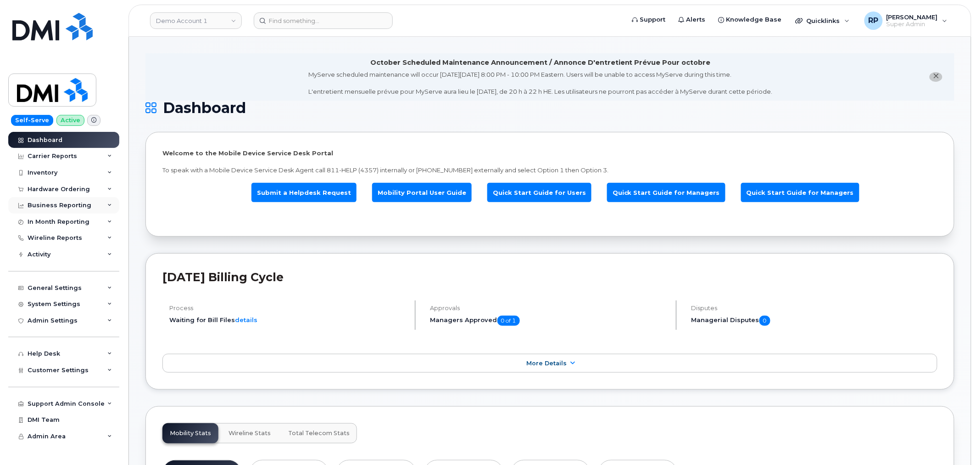
click at [75, 206] on div "Business Reporting" at bounding box center [60, 205] width 64 height 7
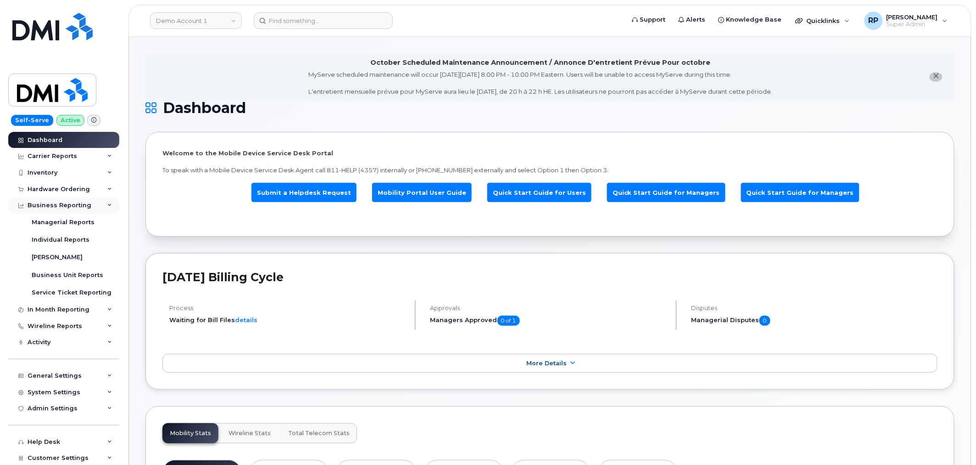
click at [75, 206] on div "Business Reporting" at bounding box center [60, 205] width 64 height 7
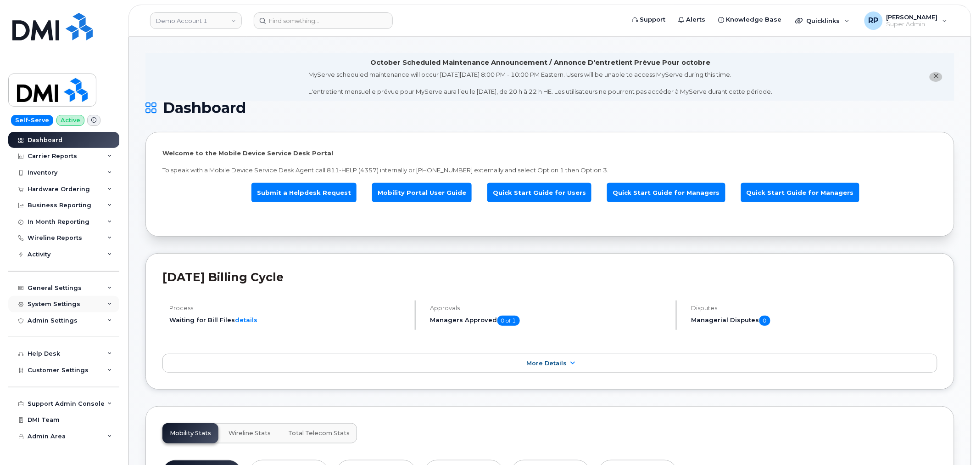
click at [71, 303] on div "System Settings" at bounding box center [54, 303] width 53 height 7
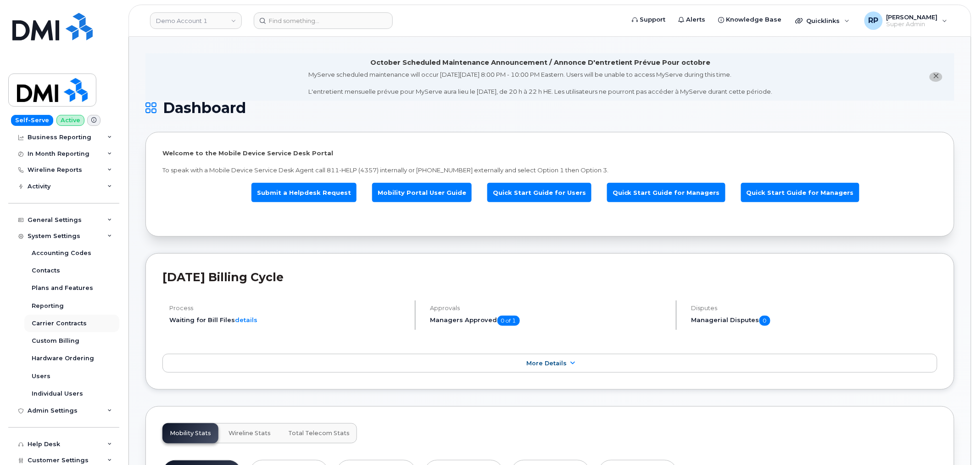
scroll to position [137, 0]
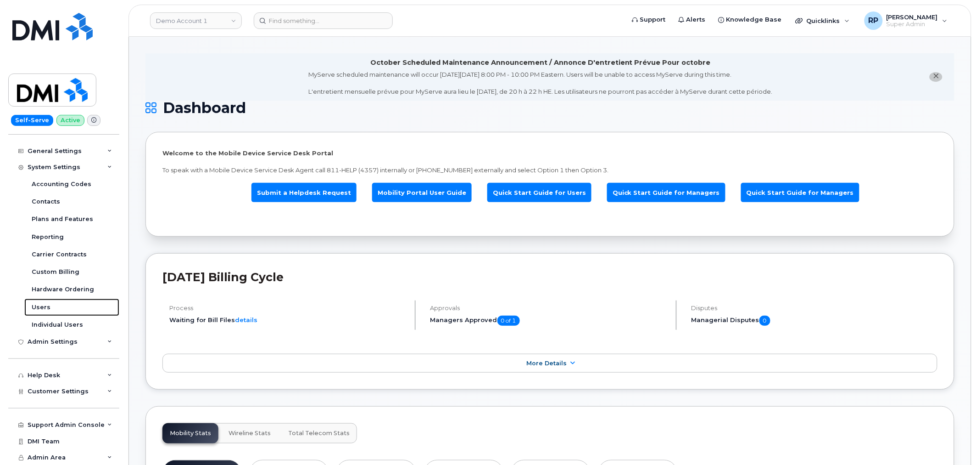
drag, startPoint x: 48, startPoint y: 302, endPoint x: 172, endPoint y: 292, distance: 123.9
click at [48, 303] on div "Users" at bounding box center [41, 307] width 19 height 8
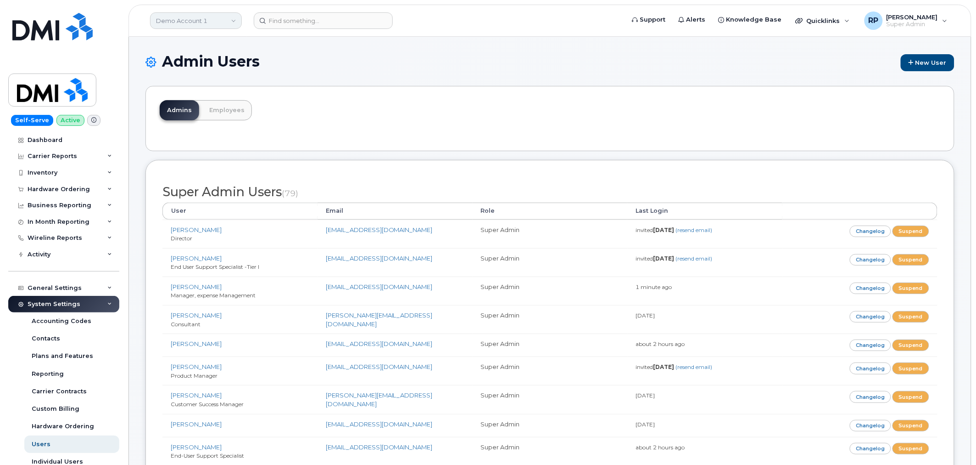
drag, startPoint x: 193, startPoint y: 26, endPoint x: 203, endPoint y: 13, distance: 16.4
click at [193, 26] on link "Demo Account 1" at bounding box center [196, 20] width 92 height 17
type input "kiew"
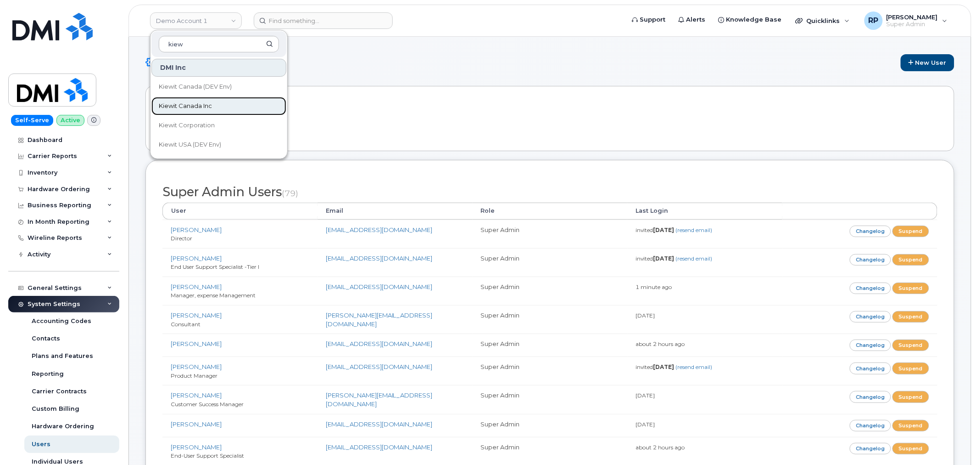
click at [204, 108] on span "Kiewit Canada Inc" at bounding box center [185, 105] width 53 height 9
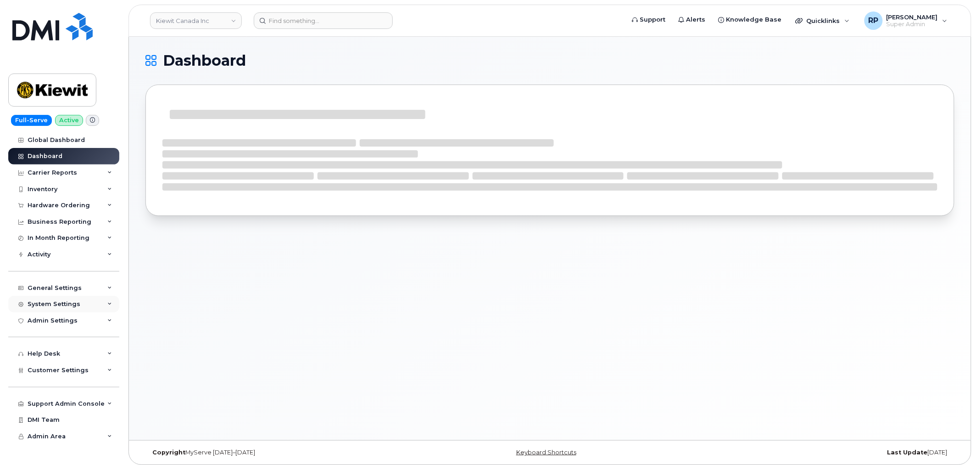
click at [62, 307] on div "System Settings" at bounding box center [54, 303] width 53 height 7
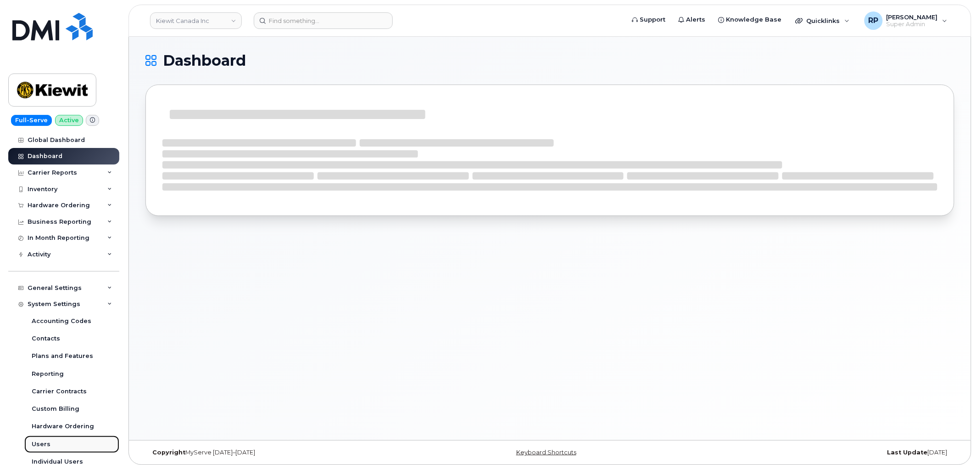
click at [47, 444] on div "Users" at bounding box center [41, 444] width 19 height 8
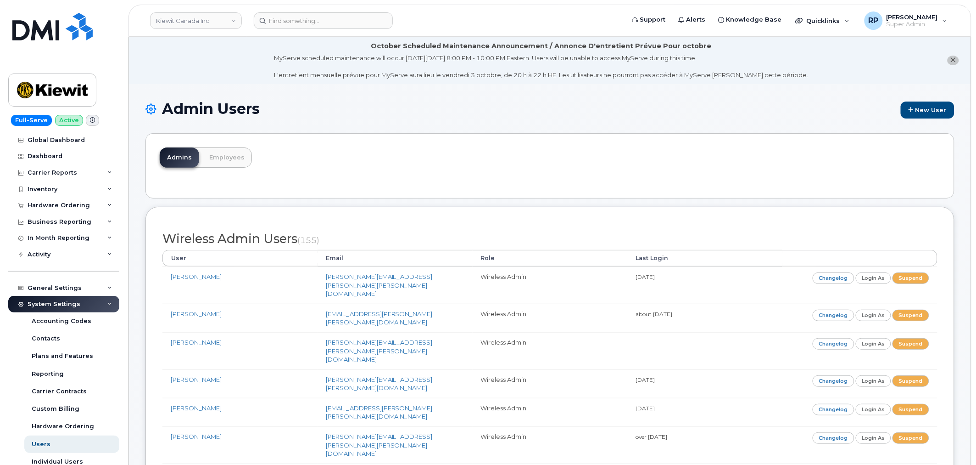
scroll to position [2015, 0]
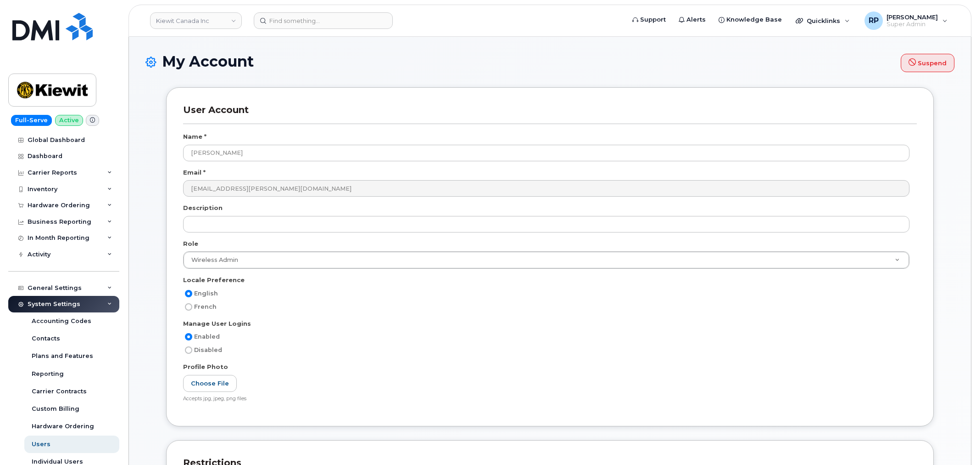
select select
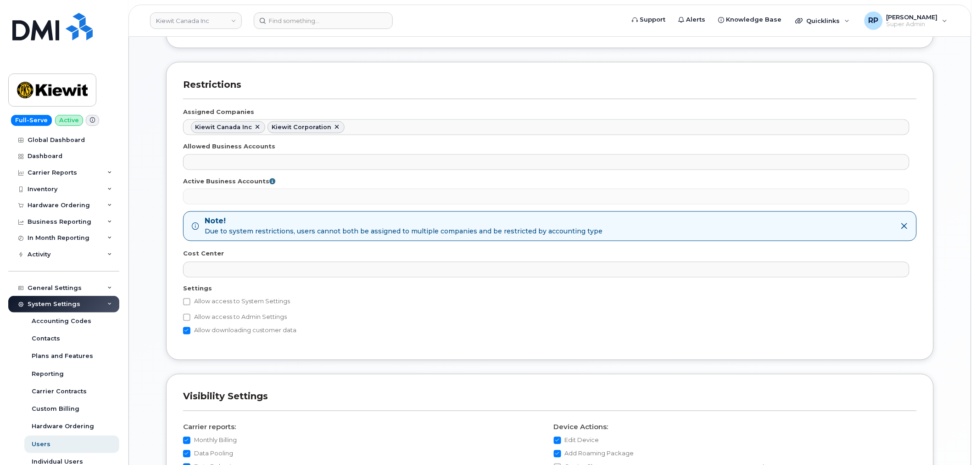
scroll to position [765, 0]
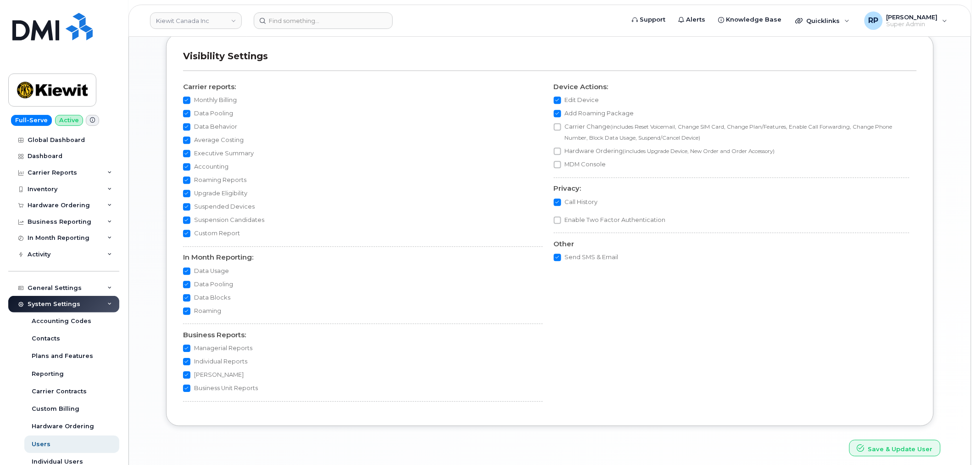
click at [188, 273] on input "Data Usage" at bounding box center [186, 270] width 7 height 7
checkbox input "false"
click at [187, 283] on input "Data Pooling" at bounding box center [186, 284] width 7 height 7
checkbox input "false"
drag, startPoint x: 231, startPoint y: 258, endPoint x: 197, endPoint y: 260, distance: 34.0
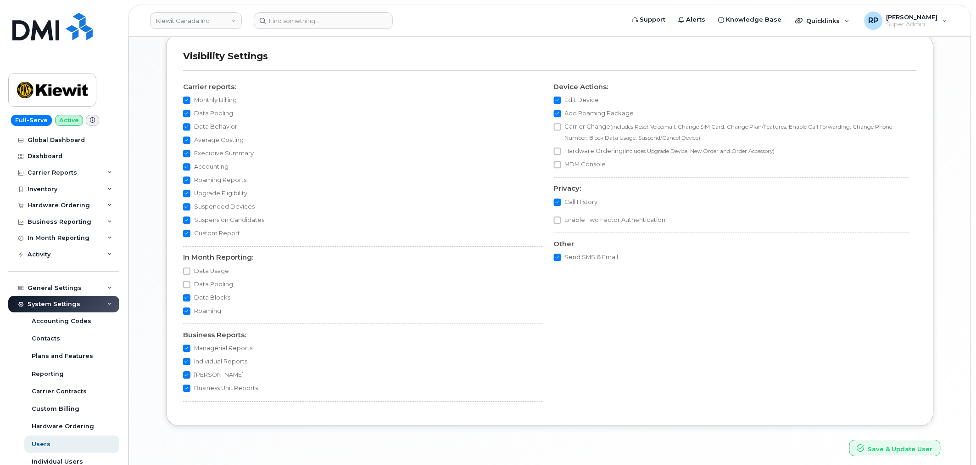
click at [197, 260] on div "Carrier reports: Monthly Billing Data Pooling Data Behavior Average Costing Exe…" at bounding box center [366, 244] width 367 height 330
click at [246, 259] on h4 "In Month Reporting:" at bounding box center [363, 257] width 360 height 8
click at [185, 113] on input "Data Pooling" at bounding box center [186, 113] width 7 height 7
checkbox input "false"
click at [186, 126] on input "Data Behavior" at bounding box center [186, 126] width 7 height 7
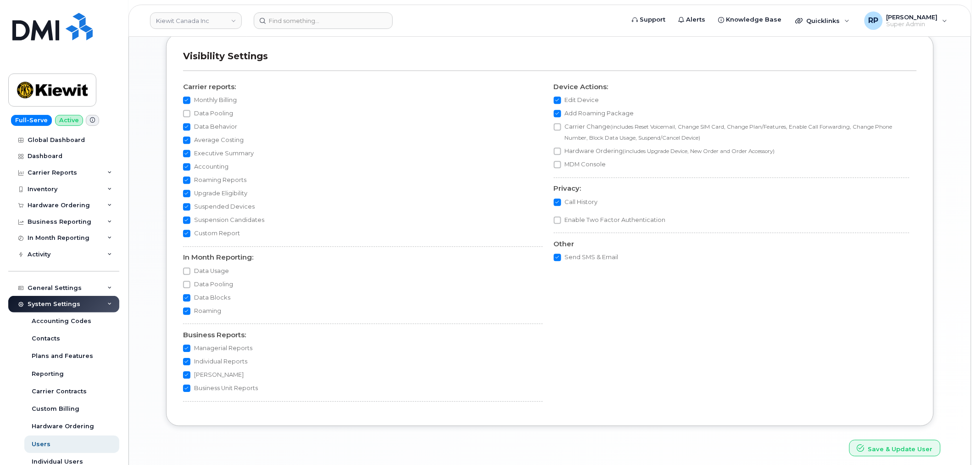
checkbox input "false"
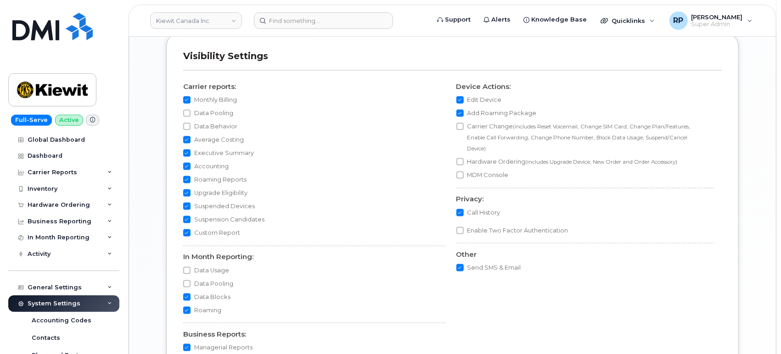
scroll to position [3029, 0]
click at [192, 26] on link "Kiewit Canada Inc" at bounding box center [196, 20] width 92 height 17
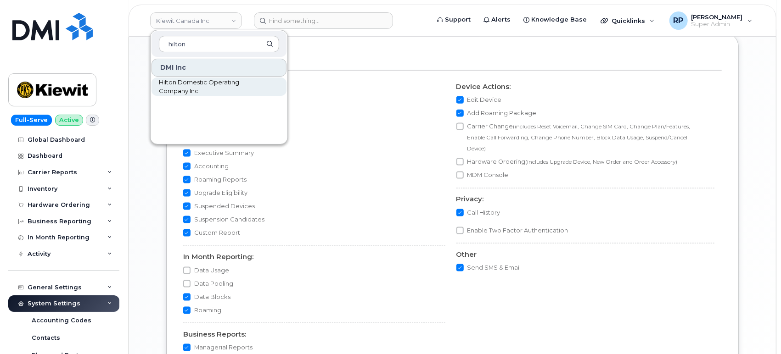
type input "hilton"
click at [180, 83] on span "Hilton Domestic Operating Company Inc" at bounding box center [212, 87] width 106 height 18
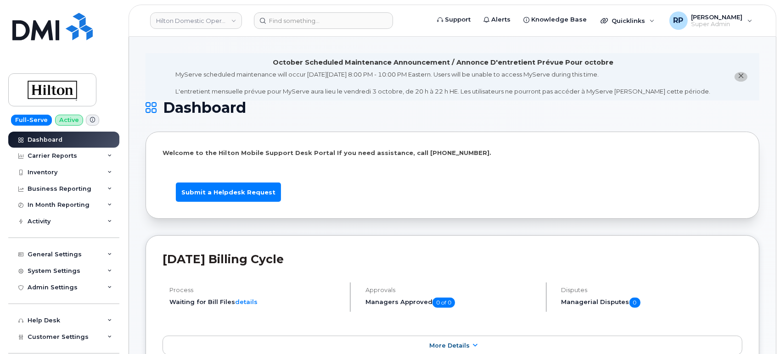
click at [532, 206] on div "Welcome to the Hilton Mobile Support Desk Portal If you need assistance, call […" at bounding box center [453, 176] width 614 height 88
